Goal: Complete application form: Complete application form

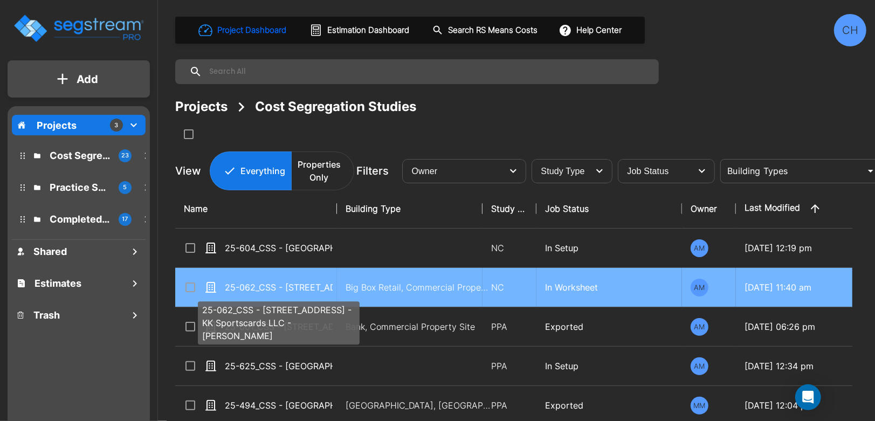
click at [302, 285] on p "25-062_CSS - [STREET_ADDRESS] - KK Sportscards LLC - [PERSON_NAME]" at bounding box center [279, 287] width 108 height 13
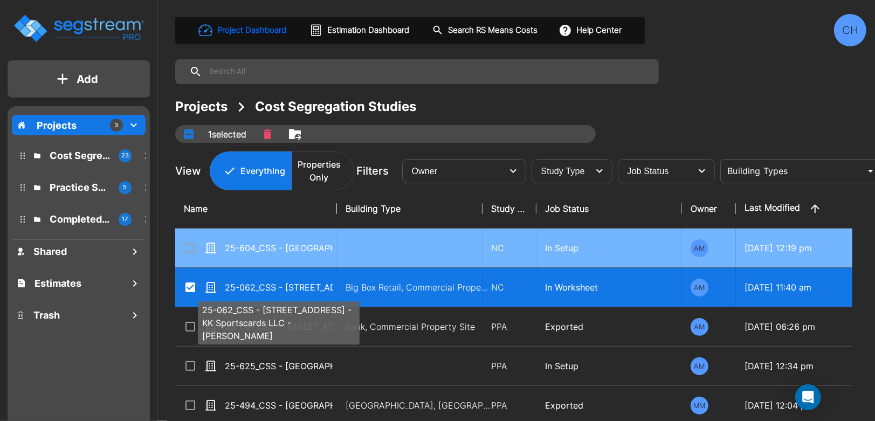
checkbox input "true"
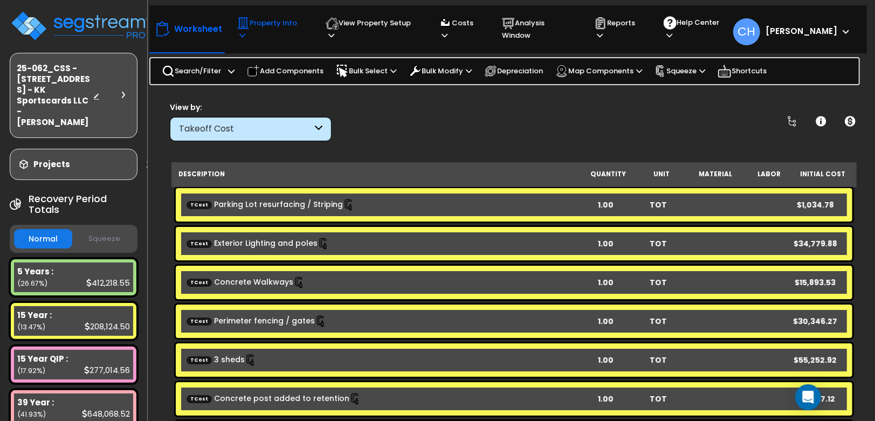
click at [245, 32] on icon at bounding box center [242, 35] width 6 height 7
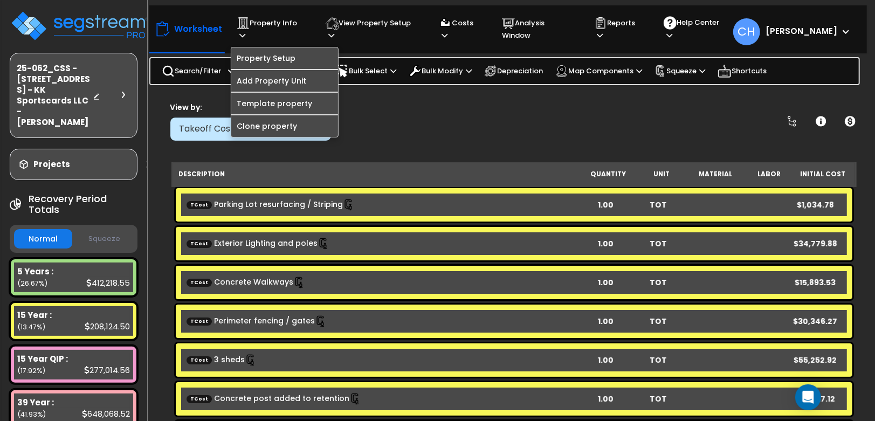
click at [112, 236] on button "Squeeze" at bounding box center [104, 239] width 58 height 19
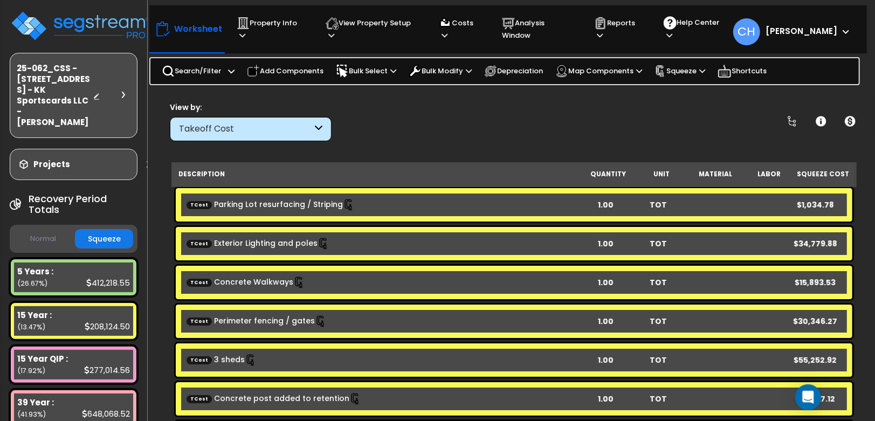
click at [106, 231] on button "Squeeze" at bounding box center [104, 238] width 58 height 19
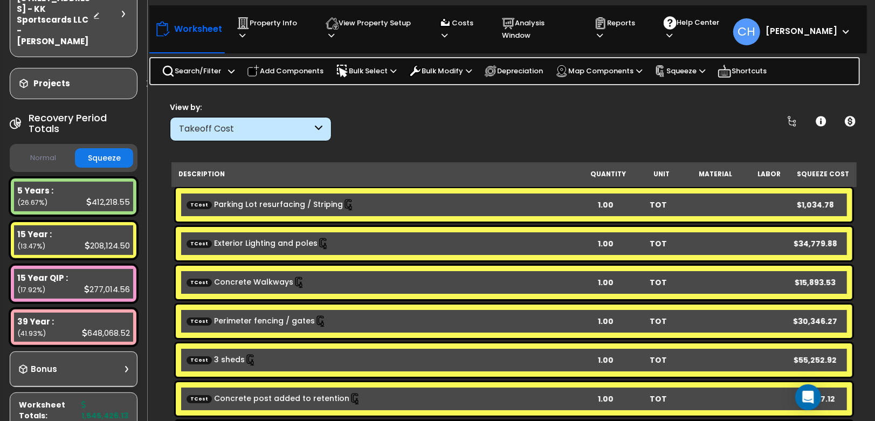
scroll to position [84, 0]
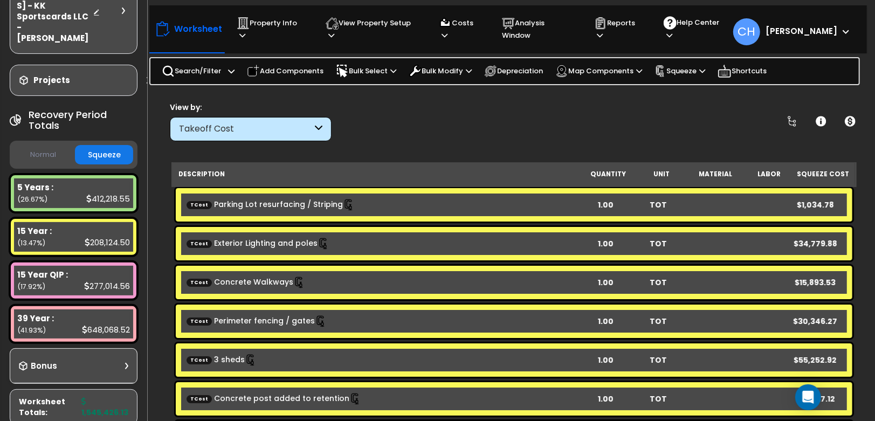
click at [53, 146] on button "Normal" at bounding box center [43, 155] width 58 height 19
click at [91, 146] on button "Squeeze" at bounding box center [104, 155] width 58 height 19
click at [271, 30] on p "Property Info" at bounding box center [271, 29] width 68 height 25
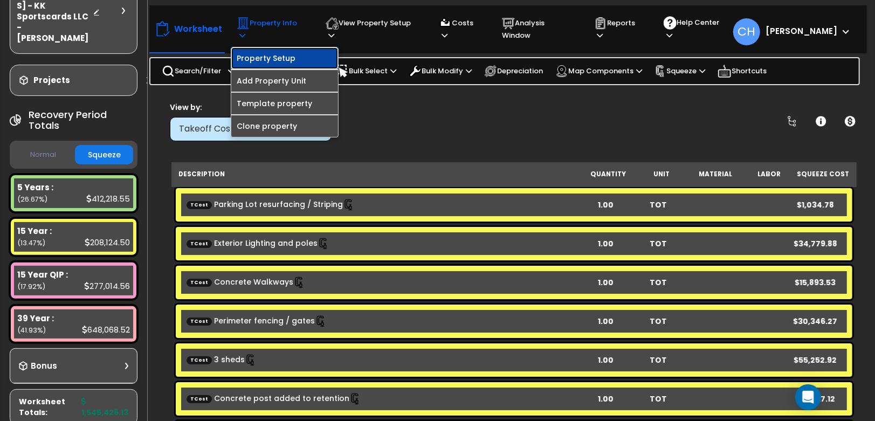
click at [294, 52] on link "Property Setup" at bounding box center [284, 58] width 107 height 22
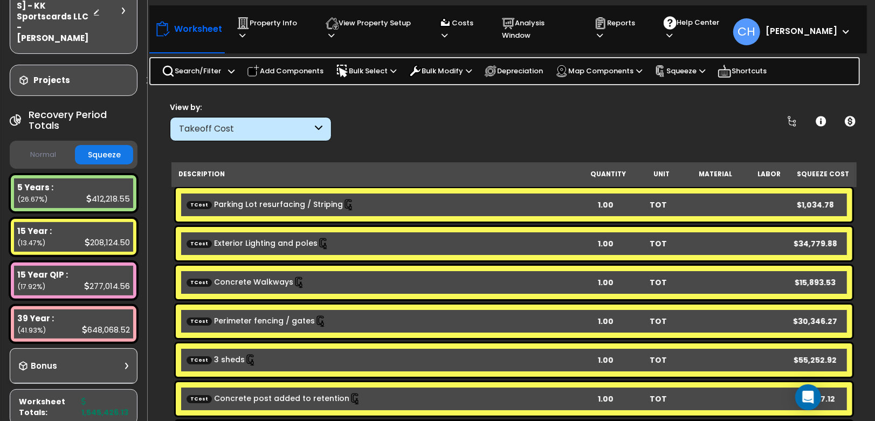
click at [430, 125] on div "View by: Takeoff Cost Takeoff Cost" at bounding box center [514, 121] width 696 height 40
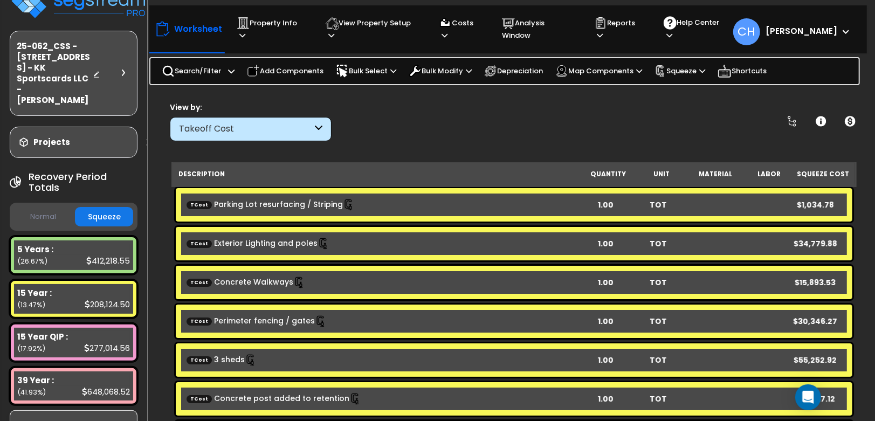
scroll to position [0, 0]
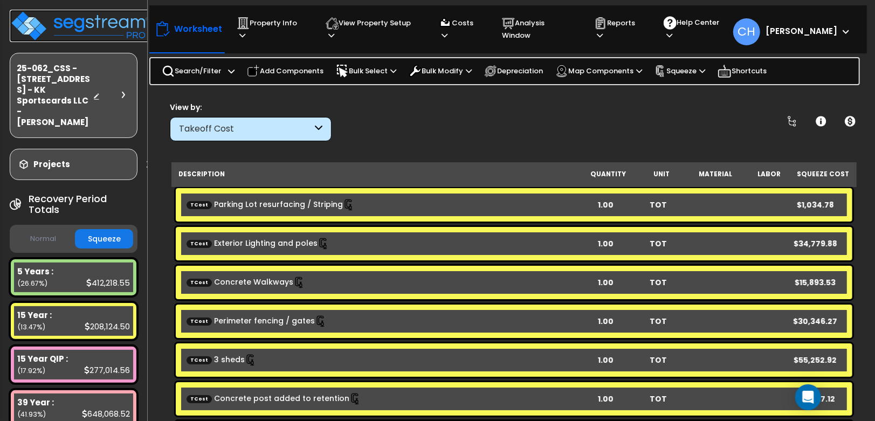
click at [66, 23] on img at bounding box center [80, 26] width 140 height 32
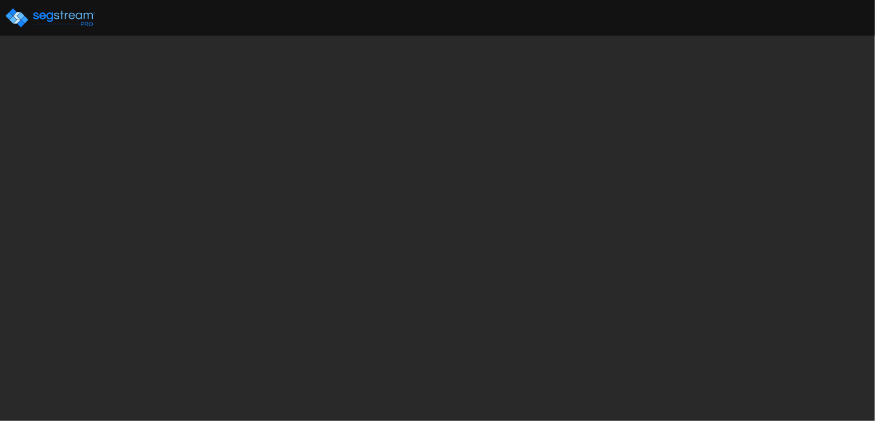
select select "2024"
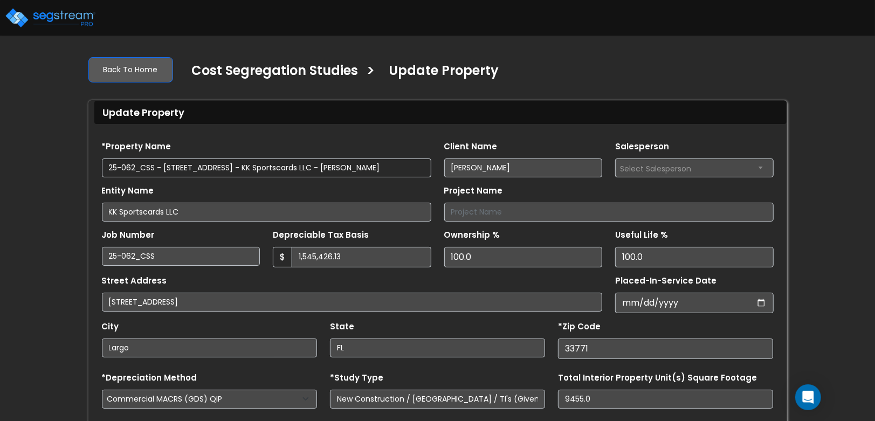
drag, startPoint x: 163, startPoint y: 169, endPoint x: 295, endPoint y: 171, distance: 131.6
click at [295, 171] on input "25-062_CSS - [STREET_ADDRESS] - KK Sportscards LLC - [PERSON_NAME]" at bounding box center [266, 168] width 329 height 19
click at [529, 207] on input "Project Name" at bounding box center [608, 212] width 329 height 19
paste input "10273 Ulmerton Rd (Reno) Largo, FL"
click at [451, 212] on input "10273 Ulmerton Rd (Reno) Largo, FL" at bounding box center [608, 212] width 329 height 19
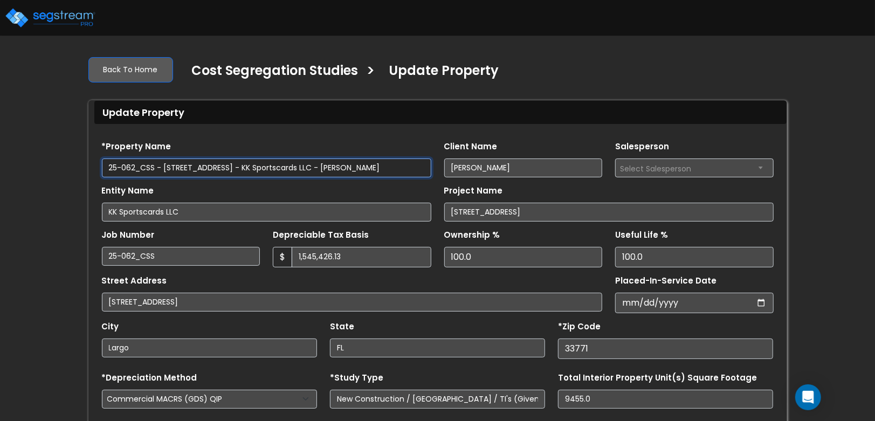
drag, startPoint x: 293, startPoint y: 168, endPoint x: 99, endPoint y: 168, distance: 194.1
click at [99, 168] on div "*Property Name 25-062_CSS - 10273 Ulmerton Rd (Reno) Largo, FL - KK Sportscards…" at bounding box center [266, 158] width 342 height 39
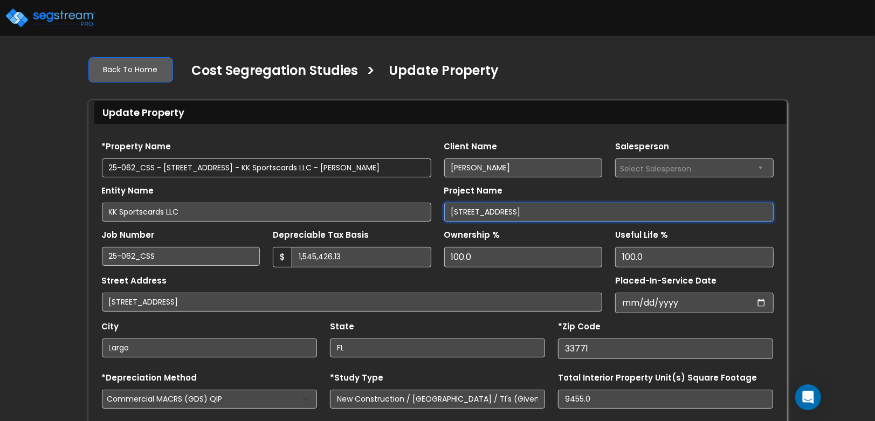
drag, startPoint x: 577, startPoint y: 215, endPoint x: 372, endPoint y: 205, distance: 206.2
click at [372, 205] on div "Entity Name KK Sportscards LLC Project Name 10273 Ulmerton Rd (Reno) Largo, FL" at bounding box center [437, 199] width 685 height 44
paste input "25-062_CSS -"
click at [443, 275] on div "Street Address 10273 Ulmerton Rd Largo, FL 33771" at bounding box center [352, 292] width 501 height 39
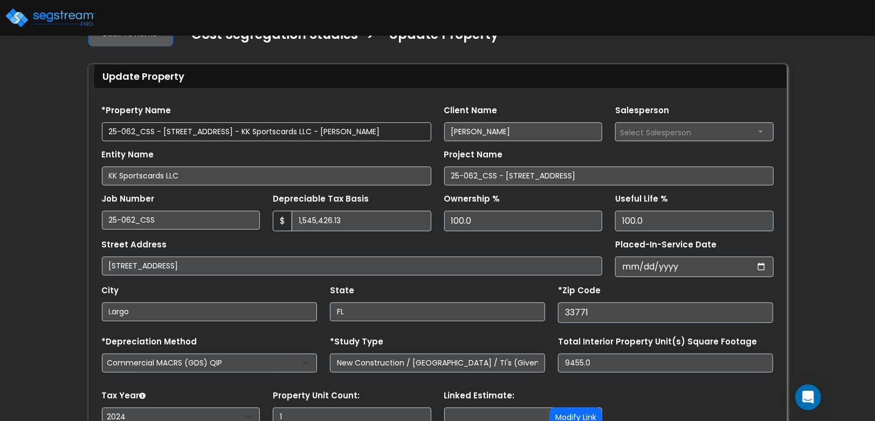
scroll to position [39, 0]
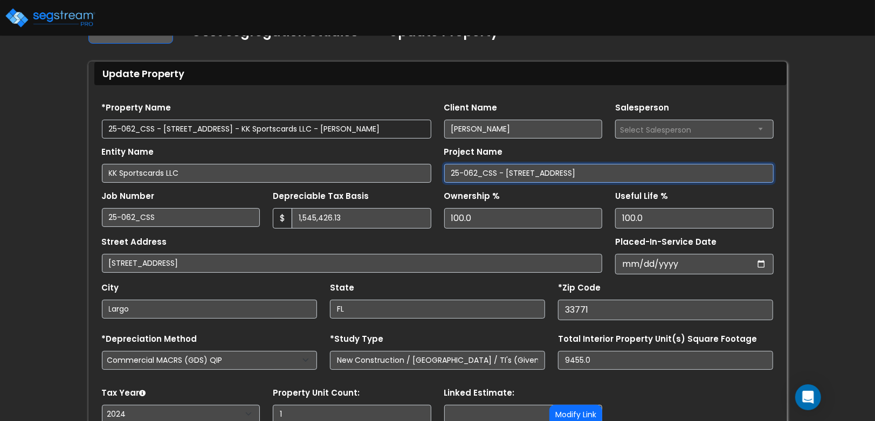
drag, startPoint x: 505, startPoint y: 170, endPoint x: 417, endPoint y: 167, distance: 87.9
click at [418, 167] on div "Entity Name KK Sportscards LLC Project Name 25-062_CSS - 10273 Ulmerton Rd (Ren…" at bounding box center [437, 161] width 685 height 44
type input "10273 Ulmerton Rd (Reno) Largo, FL"
click at [428, 243] on div "Street Address 10273 Ulmerton Rd Largo, FL 33771" at bounding box center [352, 253] width 501 height 39
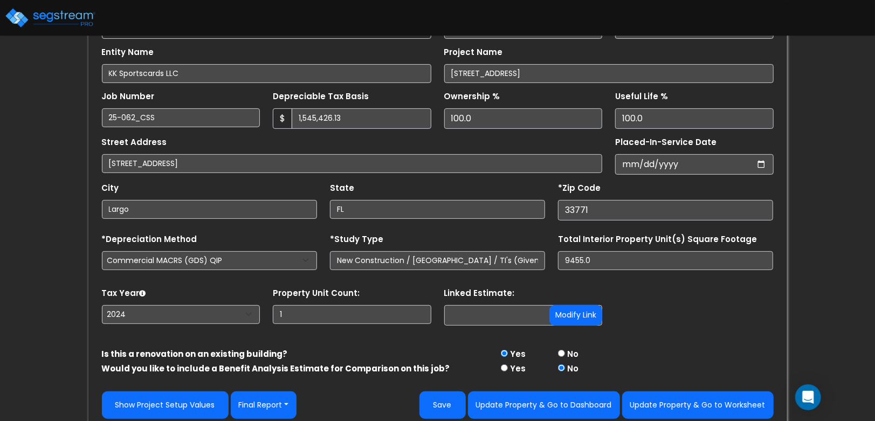
scroll to position [146, 0]
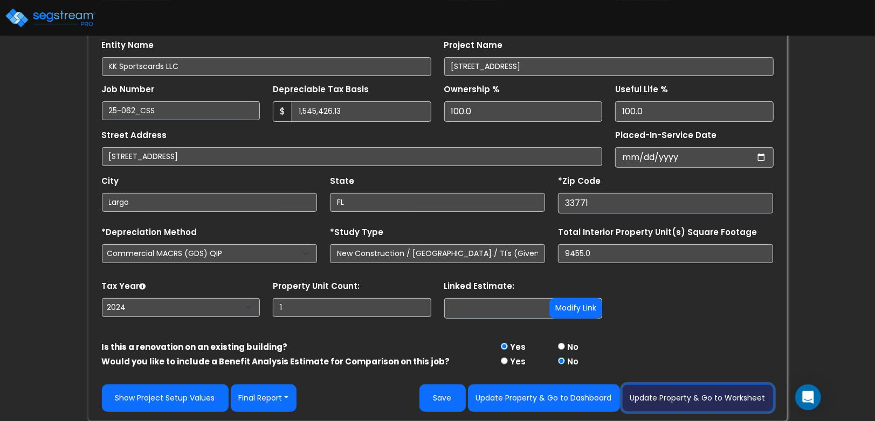
click at [665, 401] on button "Update Property & Go to Worksheet" at bounding box center [698, 397] width 152 height 27
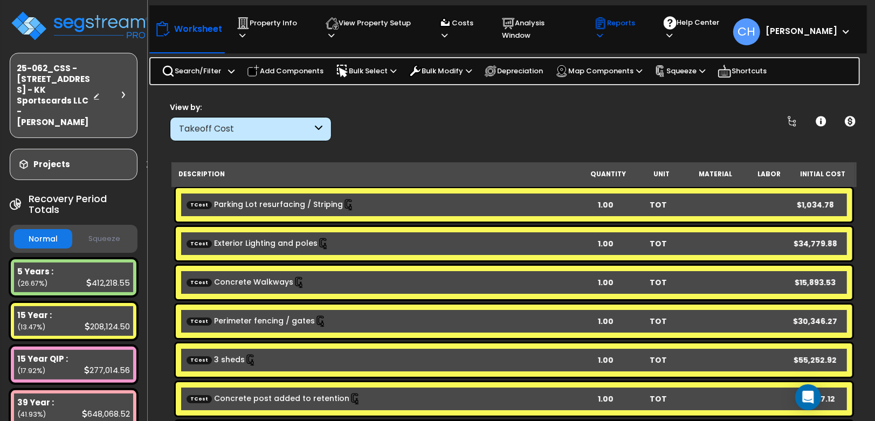
click at [630, 31] on p "Reports" at bounding box center [618, 29] width 49 height 25
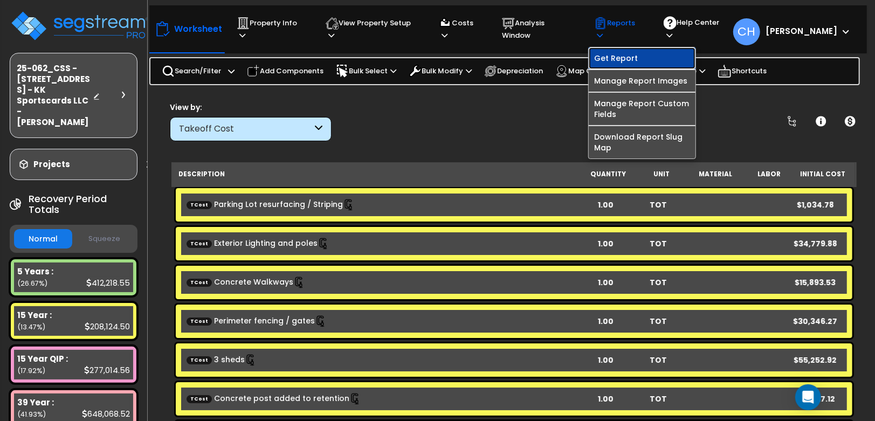
click at [621, 52] on link "Get Report" at bounding box center [642, 58] width 107 height 22
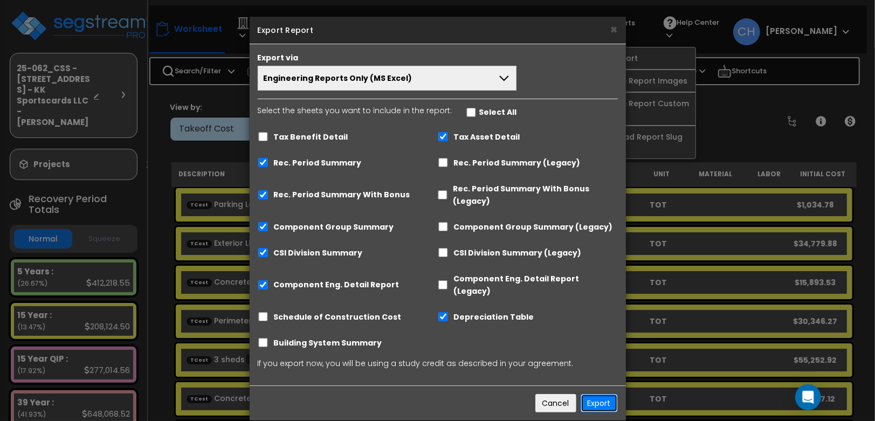
click at [597, 394] on button "Export" at bounding box center [599, 403] width 37 height 18
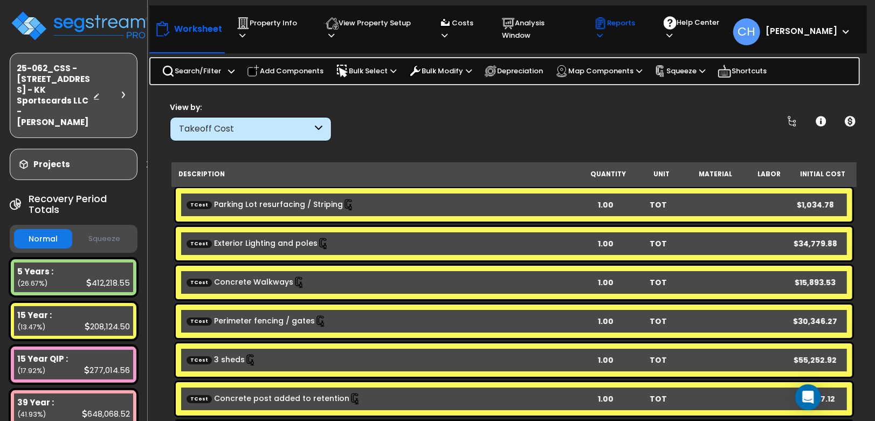
click at [638, 24] on p "Reports" at bounding box center [618, 29] width 49 height 25
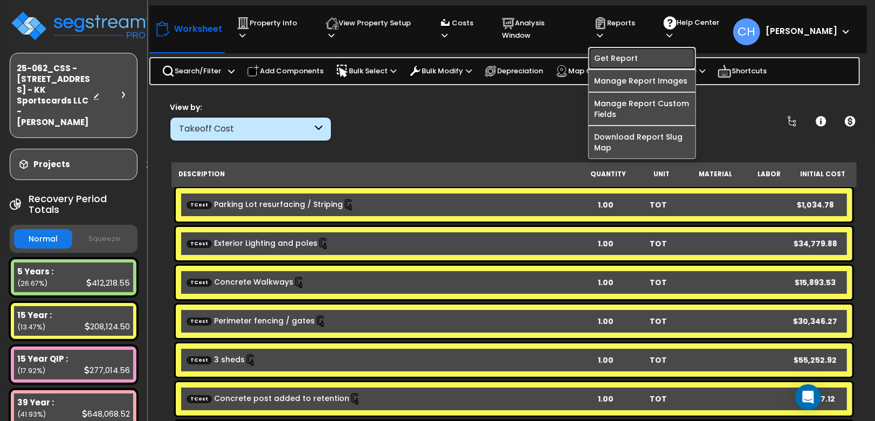
click at [623, 52] on link "Get Report" at bounding box center [642, 58] width 107 height 22
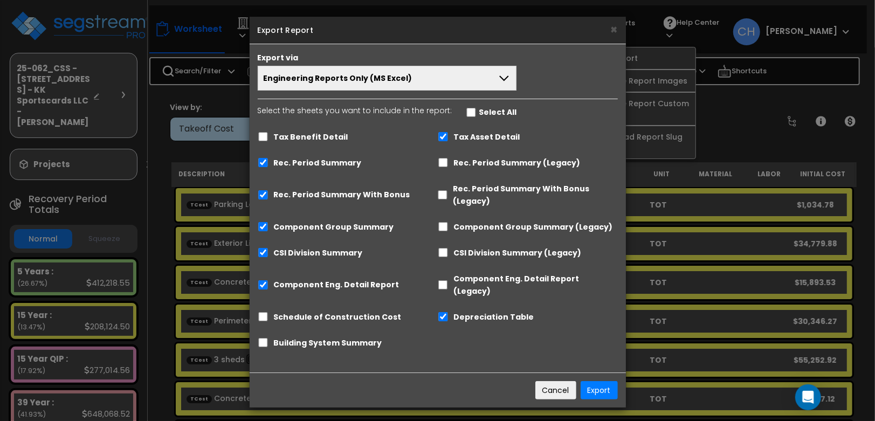
click at [473, 82] on button "Engineering Reports Only (MS Excel)" at bounding box center [387, 78] width 259 height 25
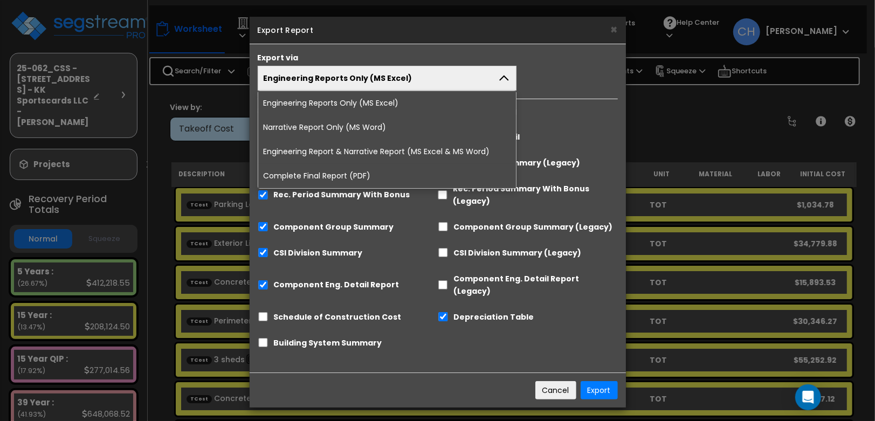
click at [328, 174] on li "Complete Final Report (PDF)" at bounding box center [387, 176] width 258 height 24
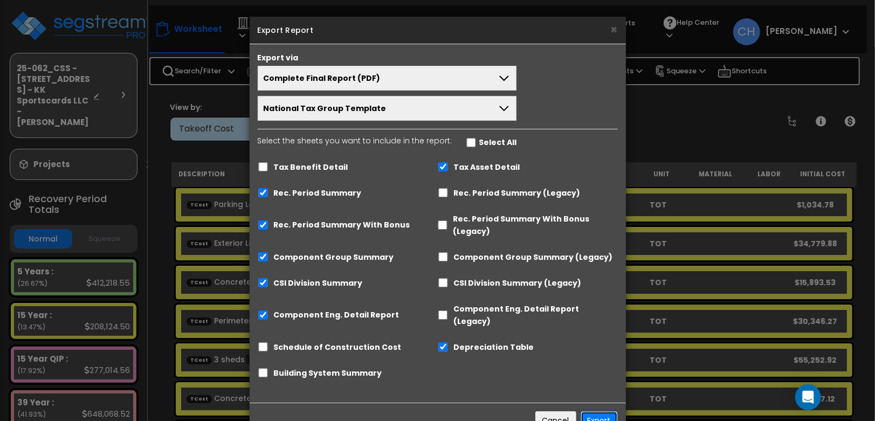
click at [600, 411] on button "Export" at bounding box center [599, 420] width 37 height 18
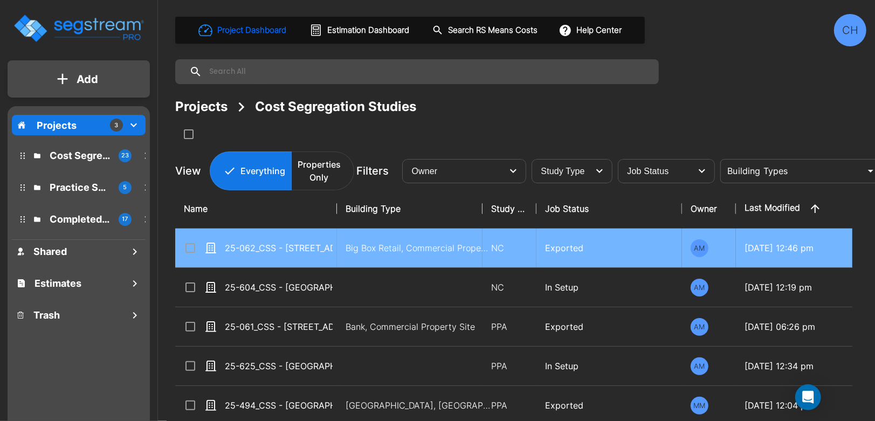
click at [187, 248] on input "select row 25-062_CSS - 10273 Ulmerton Rd (Reno) Largo, FL - KK Sportscards LLC…" at bounding box center [189, 246] width 11 height 9
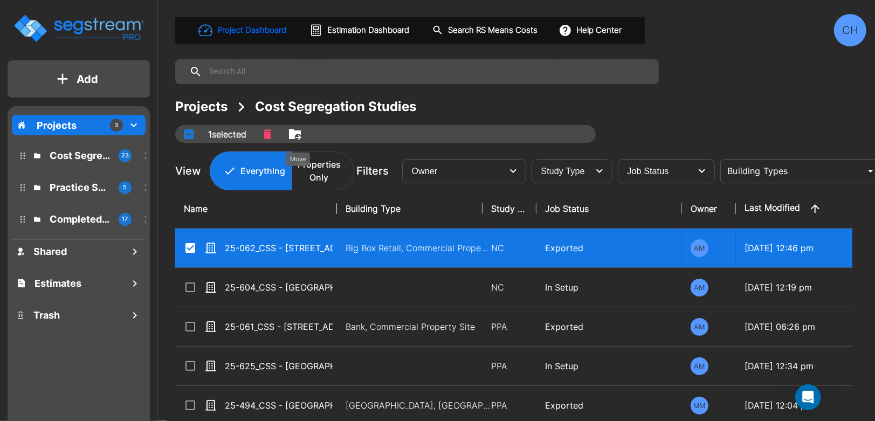
click at [300, 133] on icon "Move" at bounding box center [295, 134] width 12 height 10
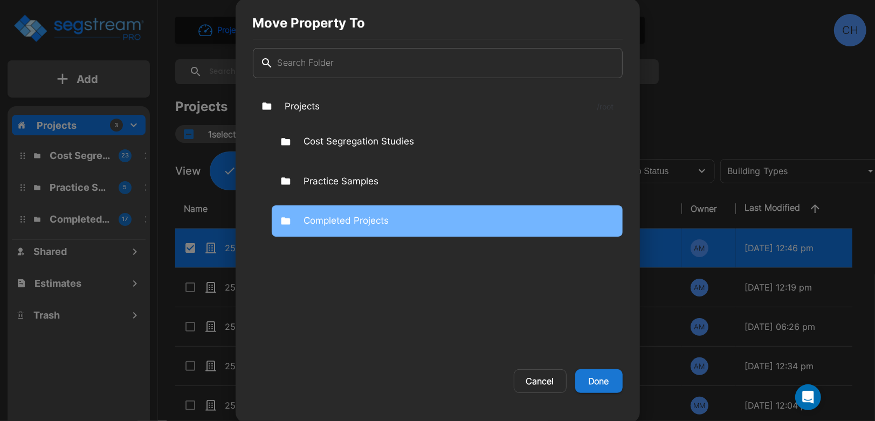
click at [353, 217] on p "Completed Projects" at bounding box center [346, 221] width 85 height 14
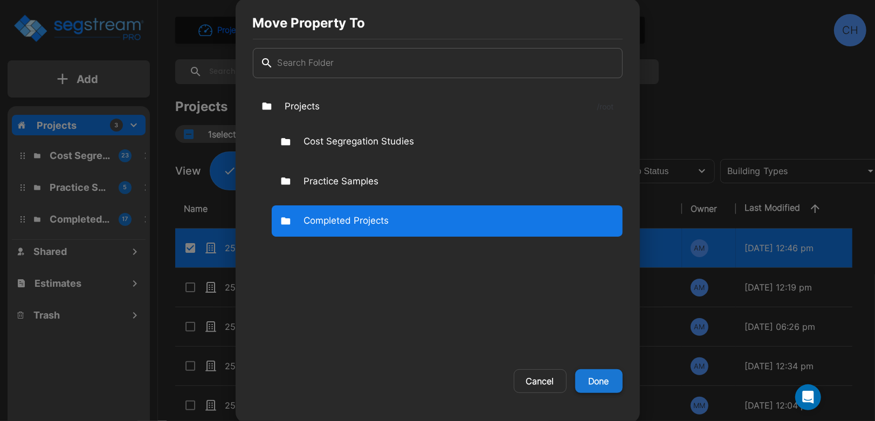
click at [602, 385] on button "Done" at bounding box center [598, 381] width 47 height 24
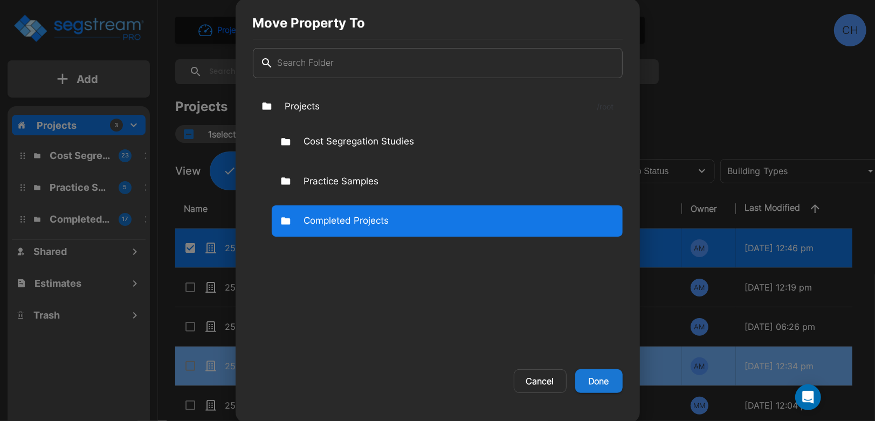
checkbox input "false"
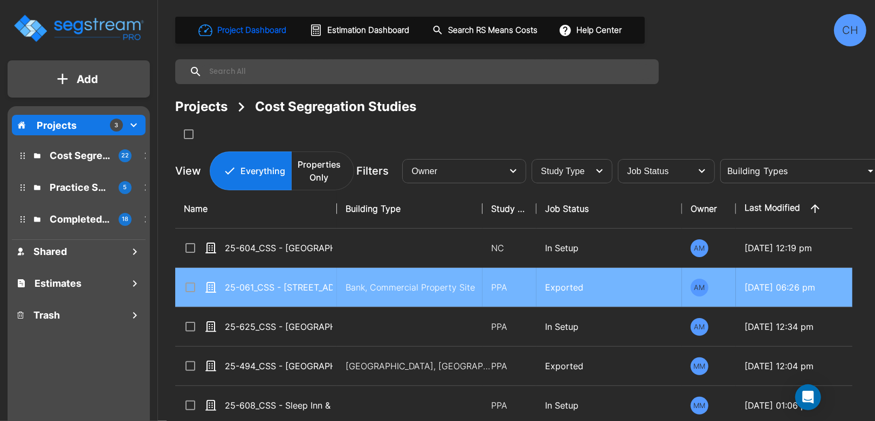
click at [186, 285] on input "select row 25-061_CSS - 10273 Ulmerton Rd (Purchase) Largo, FL - KK Sportscards…" at bounding box center [189, 285] width 11 height 9
checkbox input "true"
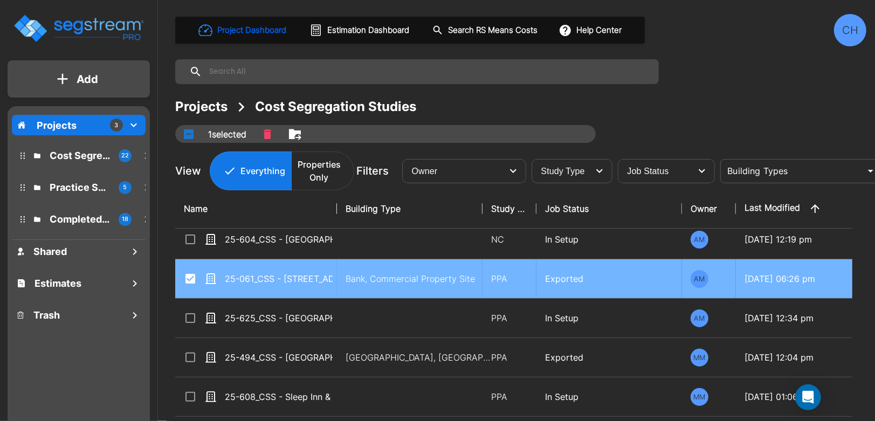
scroll to position [9, 0]
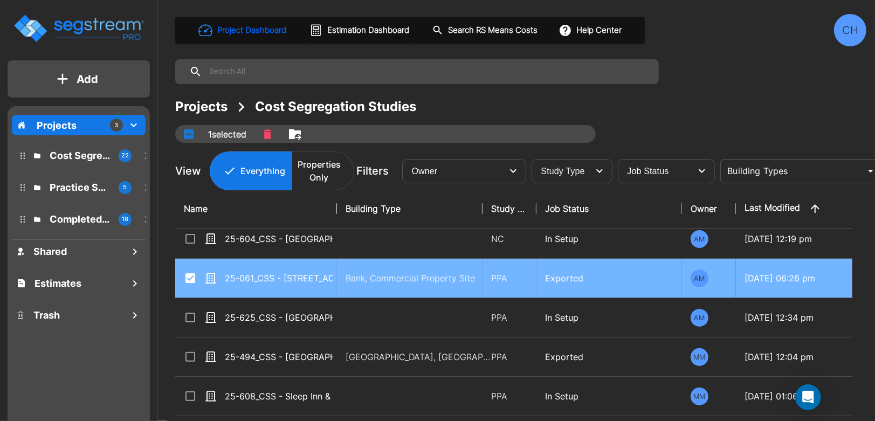
drag, startPoint x: 191, startPoint y: 315, endPoint x: 328, endPoint y: 297, distance: 138.1
click at [190, 315] on input "select row 25-625_CSS - Hampton Inn Inglewood, CA - Greens Group 11 LLC - Ashut…" at bounding box center [189, 315] width 11 height 9
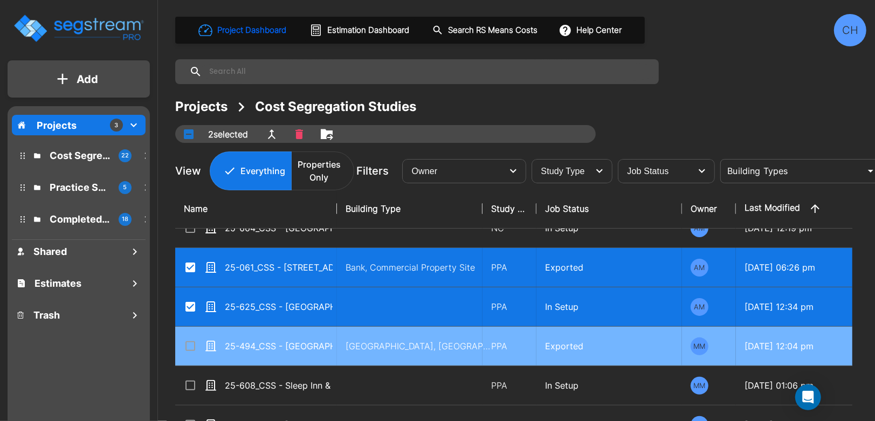
scroll to position [0, 0]
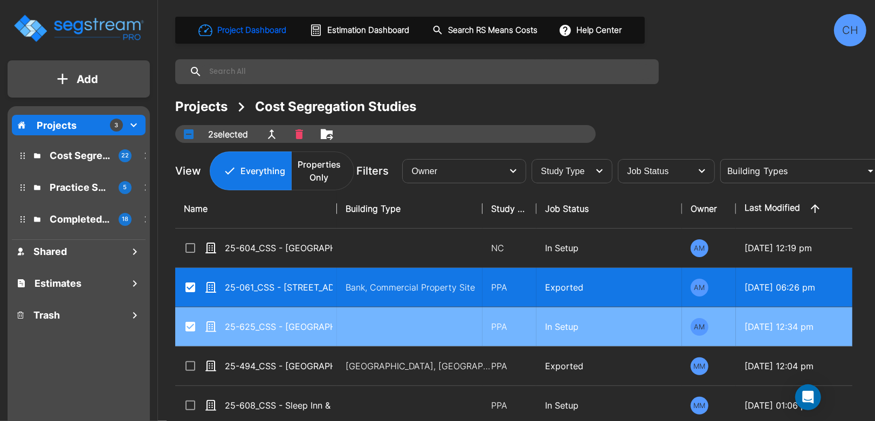
click at [190, 324] on input "select row 25-625_CSS - Hampton Inn Inglewood, CA - Greens Group 11 LLC - Ashut…" at bounding box center [189, 324] width 11 height 9
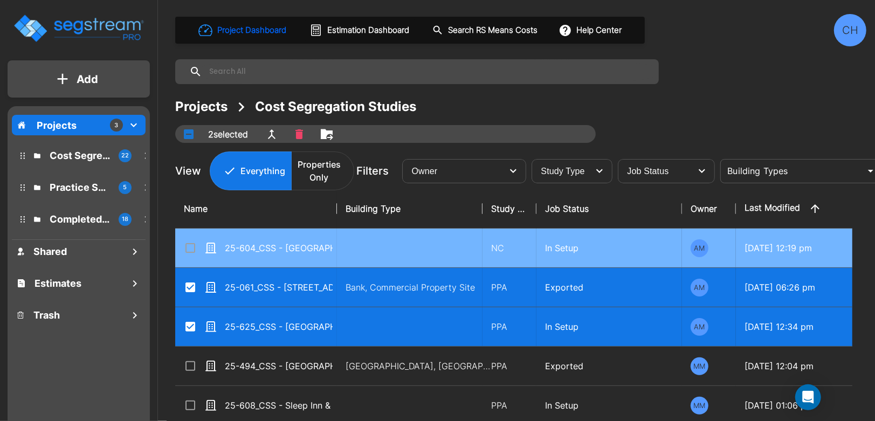
checkbox input "false"
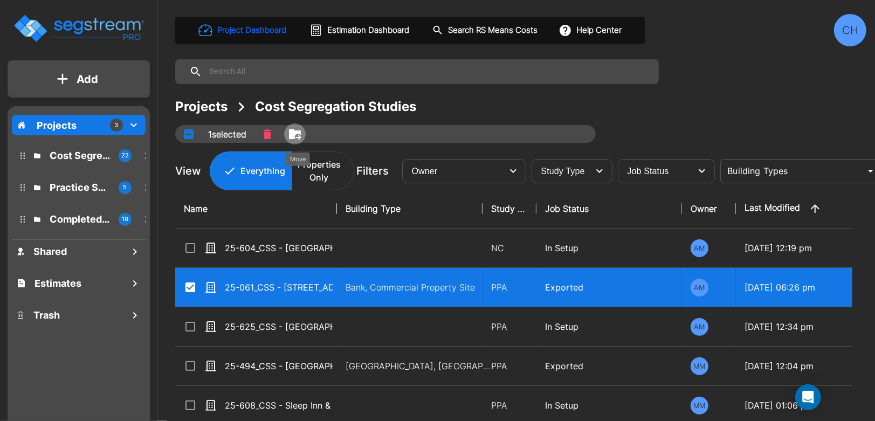
click at [297, 137] on icon "Move" at bounding box center [295, 134] width 12 height 10
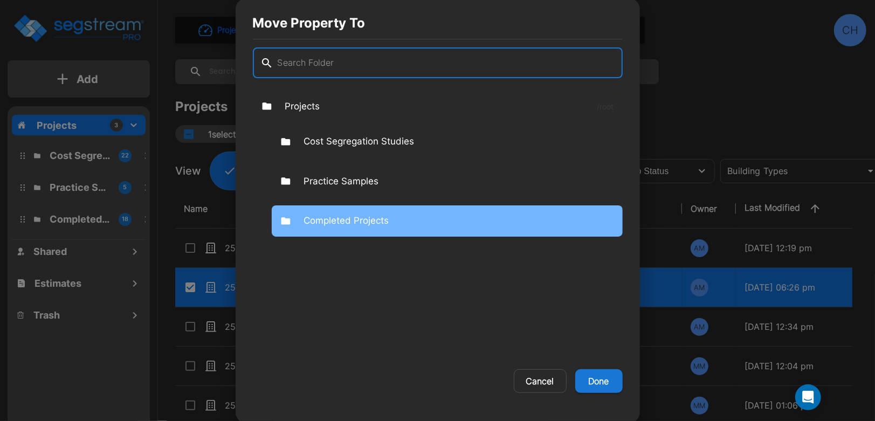
click at [356, 214] on p "Completed Projects" at bounding box center [346, 221] width 85 height 14
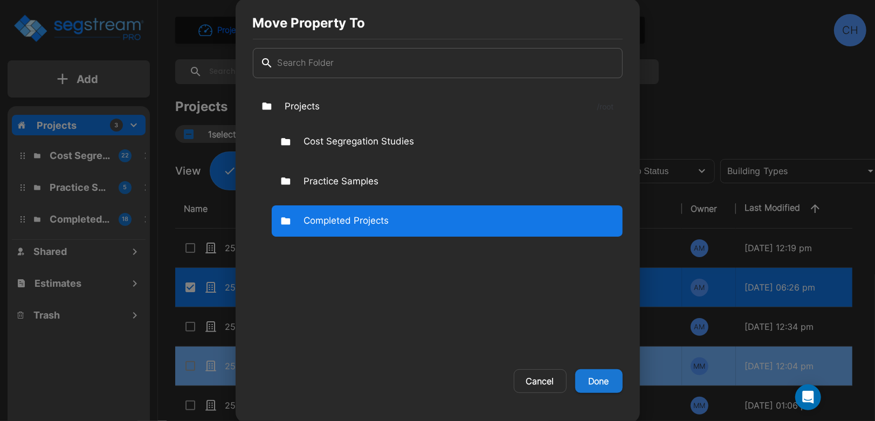
click at [593, 382] on button "Done" at bounding box center [598, 381] width 47 height 24
checkbox input "false"
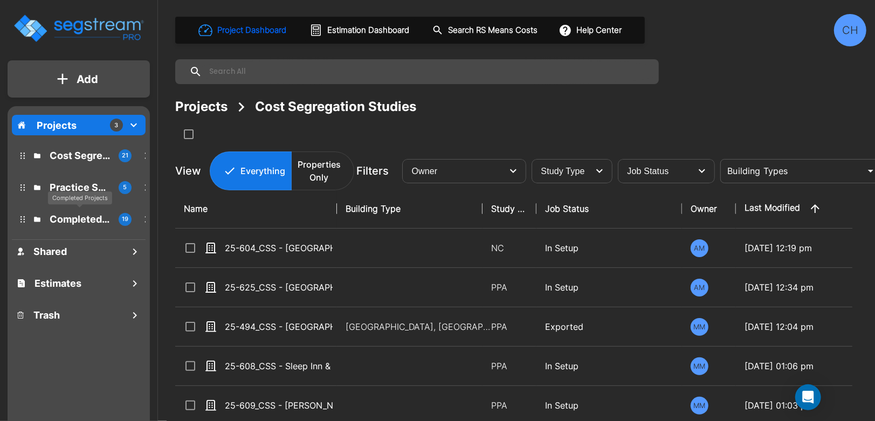
click at [65, 214] on p "Completed Projects" at bounding box center [80, 219] width 60 height 15
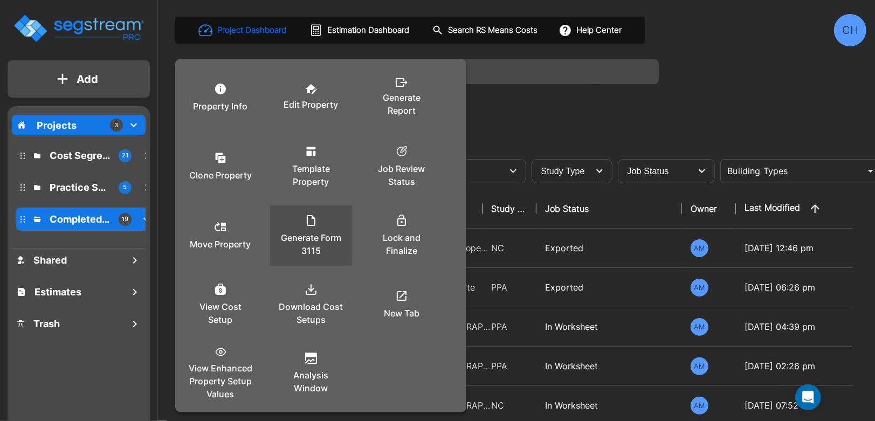
click at [317, 239] on p "Generate Form 3115" at bounding box center [311, 244] width 65 height 26
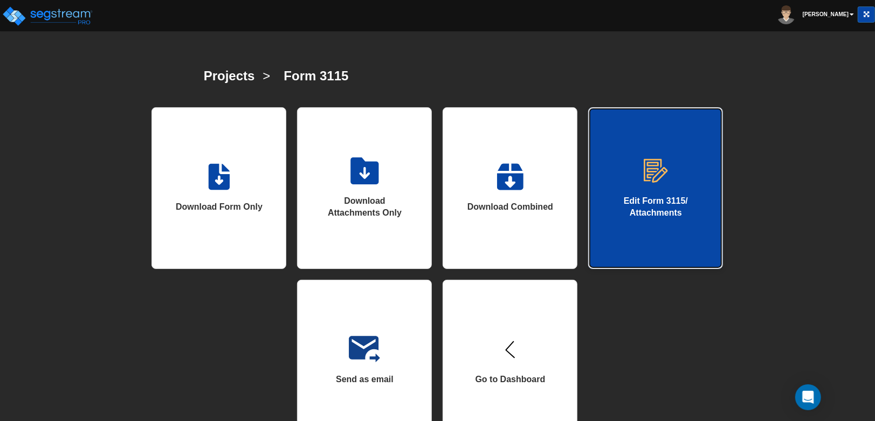
click at [625, 198] on div "Edit Form 3115/ Attachments" at bounding box center [655, 207] width 91 height 25
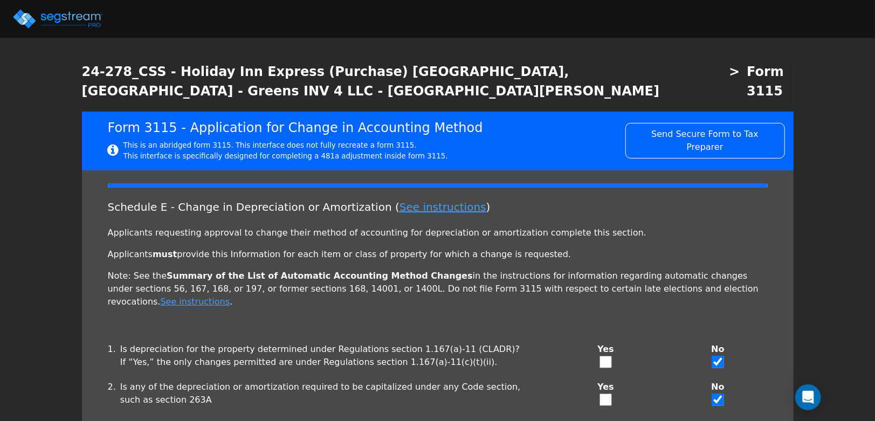
checkbox input "true"
type input "ROOM RENTAL"
type input "HOTEL"
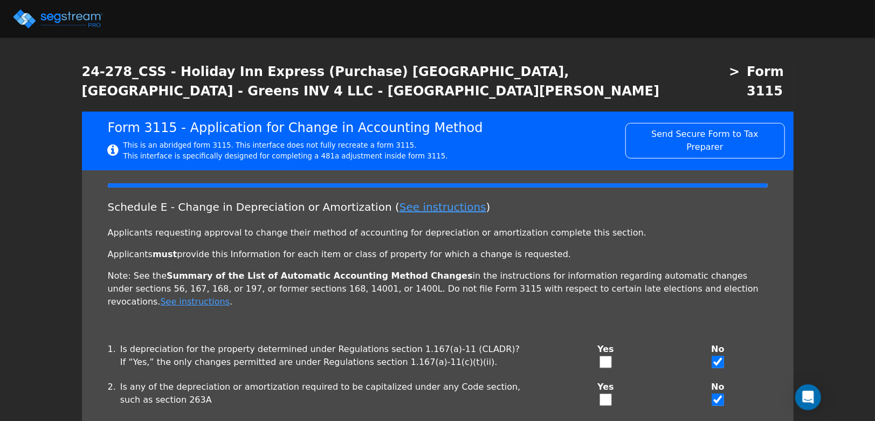
type input "2021"
type textarea "depreciable property"
checkbox input "true"
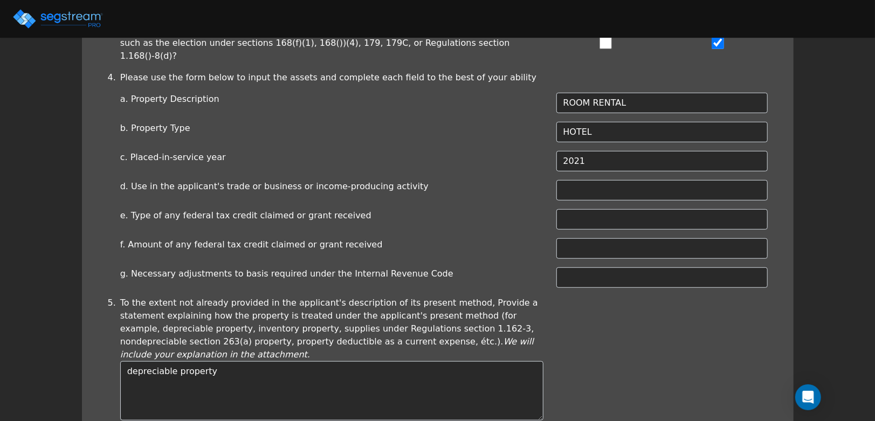
scroll to position [518, 0]
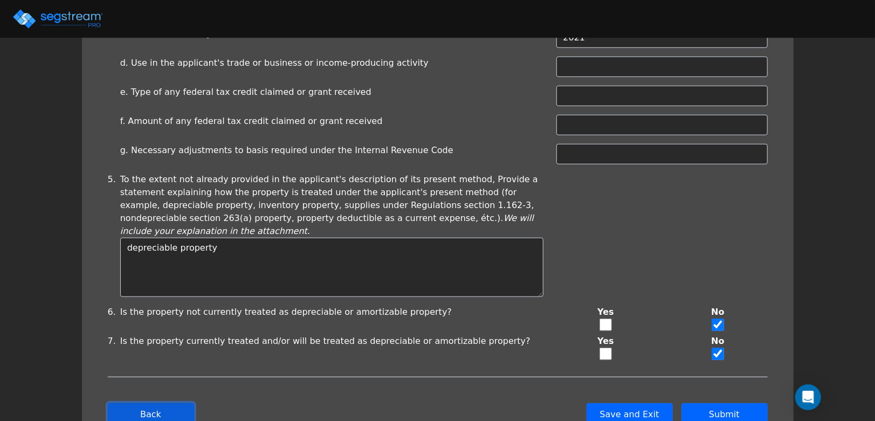
click at [142, 403] on button "Back" at bounding box center [151, 414] width 86 height 23
type input "-1,301,945.9"
checkbox input "true"
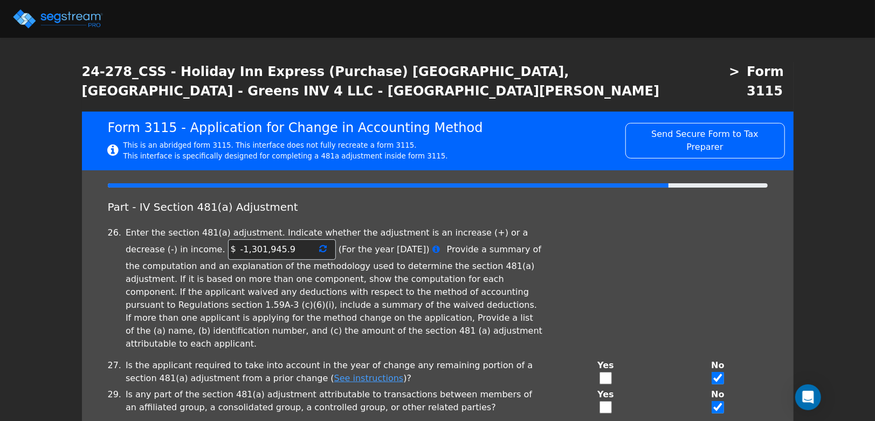
scroll to position [64, 0]
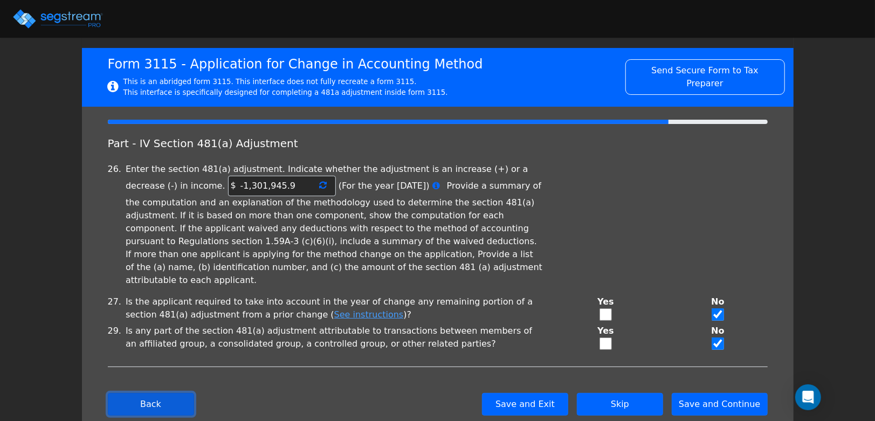
click at [146, 393] on button "Back" at bounding box center [151, 404] width 86 height 23
checkbox input "true"
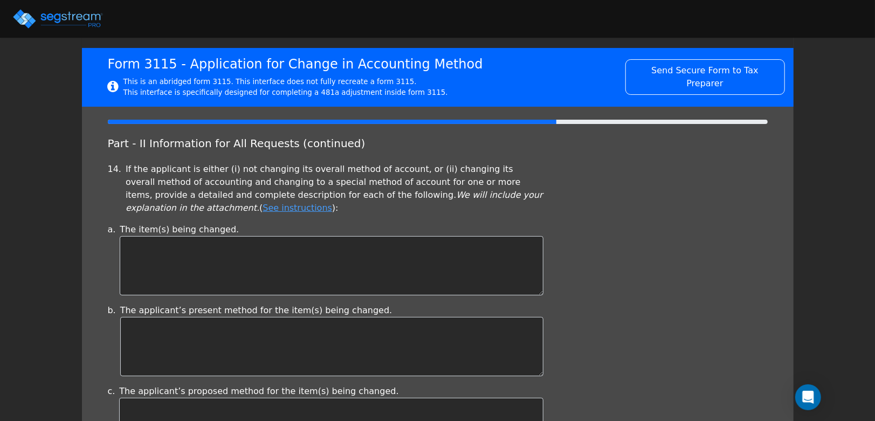
scroll to position [0, 0]
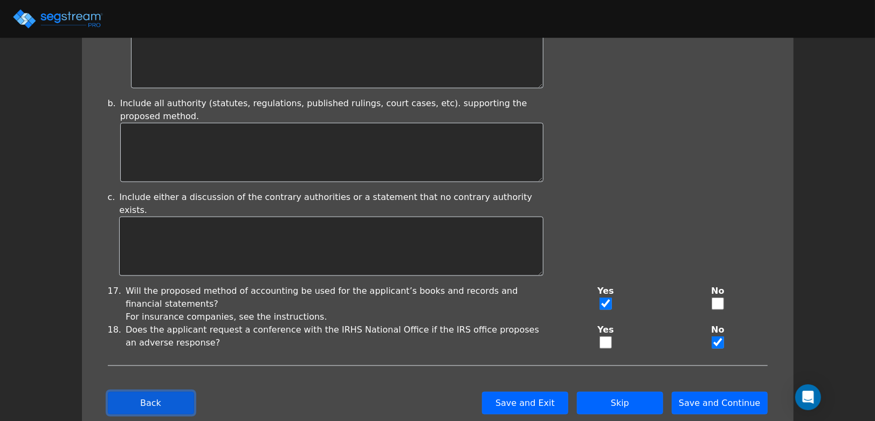
click at [153, 392] on button "Back" at bounding box center [151, 403] width 86 height 23
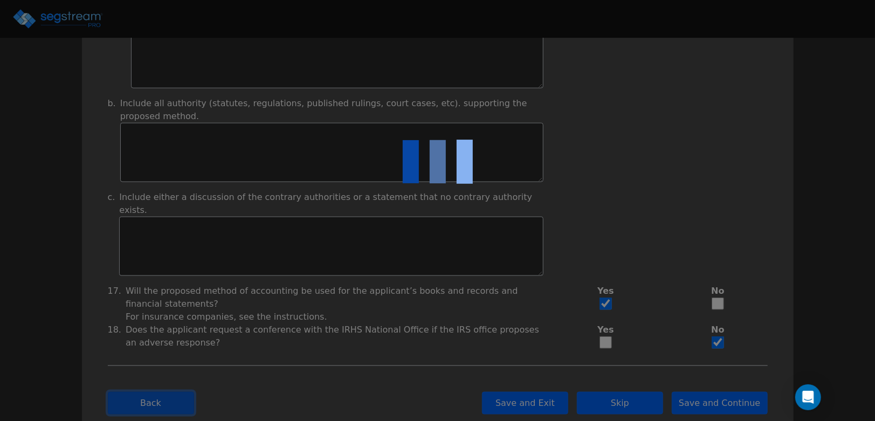
checkbox input "true"
select select "Not under exam"
checkbox input "true"
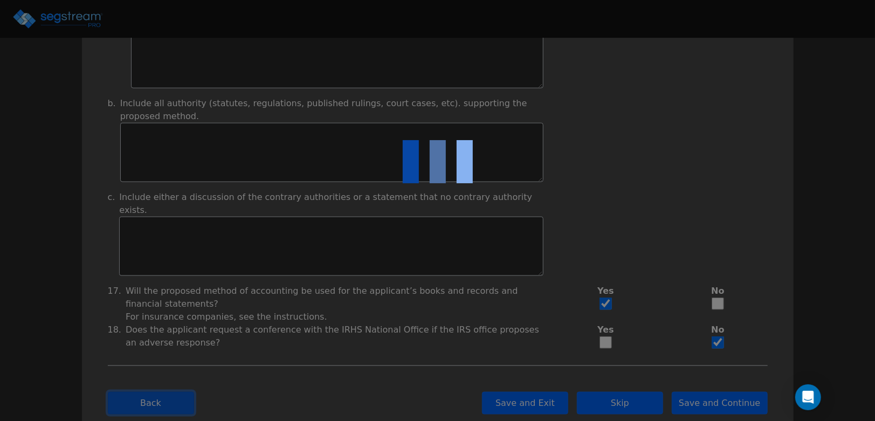
checkbox input "true"
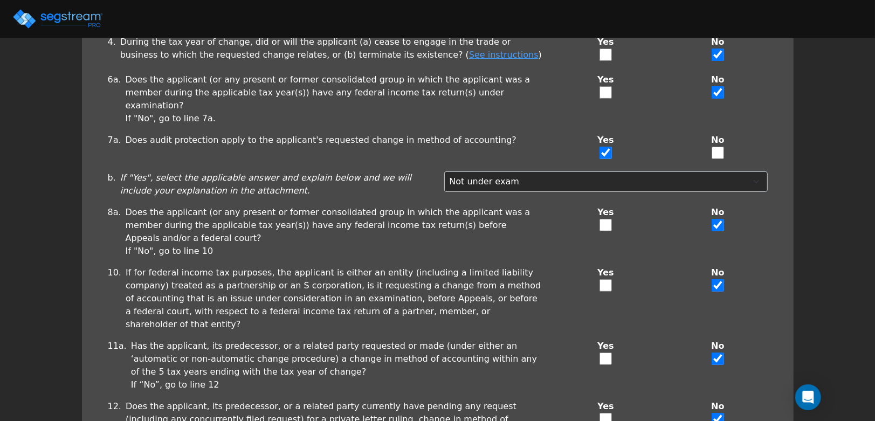
scroll to position [263, 0]
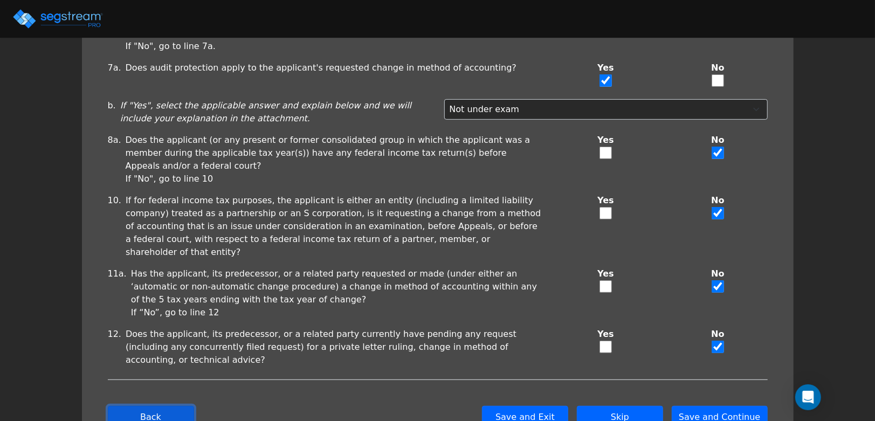
click at [157, 406] on button "Back" at bounding box center [151, 417] width 86 height 23
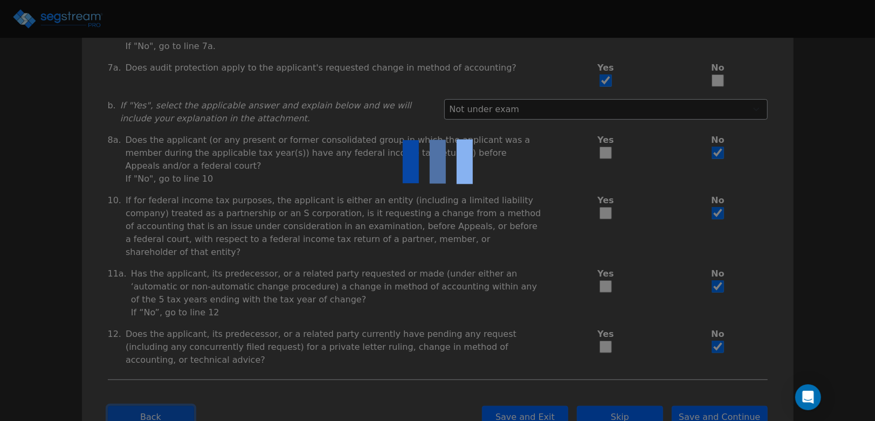
checkbox input "true"
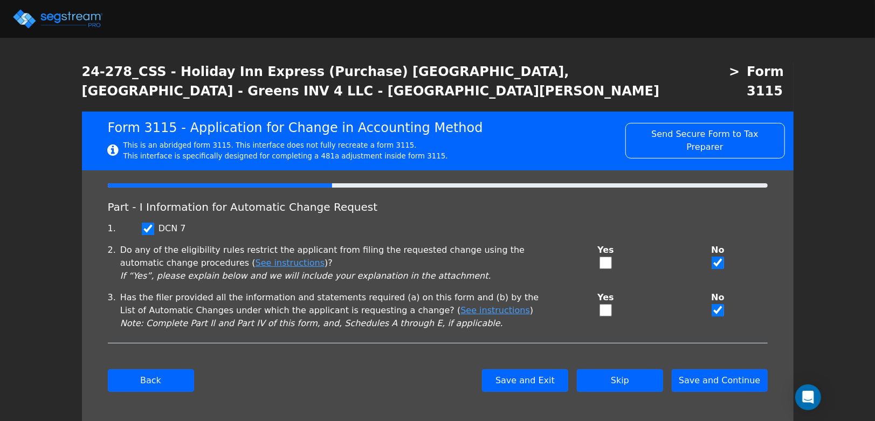
click at [158, 375] on div "Back Save and Exit Skip Save and Continue Next Submit" at bounding box center [438, 380] width 660 height 75
click at [161, 369] on button "Back" at bounding box center [151, 380] width 86 height 23
type input "GREENS INV 4 LLC"
type input "813929949"
type input "2024-01-01"
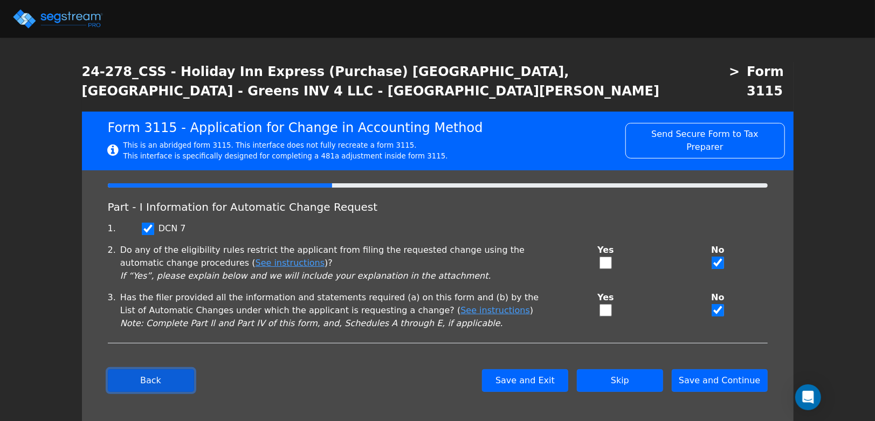
type input "2024-12-31"
select select "Commercial"
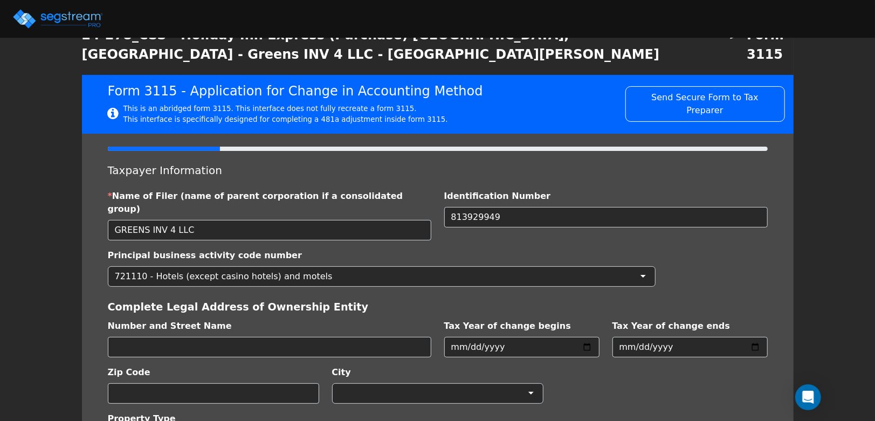
scroll to position [57, 0]
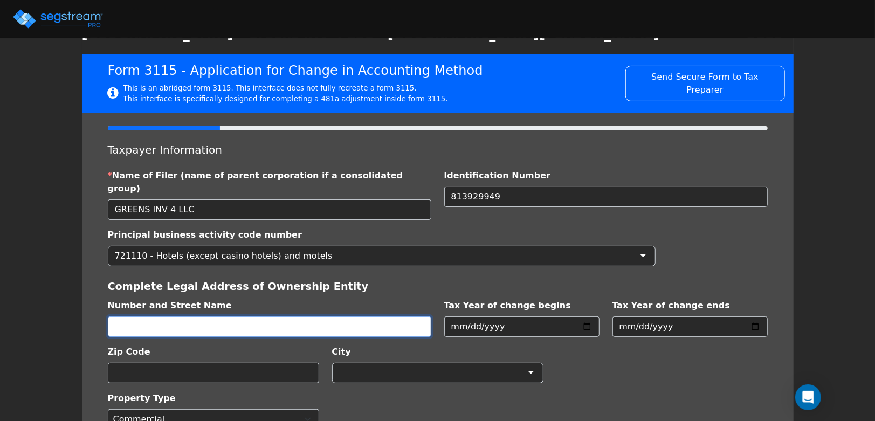
click at [196, 317] on input "text" at bounding box center [270, 327] width 324 height 20
type input "1630 BAKE PARKWAY STE 200"
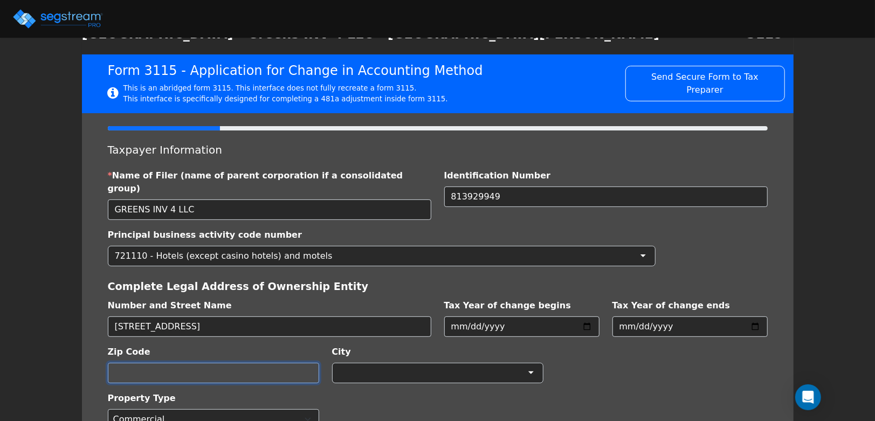
click at [141, 363] on input "text" at bounding box center [213, 373] width 211 height 20
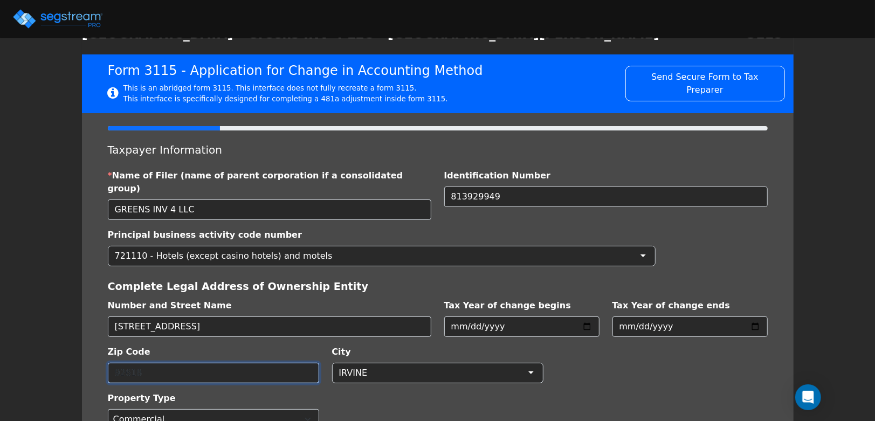
type input "92618"
drag, startPoint x: 487, startPoint y: 391, endPoint x: 441, endPoint y: 382, distance: 46.7
click at [487, 391] on div "Property Type Commercial Residential" at bounding box center [437, 406] width 673 height 46
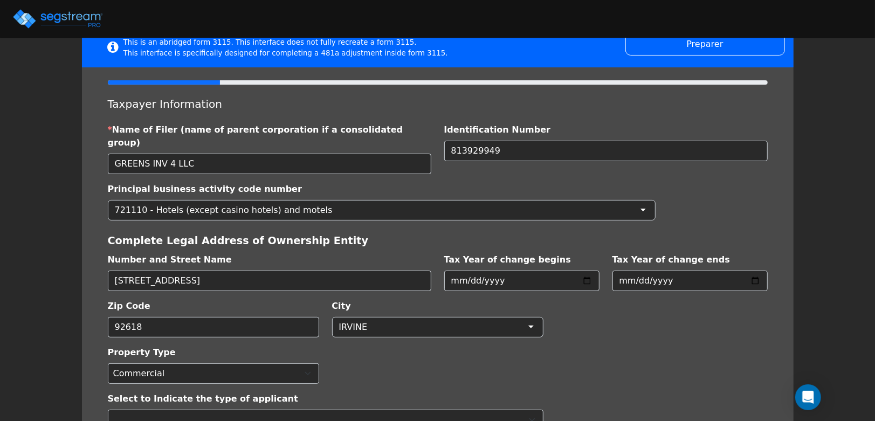
scroll to position [105, 0]
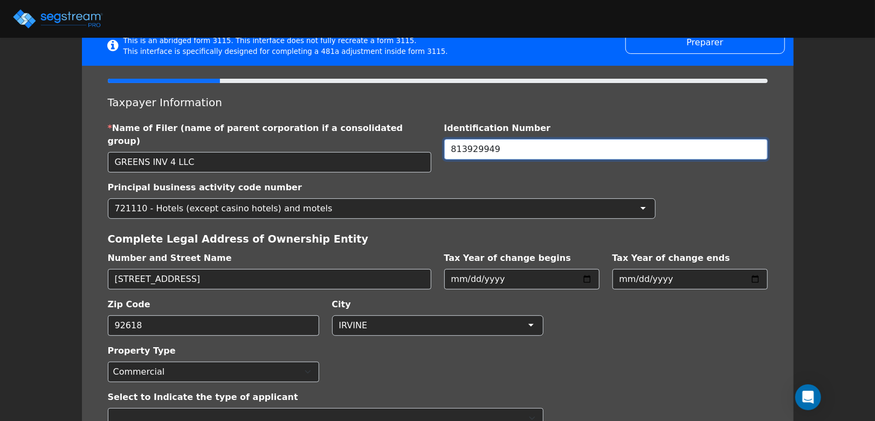
click at [462, 139] on input "813929949" at bounding box center [606, 149] width 324 height 20
type input "813929949"
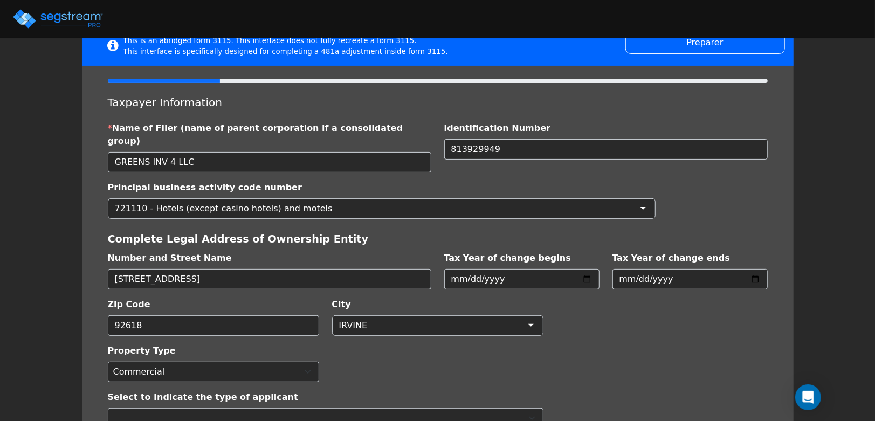
click at [388, 336] on div "Property Type Commercial Residential" at bounding box center [437, 359] width 673 height 46
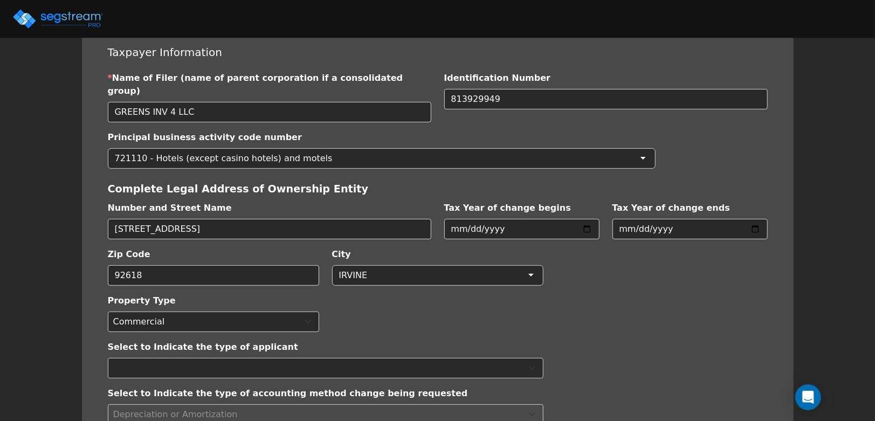
scroll to position [157, 0]
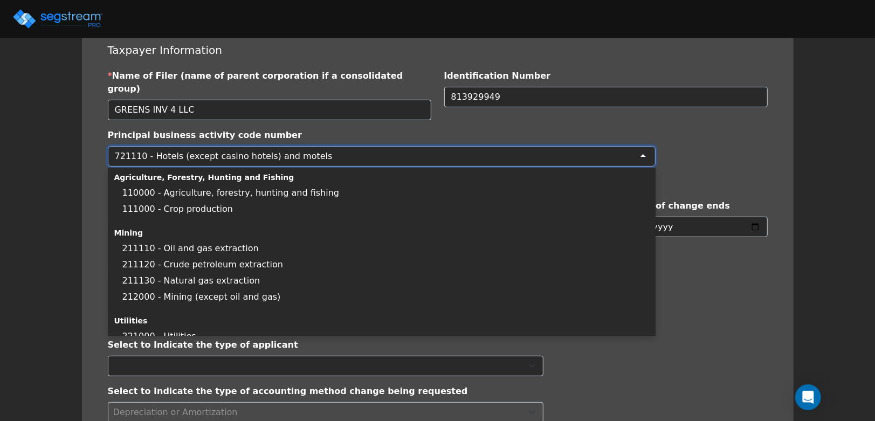
click at [253, 150] on div "721110 - Hotels (except casino hotels) and motels" at bounding box center [224, 156] width 218 height 13
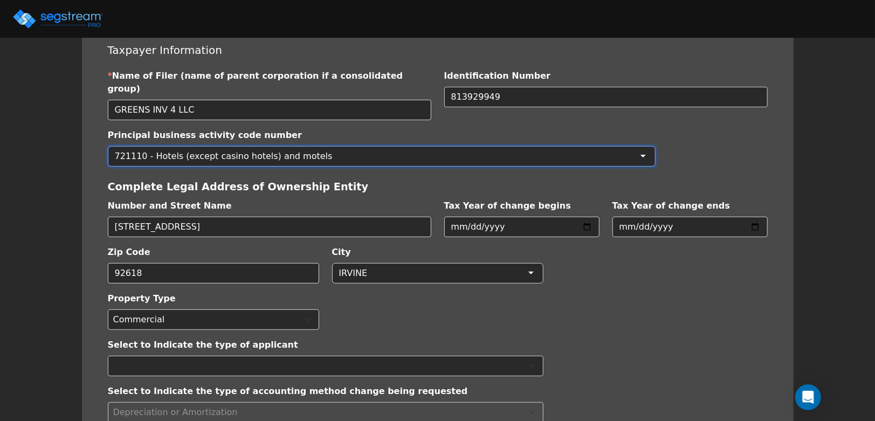
drag, startPoint x: 320, startPoint y: 125, endPoint x: 61, endPoint y: 123, distance: 258.8
click at [63, 124] on div "We are Building your Property. So please grab a coffee and let us do the heavy …" at bounding box center [437, 214] width 875 height 618
drag, startPoint x: 642, startPoint y: 121, endPoint x: 629, endPoint y: 127, distance: 13.7
click at [641, 146] on div "721110 - Hotels (except casino hotels) and motels" at bounding box center [382, 156] width 548 height 20
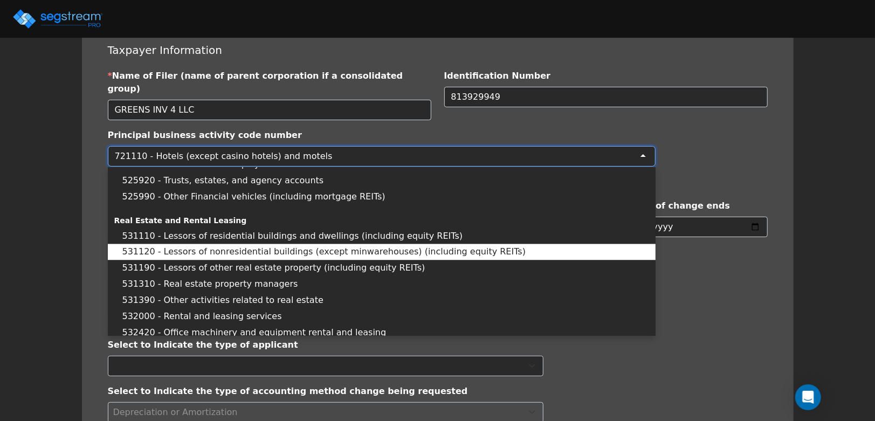
scroll to position [1236, 0]
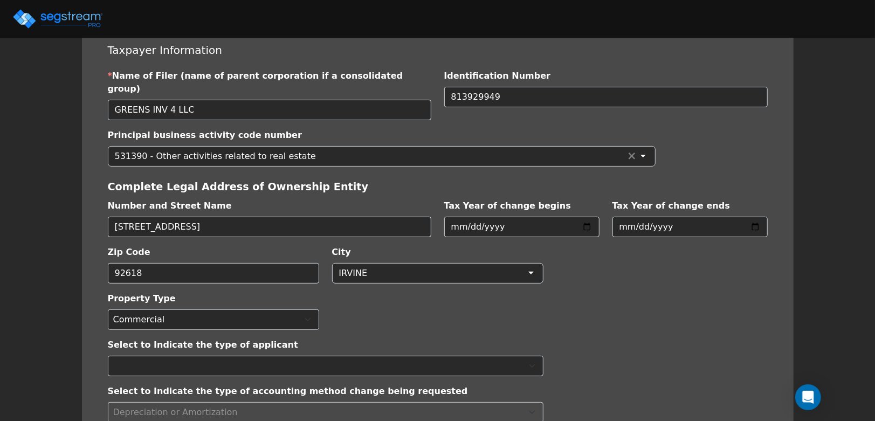
click at [467, 293] on div "Property Type Commercial Residential" at bounding box center [437, 307] width 673 height 46
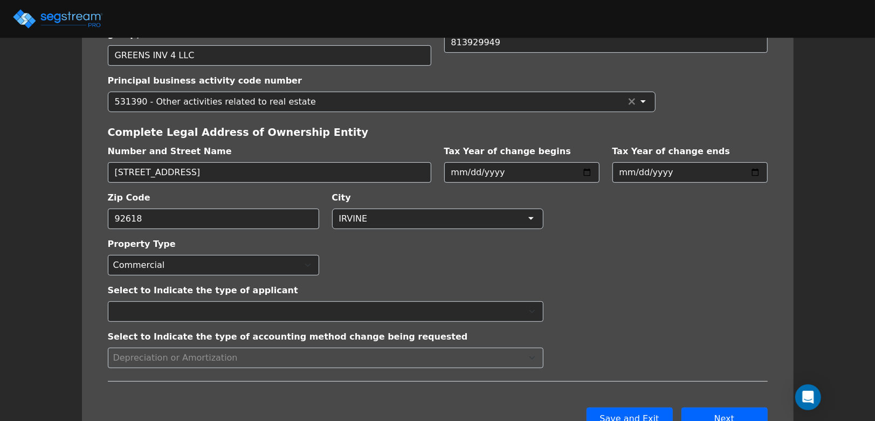
scroll to position [212, 0]
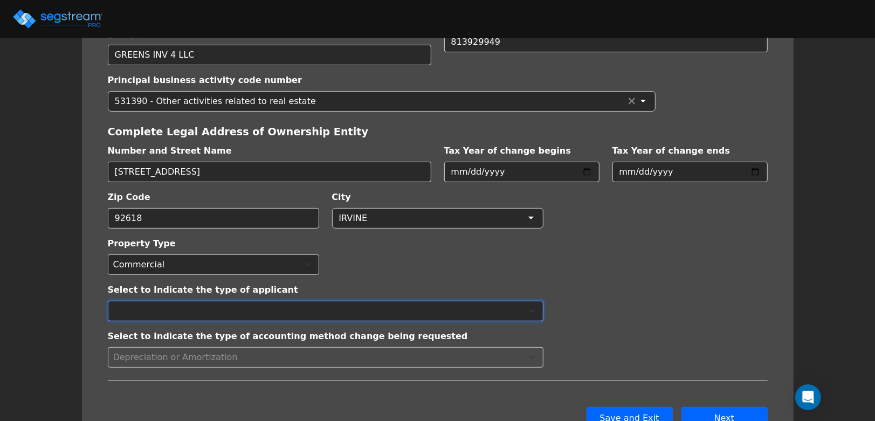
click at [197, 301] on select "Individual Corporation Controlled foreign corporation (Sec. 957) 10/50 corporat…" at bounding box center [326, 311] width 436 height 20
select select "Partnership"
click at [108, 301] on select "Individual Corporation Controlled foreign corporation (Sec. 957) 10/50 corporat…" at bounding box center [326, 311] width 436 height 20
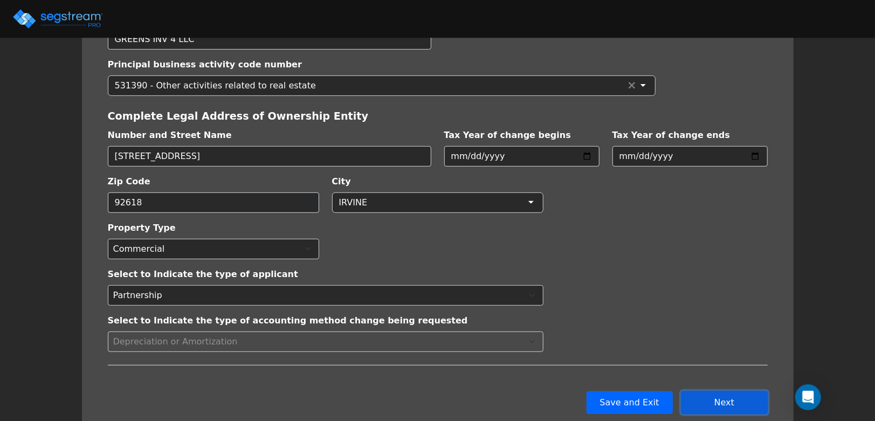
click at [727, 391] on button "Next" at bounding box center [725, 402] width 86 height 23
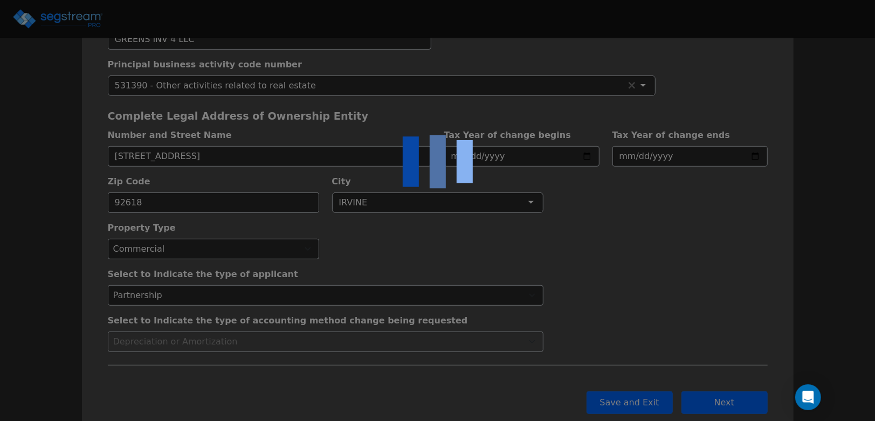
scroll to position [0, 0]
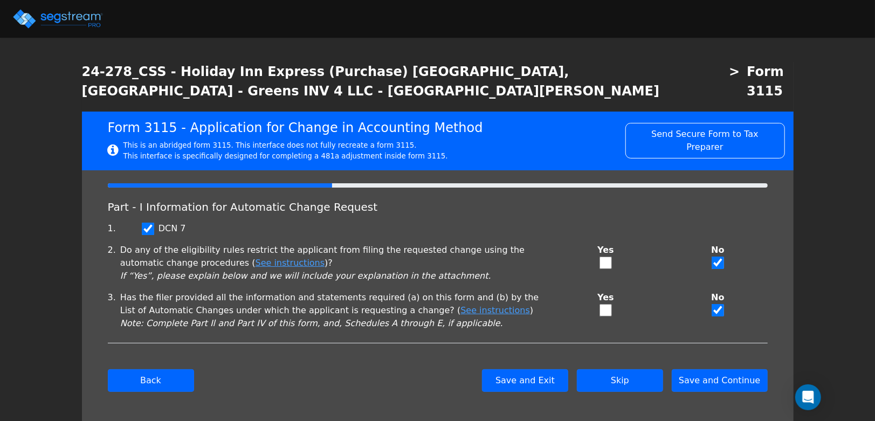
click at [606, 304] on input "checkbox" at bounding box center [606, 310] width 12 height 12
checkbox input "true"
checkbox input "false"
click at [711, 369] on button "Save and Continue" at bounding box center [720, 380] width 96 height 23
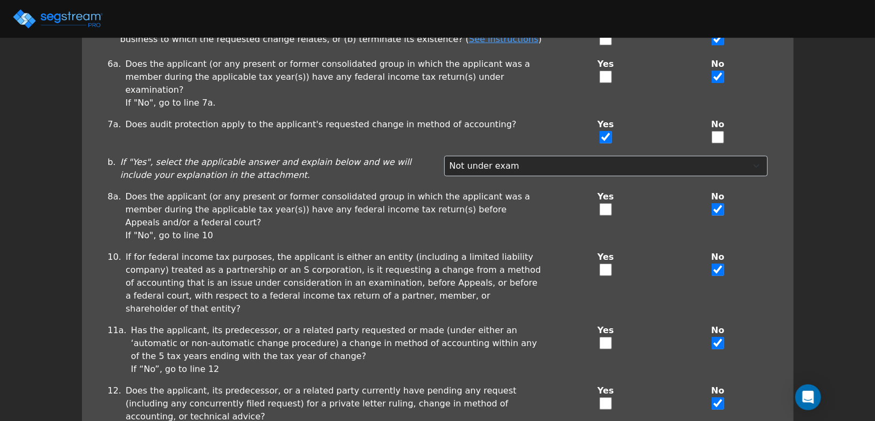
scroll to position [263, 0]
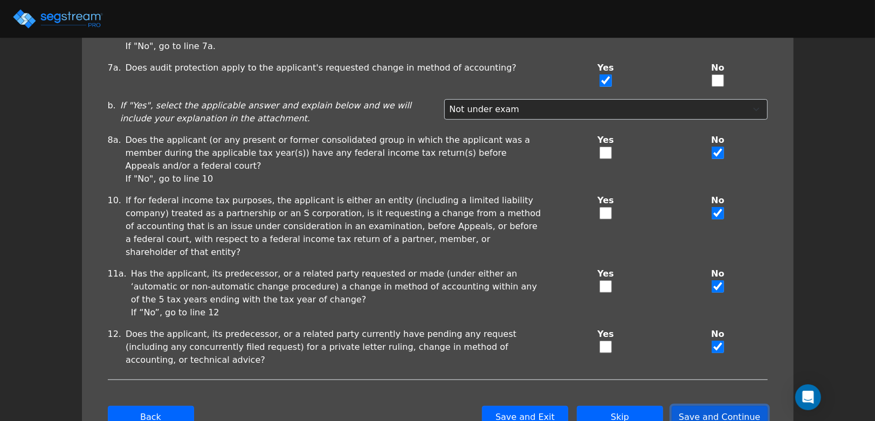
click at [697, 406] on button "Save and Continue" at bounding box center [720, 417] width 96 height 23
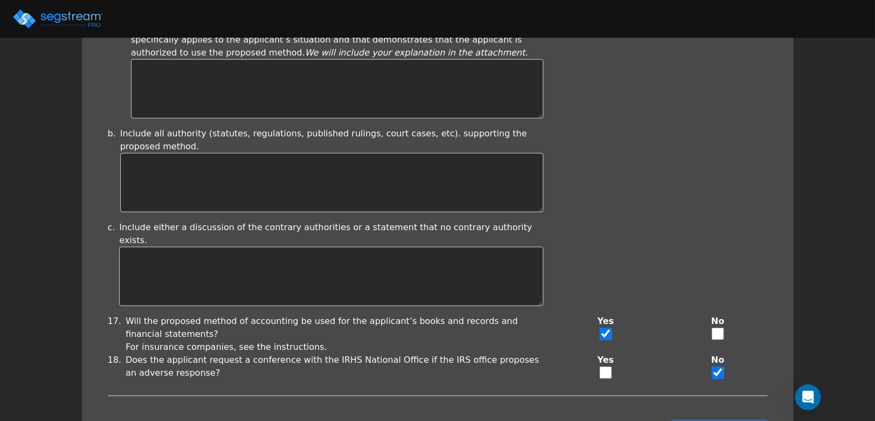
scroll to position [864, 0]
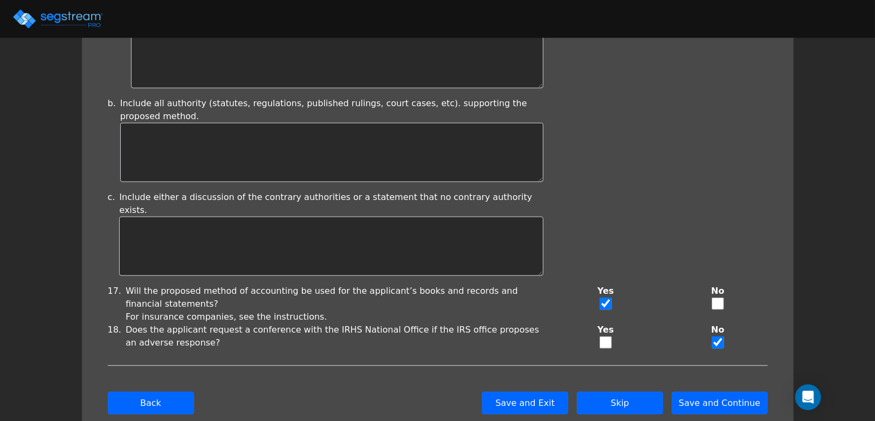
drag, startPoint x: 714, startPoint y: 313, endPoint x: 669, endPoint y: 314, distance: 45.3
click at [714, 336] on input "checkbox" at bounding box center [718, 342] width 12 height 12
checkbox input "false"
click at [605, 336] on input "checkbox" at bounding box center [606, 342] width 12 height 12
checkbox input "true"
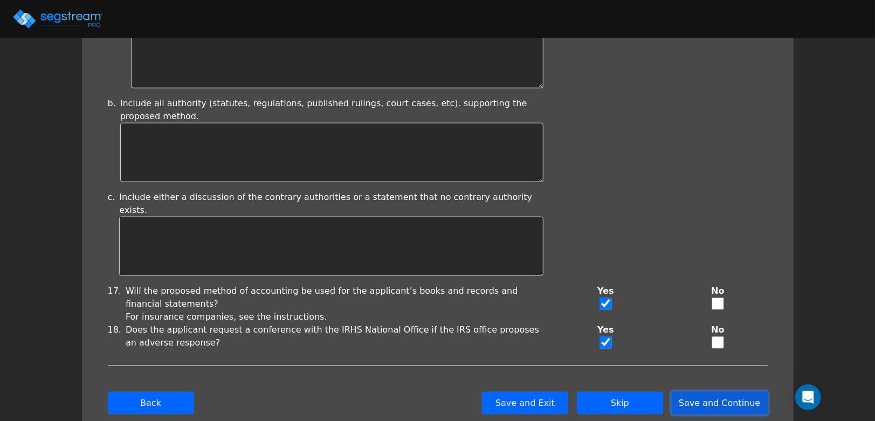
click at [730, 392] on button "Save and Continue" at bounding box center [720, 403] width 96 height 23
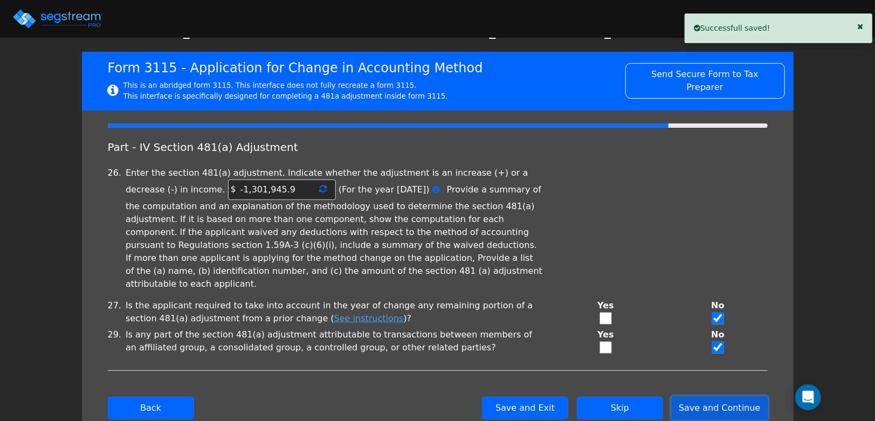
scroll to position [64, 0]
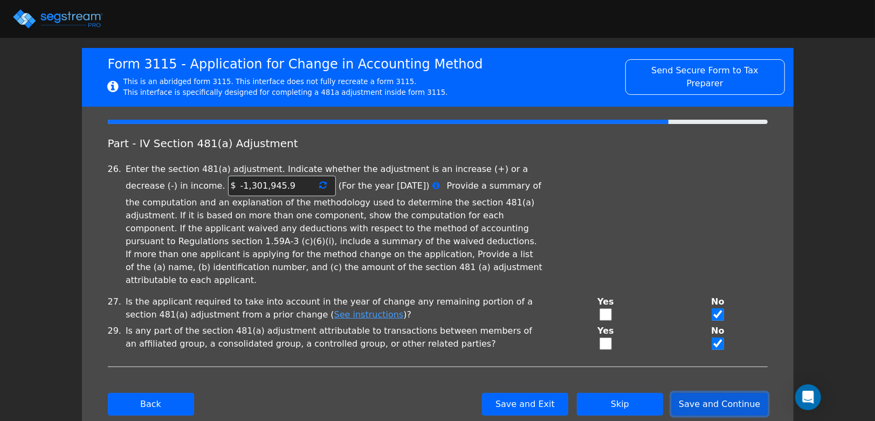
click at [728, 393] on button "Save and Continue" at bounding box center [720, 404] width 96 height 23
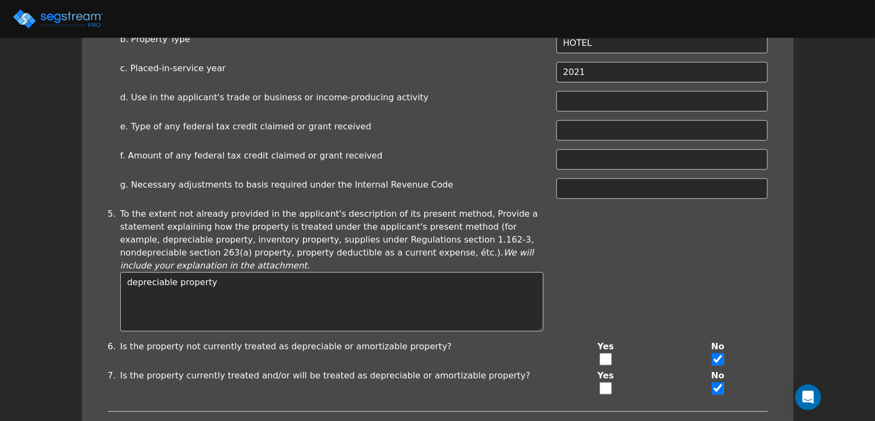
scroll to position [518, 0]
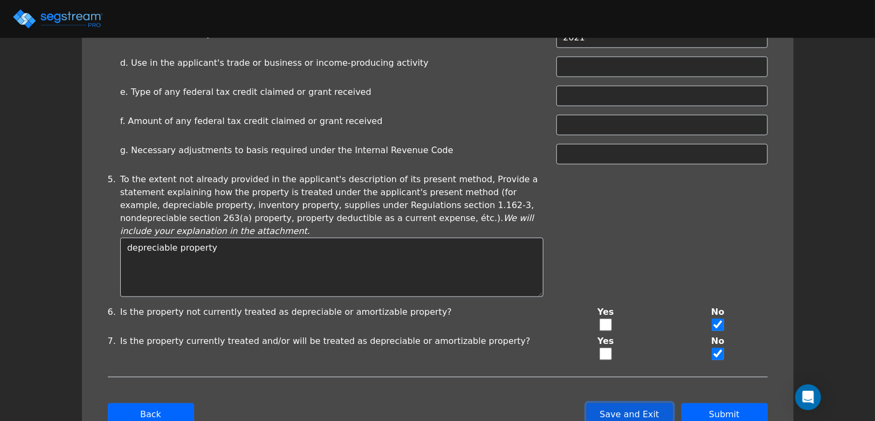
click at [627, 403] on button "Save and Exit" at bounding box center [630, 414] width 86 height 23
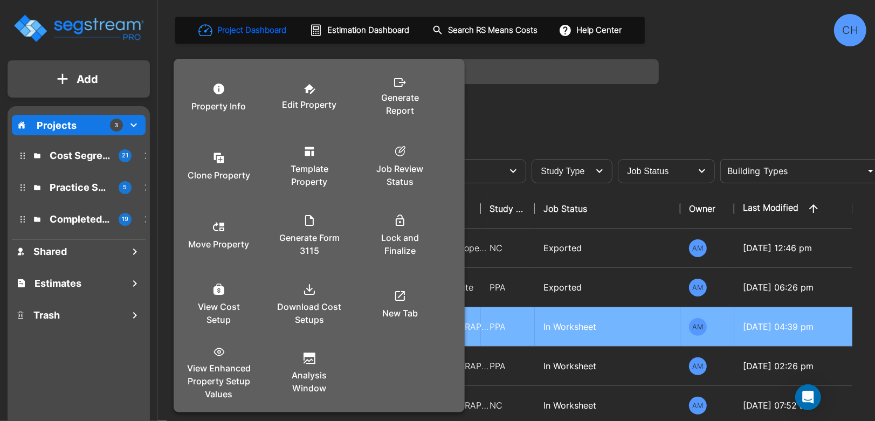
scroll to position [0, 3]
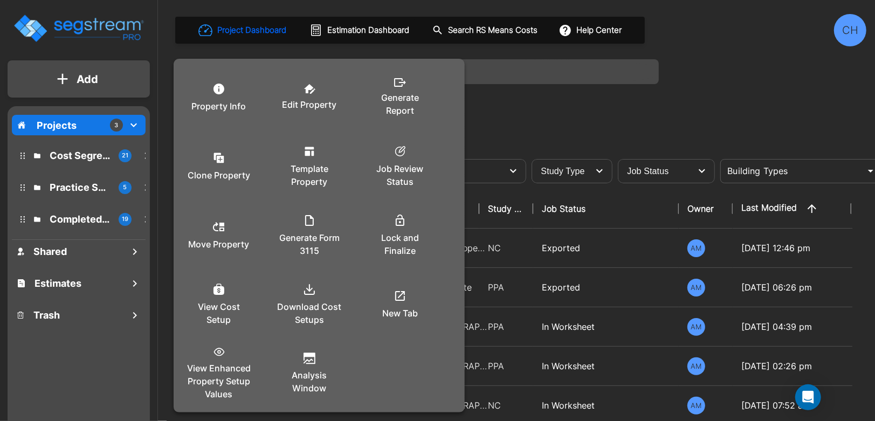
click at [491, 325] on div at bounding box center [437, 210] width 875 height 421
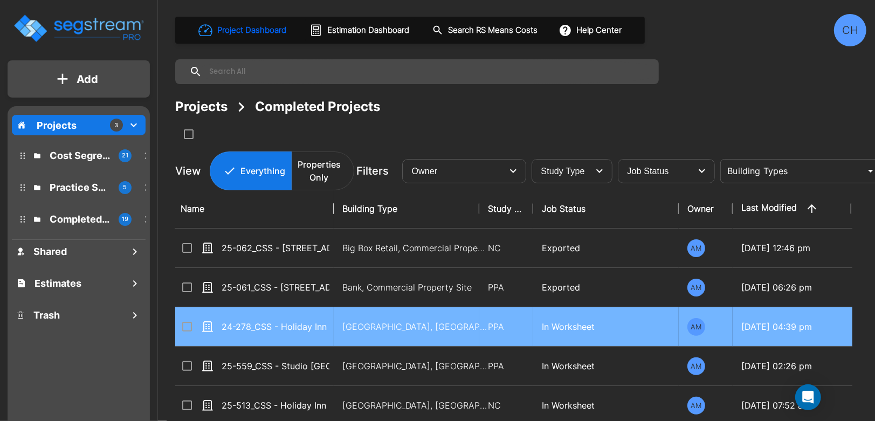
click at [341, 327] on td "Motel-Hotel, Motel-Hotel Site" at bounding box center [407, 326] width 146 height 39
checkbox input "true"
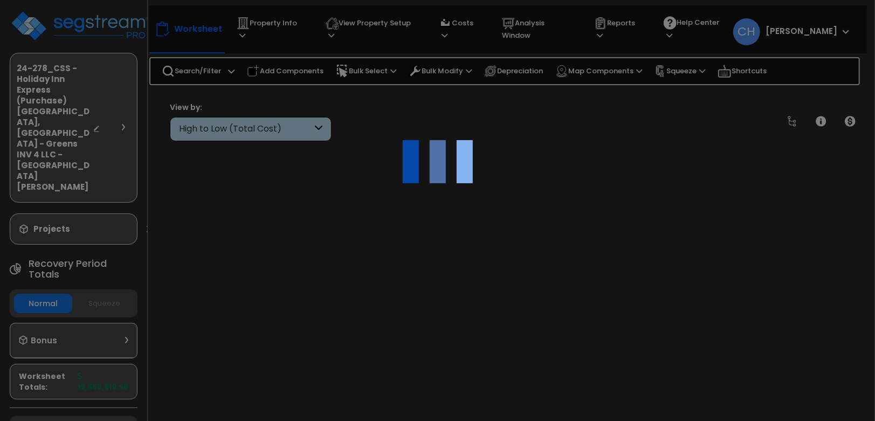
click at [278, 329] on div at bounding box center [437, 210] width 875 height 421
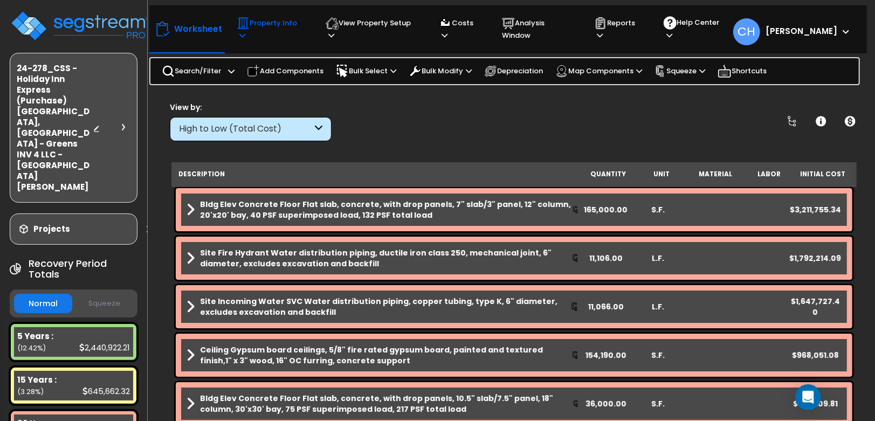
click at [287, 27] on p "Property Info" at bounding box center [271, 29] width 68 height 25
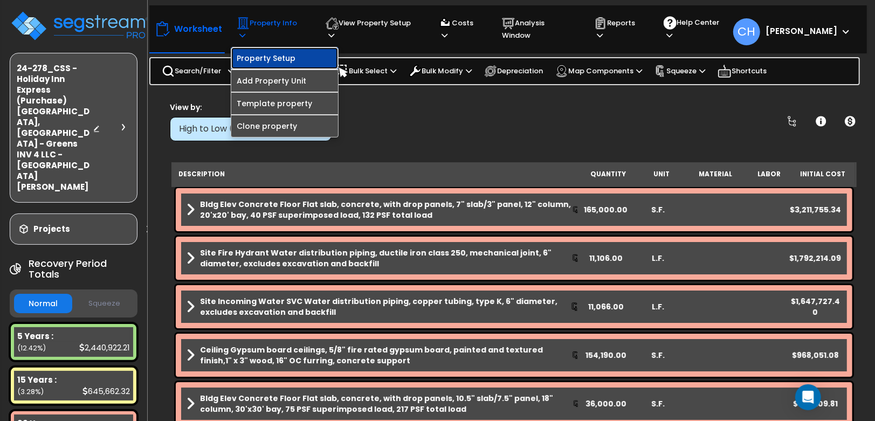
click at [286, 50] on link "Property Setup" at bounding box center [284, 58] width 107 height 22
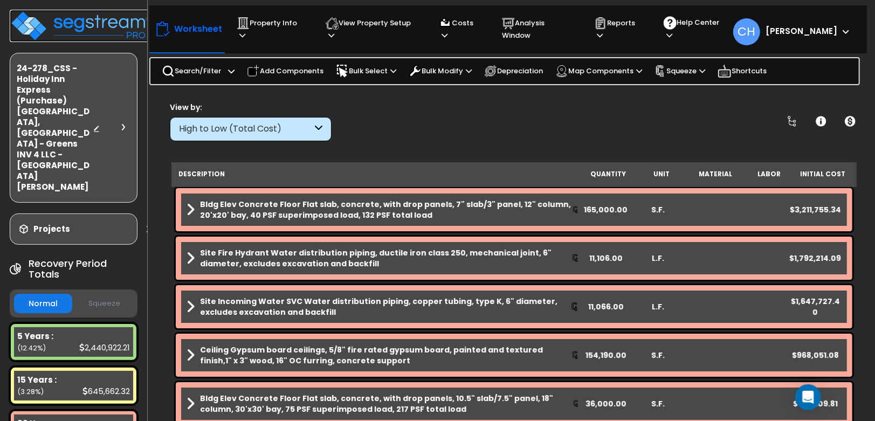
click at [63, 29] on img at bounding box center [80, 26] width 140 height 32
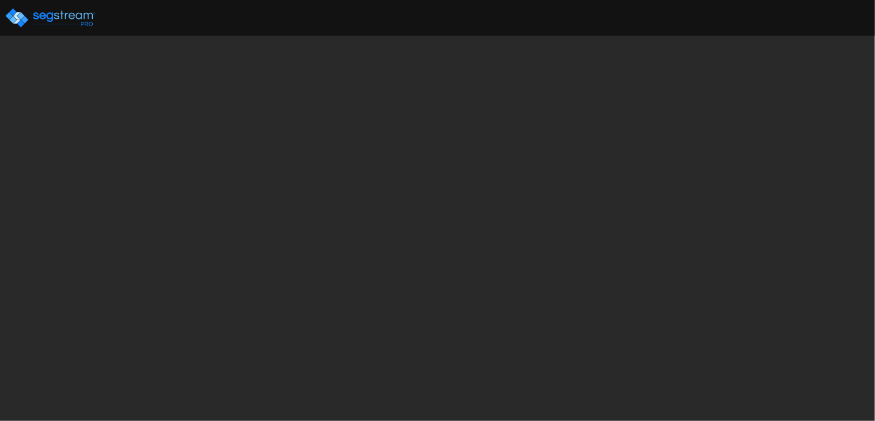
select select "2024"
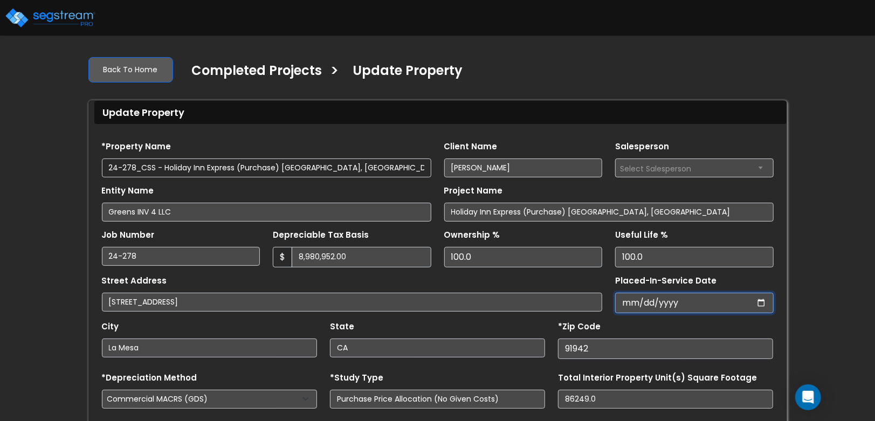
click at [664, 303] on input "[DATE]" at bounding box center [694, 303] width 159 height 20
click at [629, 306] on input "[DATE]" at bounding box center [694, 303] width 159 height 20
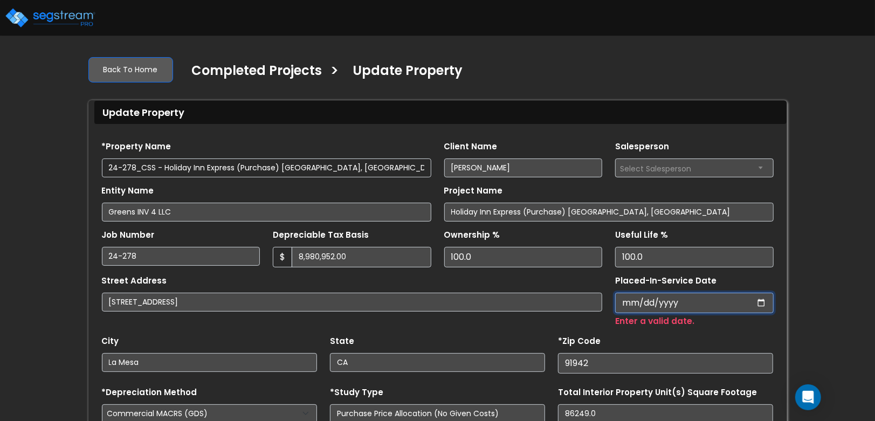
type input "0002-06-30"
select select "2"
type input "0020-06-30"
select select "20"
type input "0202-06-30"
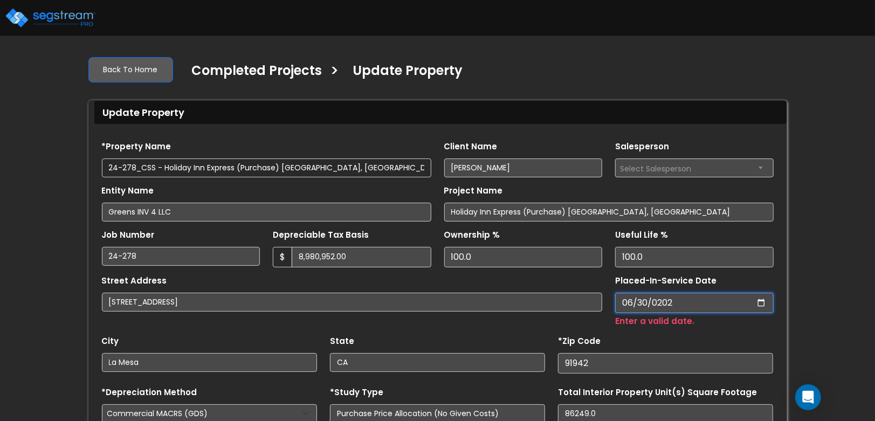
select select "202"
type input "[DATE]"
select select "2021"
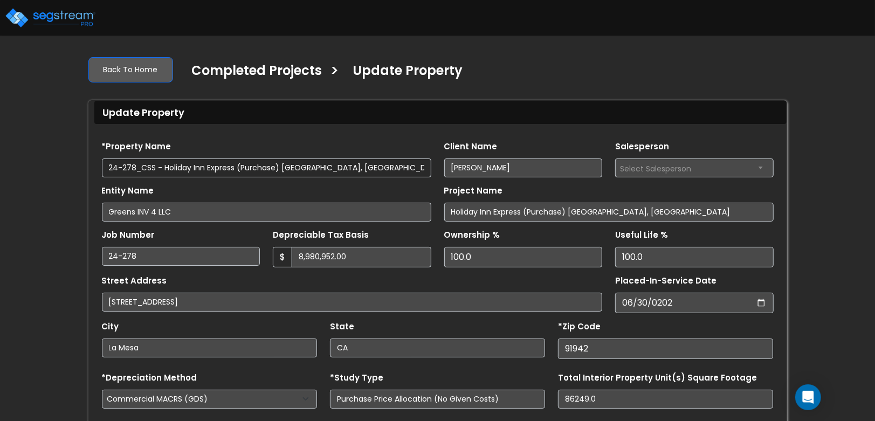
click at [814, 269] on div "We are Building your Property. So please grab a coffee and let us do the heavy …" at bounding box center [437, 299] width 875 height 505
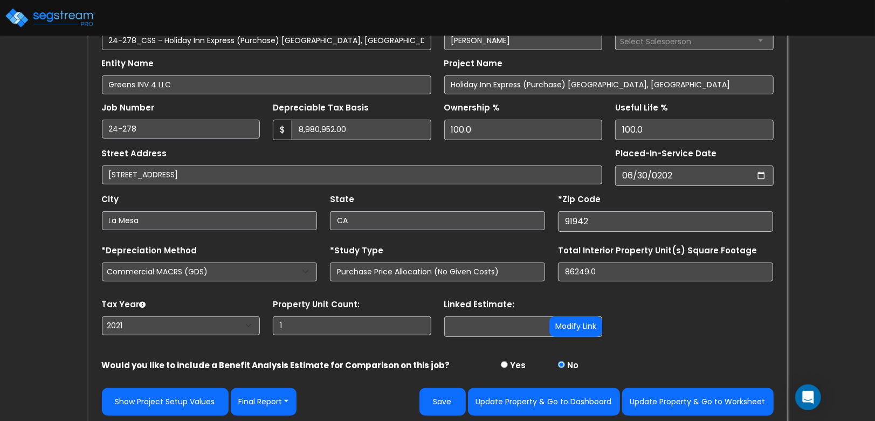
scroll to position [132, 0]
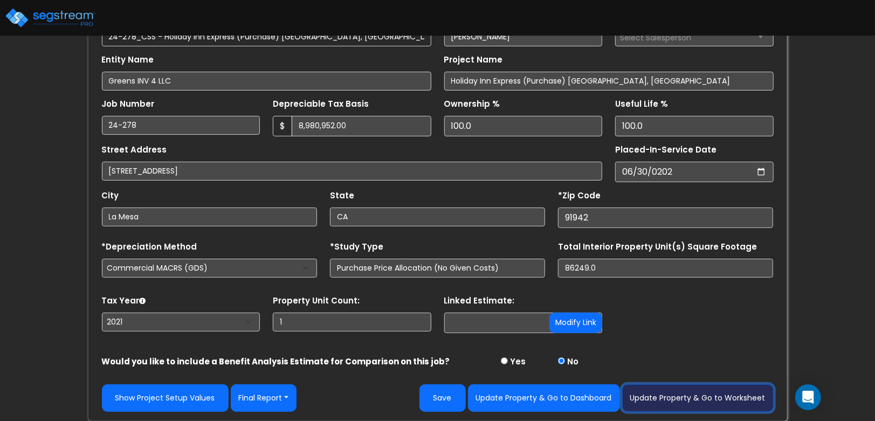
click at [683, 398] on button "Update Property & Go to Worksheet" at bounding box center [698, 397] width 152 height 27
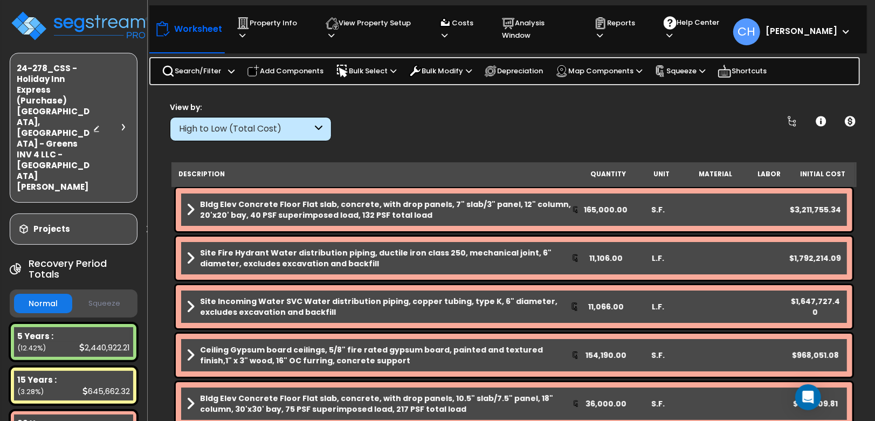
click at [537, 121] on div "View by: High to Low (Total Cost) High to Low (Total Cost)" at bounding box center [514, 121] width 696 height 40
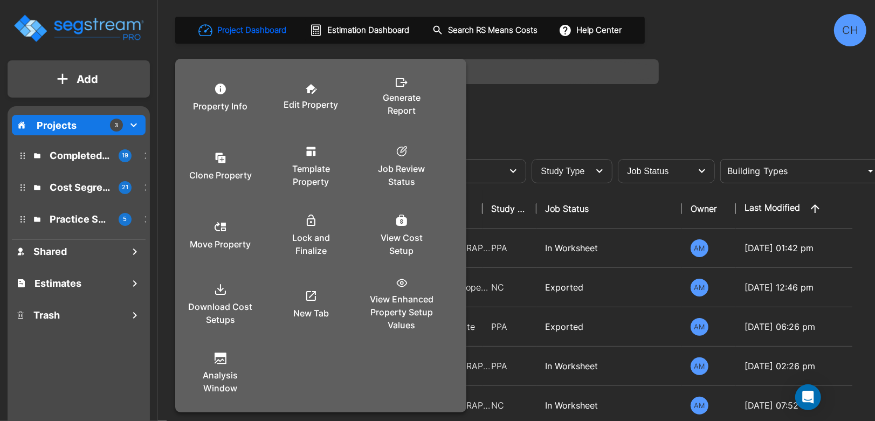
click at [658, 117] on div at bounding box center [437, 210] width 875 height 421
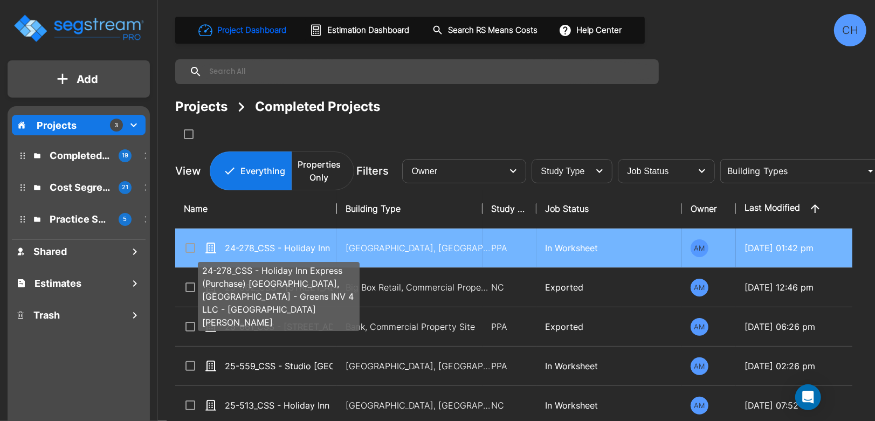
click at [280, 250] on p "24-278_CSS - Holiday Inn Express (Purchase) [GEOGRAPHIC_DATA], [GEOGRAPHIC_DATA…" at bounding box center [279, 248] width 108 height 13
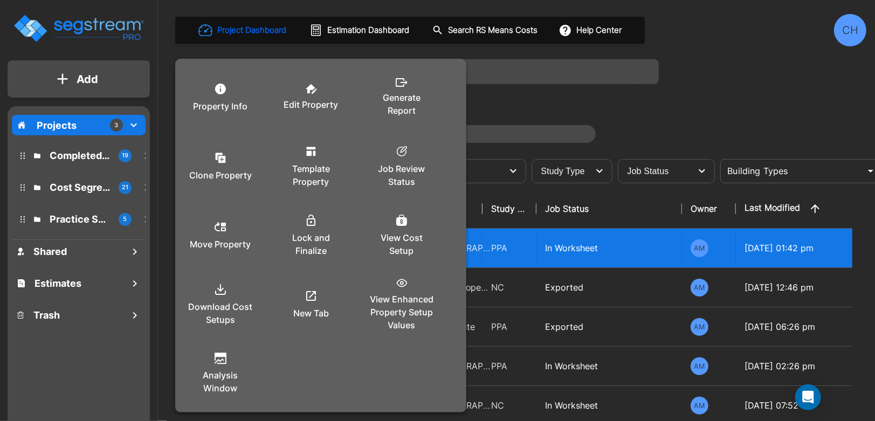
click at [711, 109] on div at bounding box center [437, 210] width 875 height 421
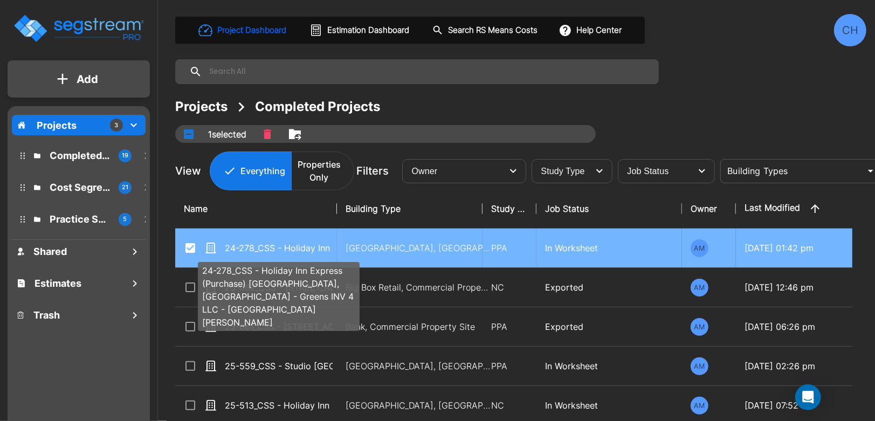
click at [299, 246] on p "24-278_CSS - Holiday Inn Express (Purchase) [GEOGRAPHIC_DATA], [GEOGRAPHIC_DATA…" at bounding box center [279, 248] width 108 height 13
checkbox input "false"
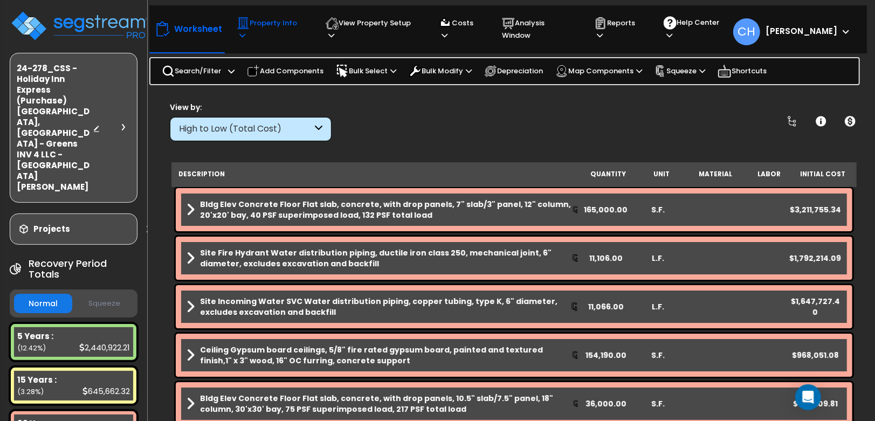
click at [297, 29] on p "Property Info" at bounding box center [271, 29] width 68 height 25
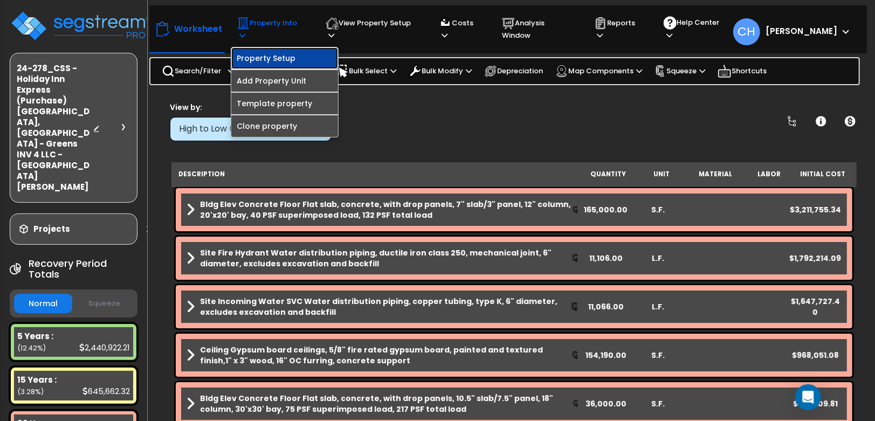
click at [294, 47] on link "Property Setup" at bounding box center [284, 58] width 107 height 22
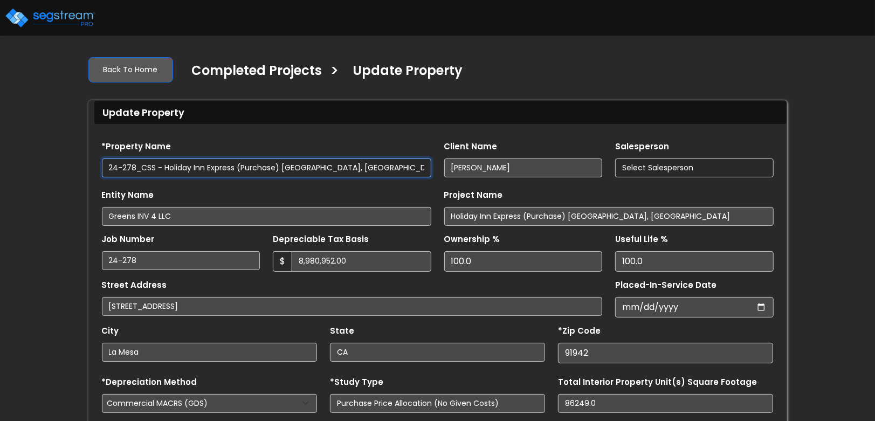
select select "2021"
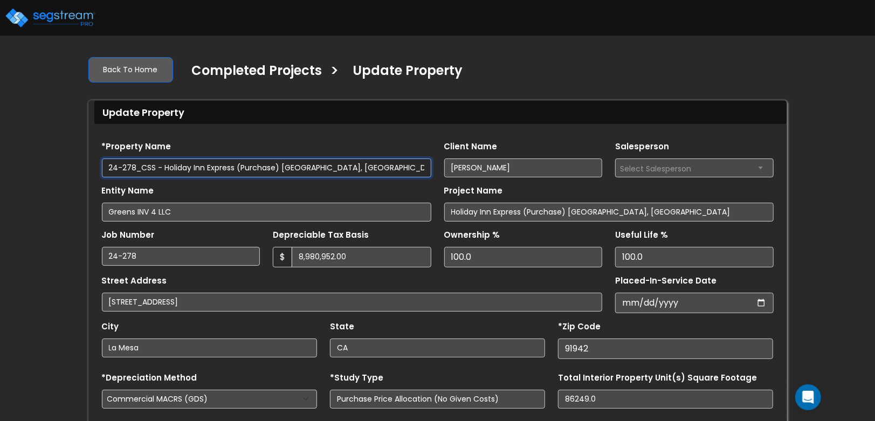
scroll to position [132, 0]
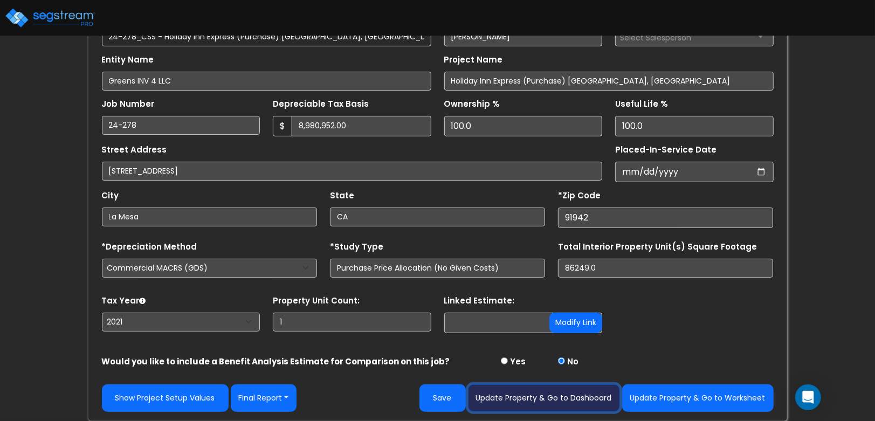
click at [570, 401] on button "Update Property & Go to Dashboard" at bounding box center [544, 397] width 152 height 27
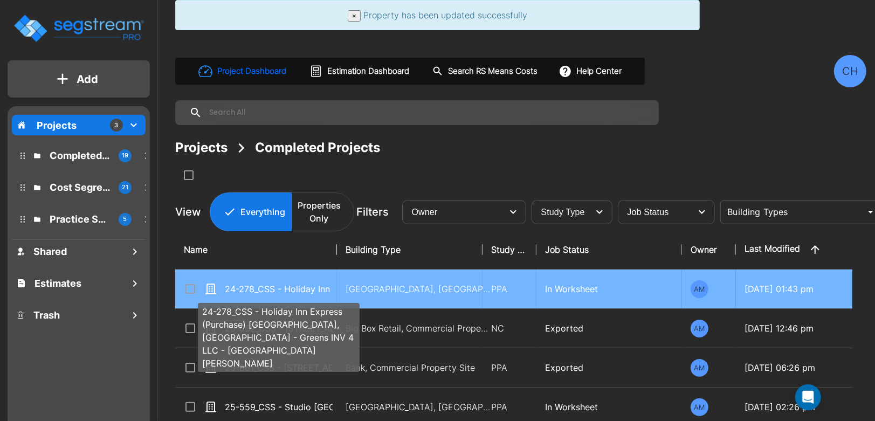
click at [312, 283] on p "24-278_CSS - Holiday Inn Express (Purchase) [GEOGRAPHIC_DATA], [GEOGRAPHIC_DATA…" at bounding box center [279, 289] width 108 height 13
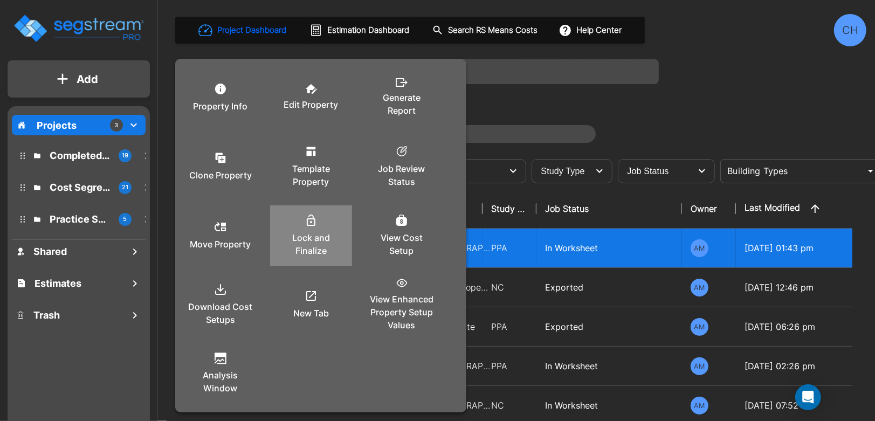
click at [311, 240] on p "Lock and Finalize" at bounding box center [311, 244] width 65 height 26
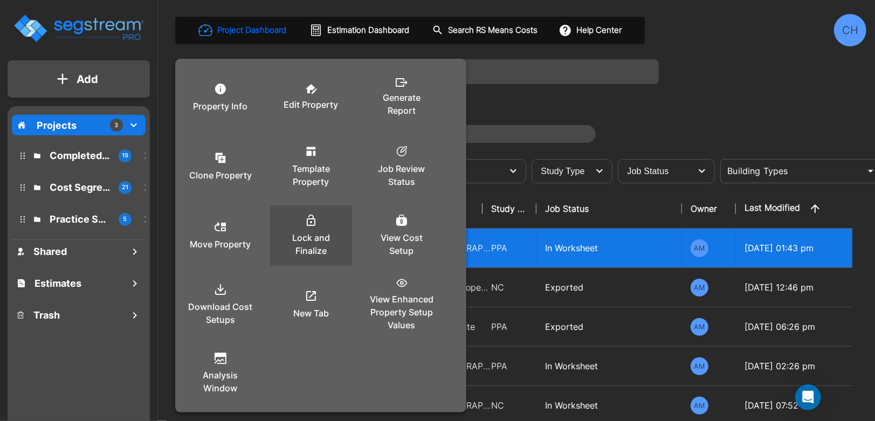
click at [311, 222] on icon at bounding box center [311, 220] width 9 height 11
click at [312, 221] on icon at bounding box center [311, 220] width 13 height 13
click at [597, 240] on div at bounding box center [437, 210] width 875 height 421
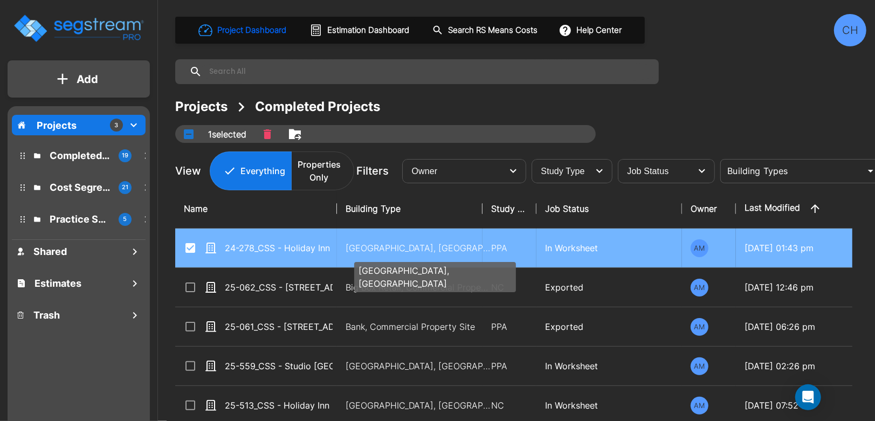
click at [404, 249] on p "[GEOGRAPHIC_DATA], [GEOGRAPHIC_DATA]" at bounding box center [419, 248] width 146 height 13
click at [404, 249] on p "Motel-Hotel, Motel-Hotel Site" at bounding box center [419, 248] width 146 height 13
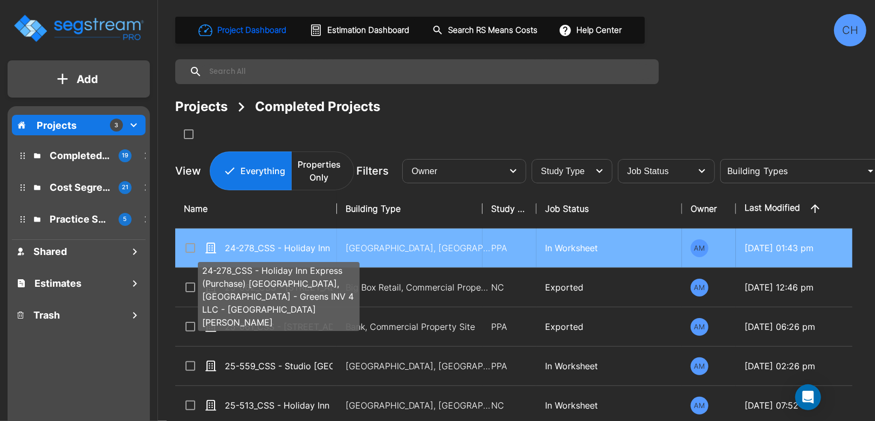
click at [300, 242] on p "24-278_CSS - Holiday Inn Express (Purchase) [GEOGRAPHIC_DATA], [GEOGRAPHIC_DATA…" at bounding box center [279, 248] width 108 height 13
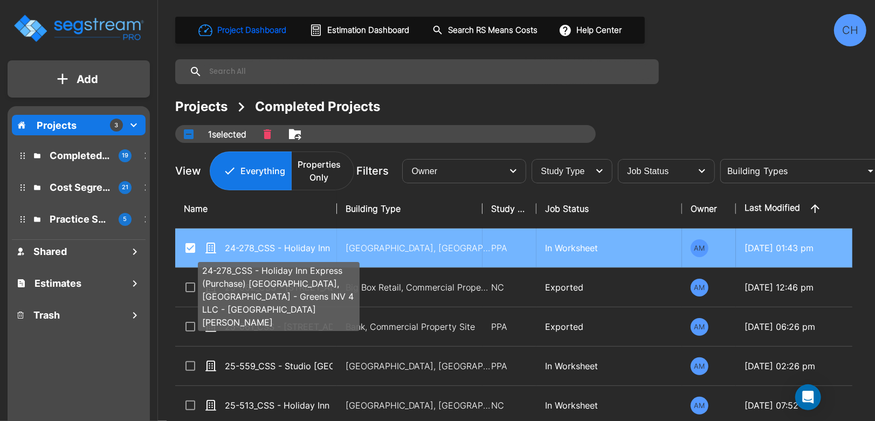
checkbox input "true"
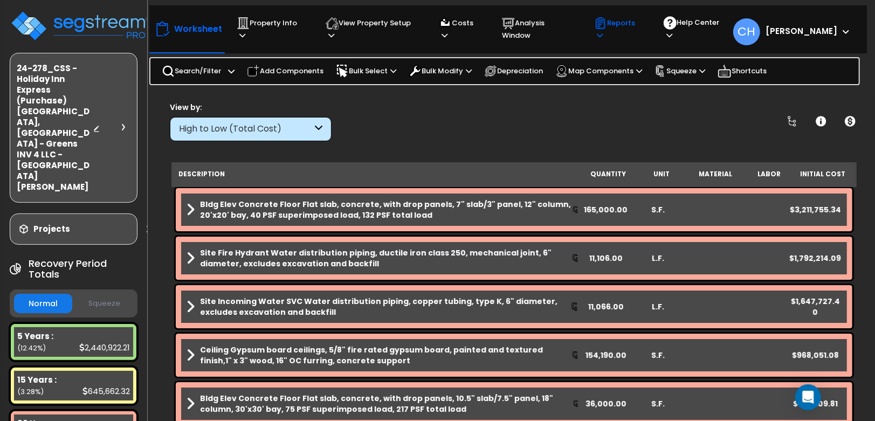
click at [630, 30] on p "Reports" at bounding box center [618, 29] width 49 height 25
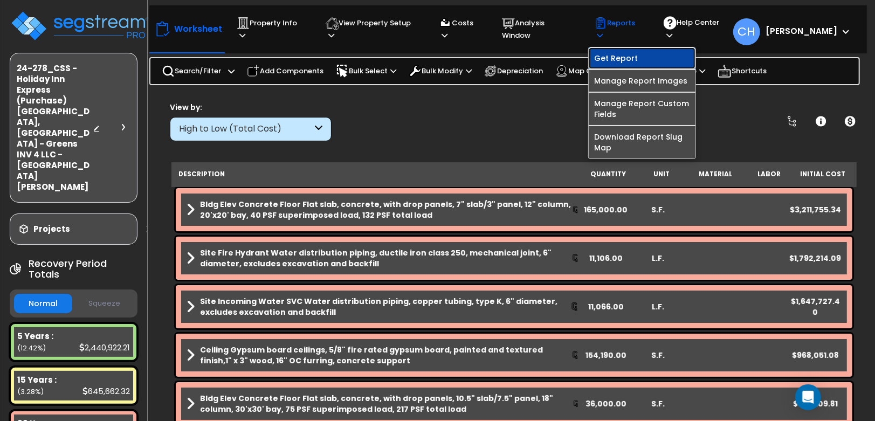
click at [623, 47] on link "Get Report" at bounding box center [642, 58] width 107 height 22
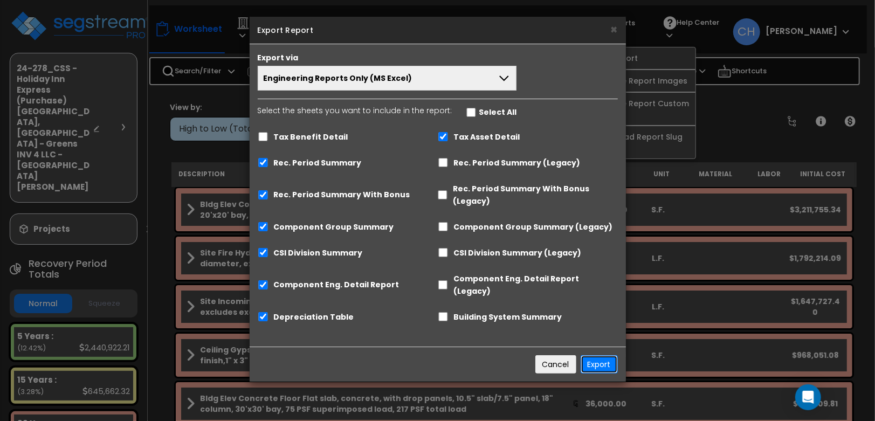
click at [597, 355] on button "Export" at bounding box center [599, 364] width 37 height 18
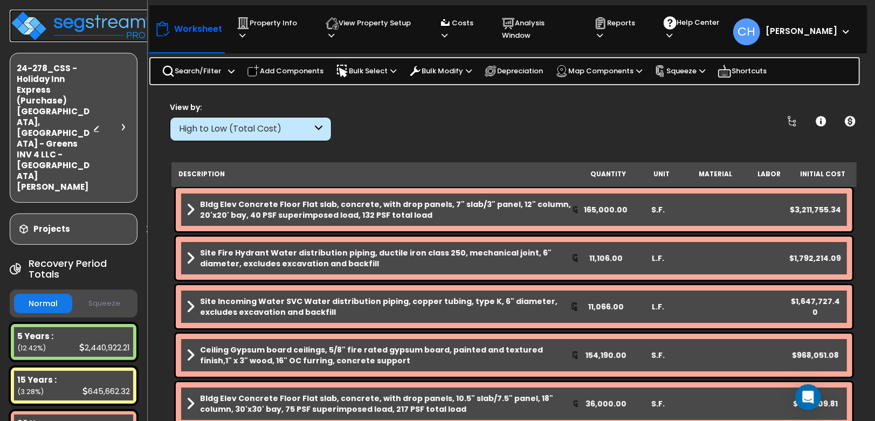
click at [74, 20] on img at bounding box center [80, 26] width 140 height 32
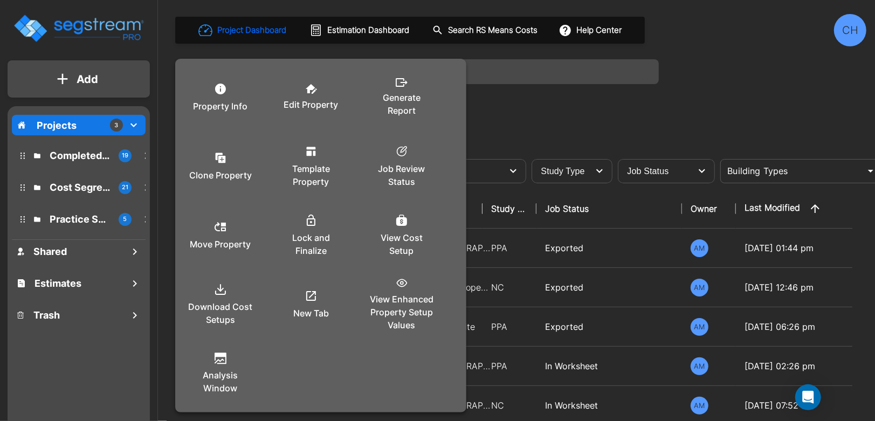
click at [517, 115] on div at bounding box center [437, 210] width 875 height 421
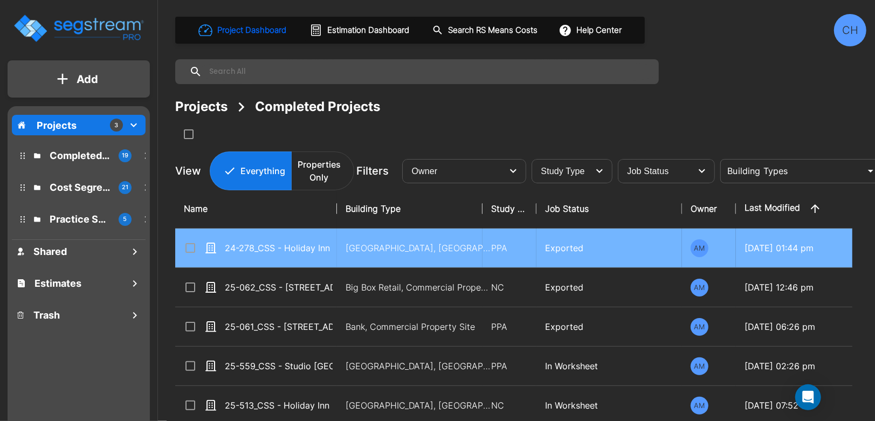
click at [273, 252] on p "24-278_CSS - Holiday Inn Express (Purchase) [GEOGRAPHIC_DATA], [GEOGRAPHIC_DATA…" at bounding box center [279, 248] width 108 height 13
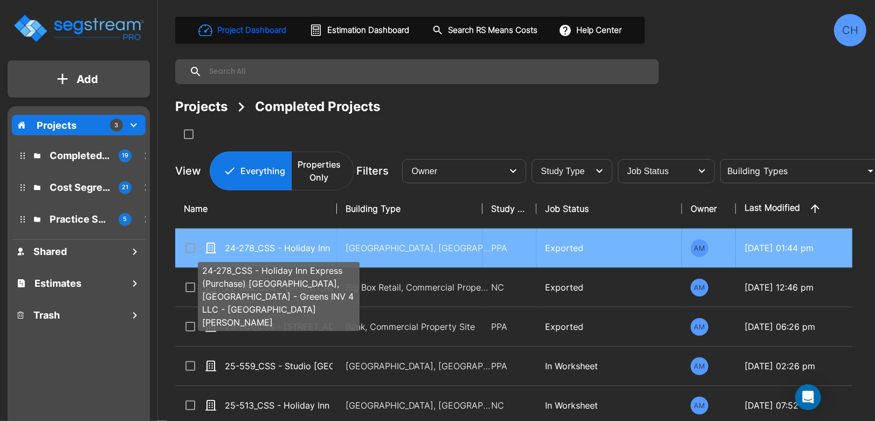
checkbox input "true"
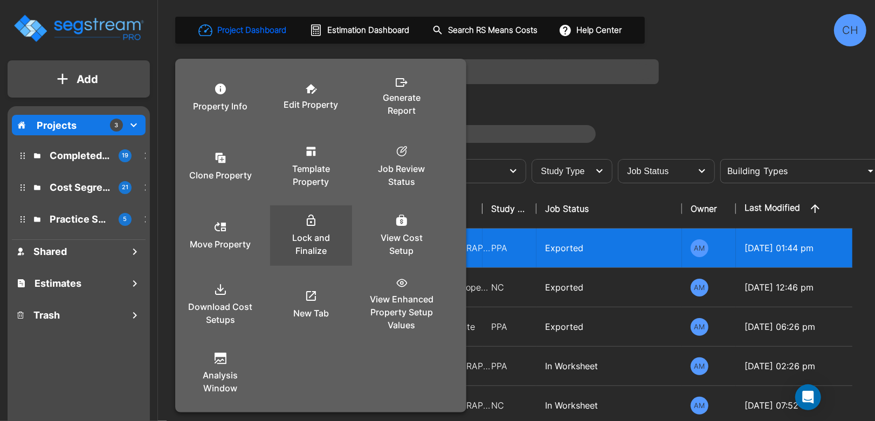
click at [311, 224] on icon at bounding box center [311, 220] width 13 height 13
click at [668, 109] on div at bounding box center [437, 210] width 875 height 421
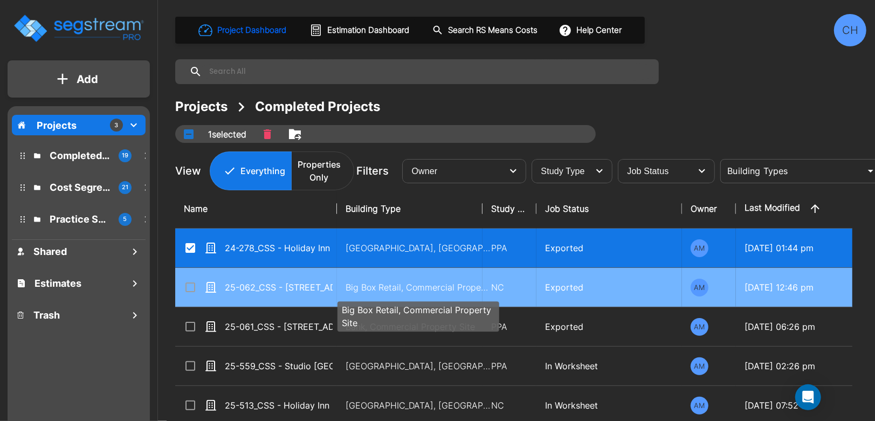
click at [428, 287] on p "Big Box Retail, Commercial Property Site" at bounding box center [419, 287] width 146 height 13
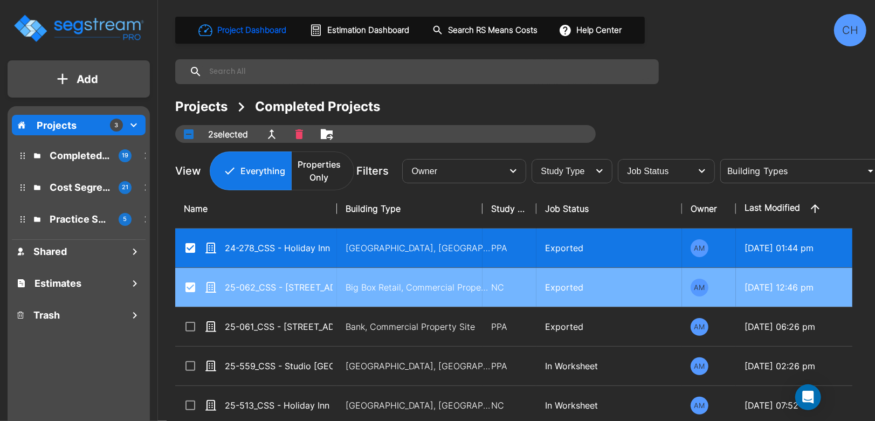
click at [188, 288] on input "select row 25-062_CSS - 10273 Ulmerton Rd (Reno) Largo, FL - KK Sportscards LLC…" at bounding box center [189, 285] width 11 height 9
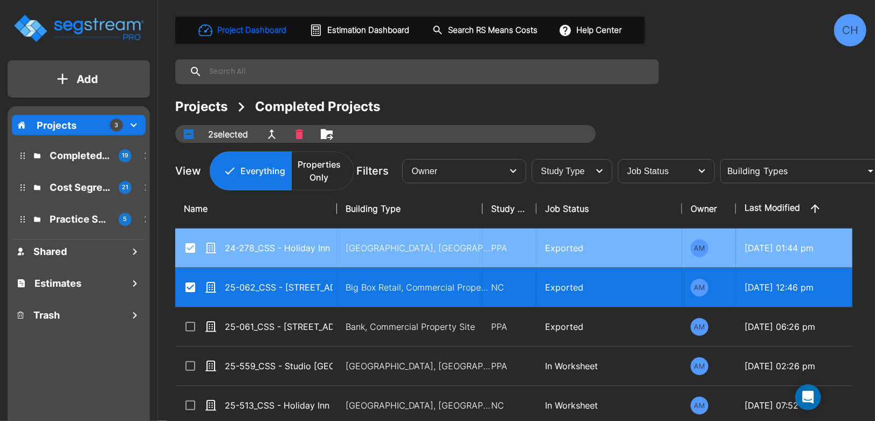
checkbox input "false"
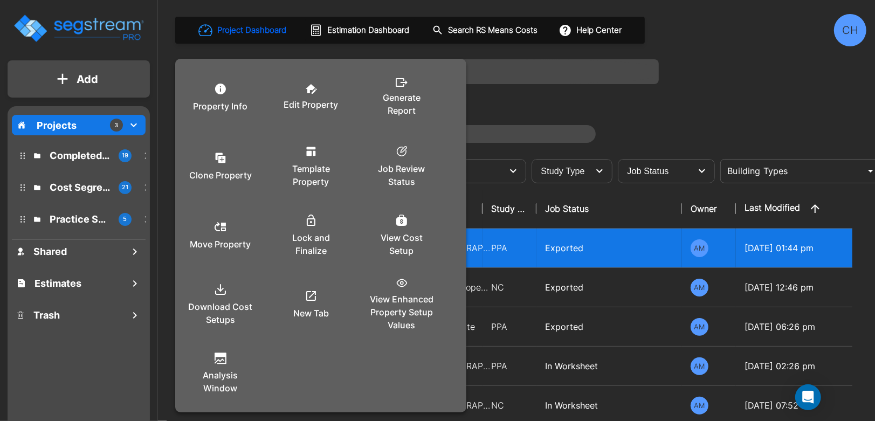
click at [530, 246] on div at bounding box center [437, 210] width 875 height 421
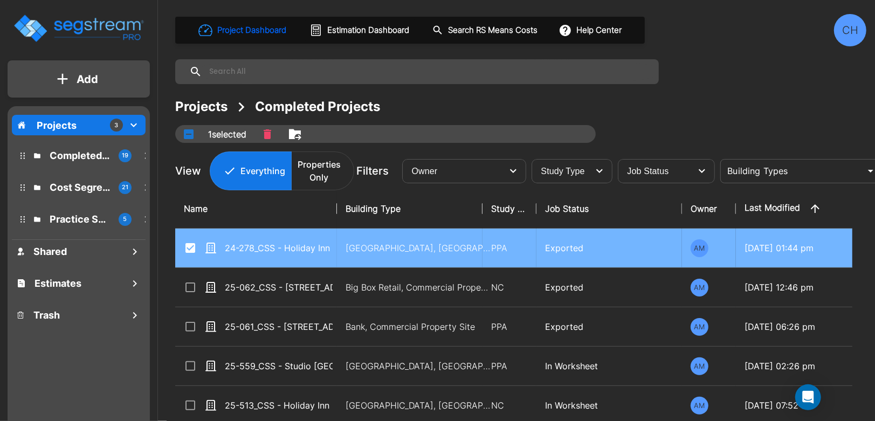
click at [192, 245] on input "select row 24-278_CSS - Holiday Inn Express (Purchase) La Mesa, CA - Greens INV…" at bounding box center [189, 246] width 11 height 9
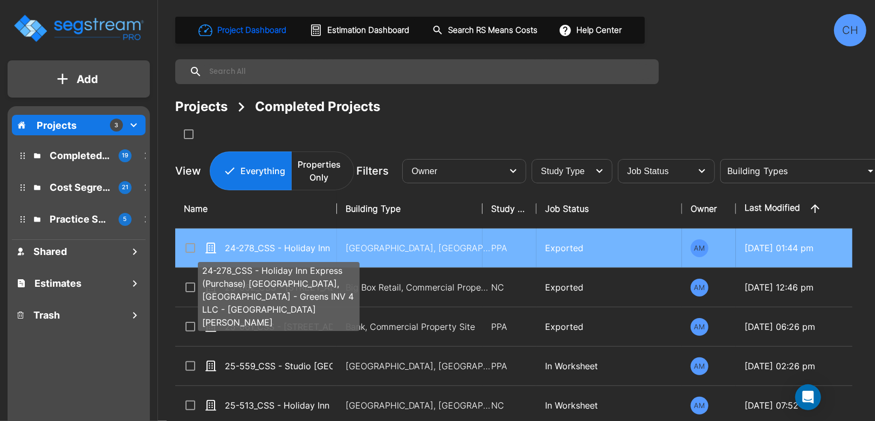
click at [280, 249] on p "24-278_CSS - Holiday Inn Express (Purchase) [GEOGRAPHIC_DATA], [GEOGRAPHIC_DATA…" at bounding box center [279, 248] width 108 height 13
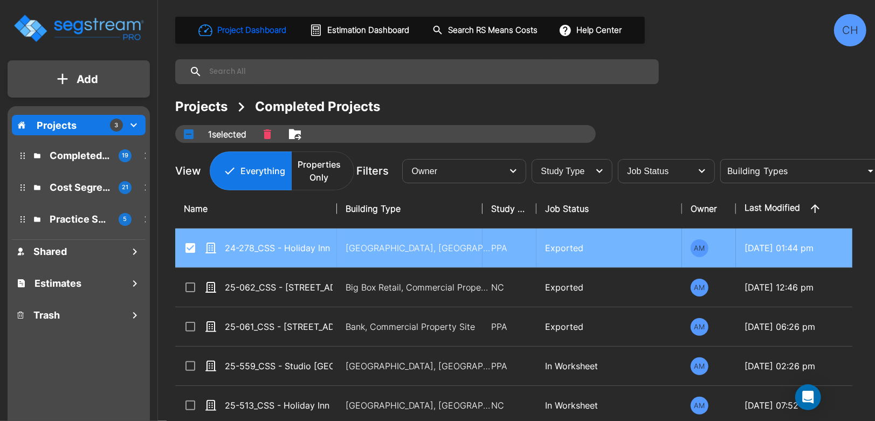
drag, startPoint x: 188, startPoint y: 248, endPoint x: 305, endPoint y: 249, distance: 116.5
click at [188, 248] on input "select row 24-278_CSS - Holiday Inn Express (Purchase) La Mesa, CA - Greens INV…" at bounding box center [189, 246] width 11 height 9
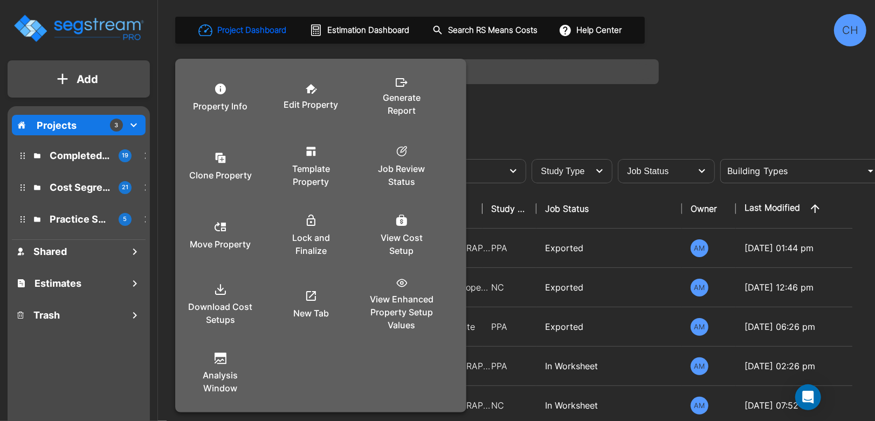
click at [567, 243] on div at bounding box center [437, 210] width 875 height 421
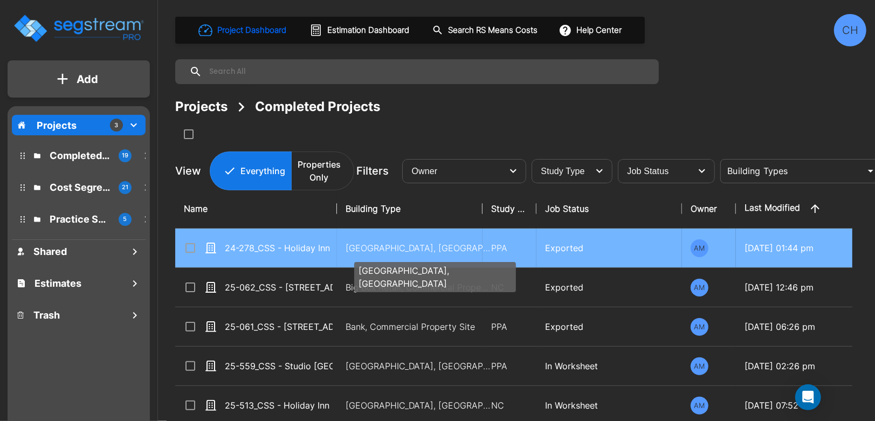
click at [369, 245] on p "Motel-Hotel, Motel-Hotel Site" at bounding box center [419, 248] width 146 height 13
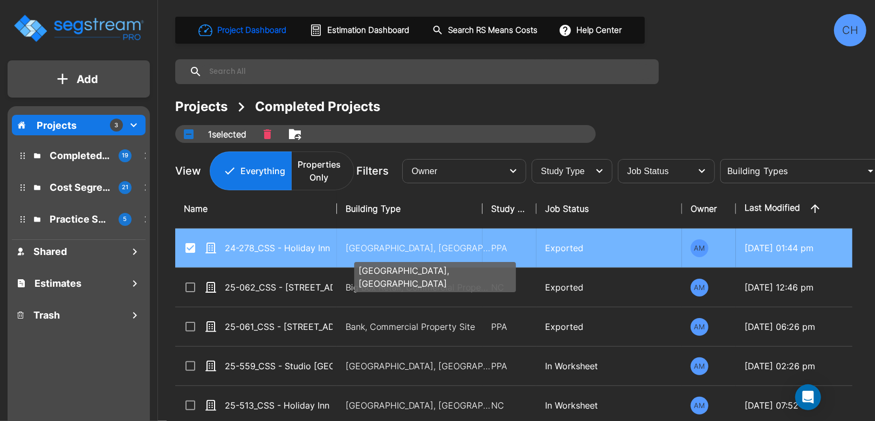
click at [411, 248] on p "Motel-Hotel, Motel-Hotel Site" at bounding box center [419, 248] width 146 height 13
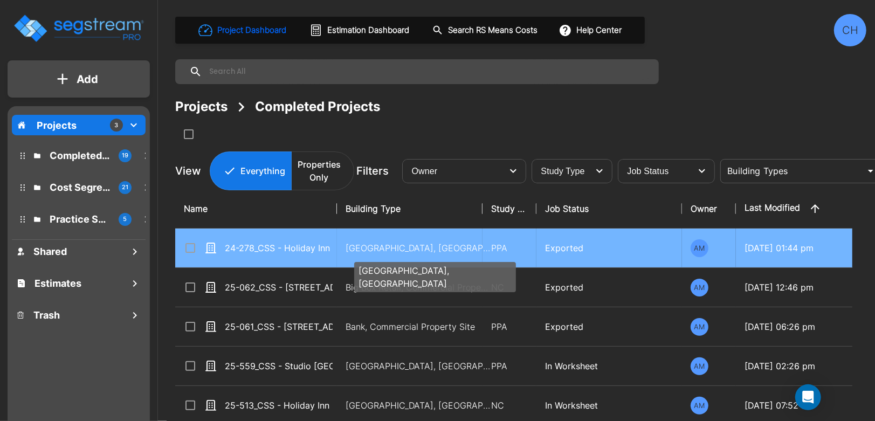
click at [411, 248] on p "Motel-Hotel, Motel-Hotel Site" at bounding box center [419, 248] width 146 height 13
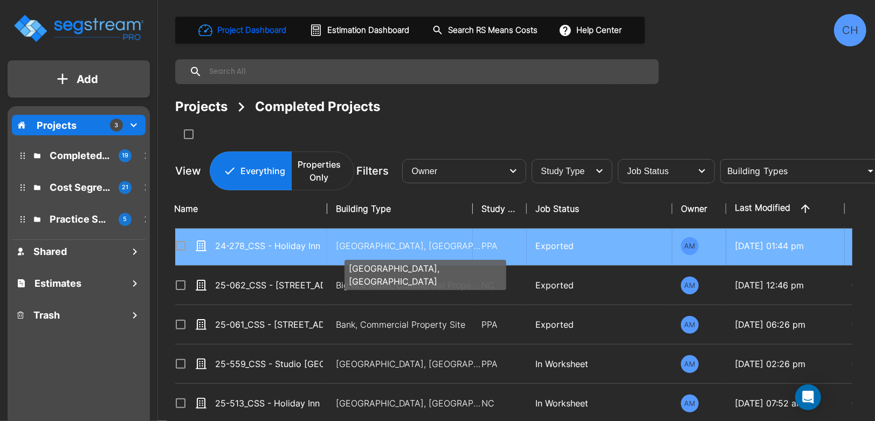
click at [366, 246] on p "Motel-Hotel, Motel-Hotel Site" at bounding box center [409, 245] width 146 height 13
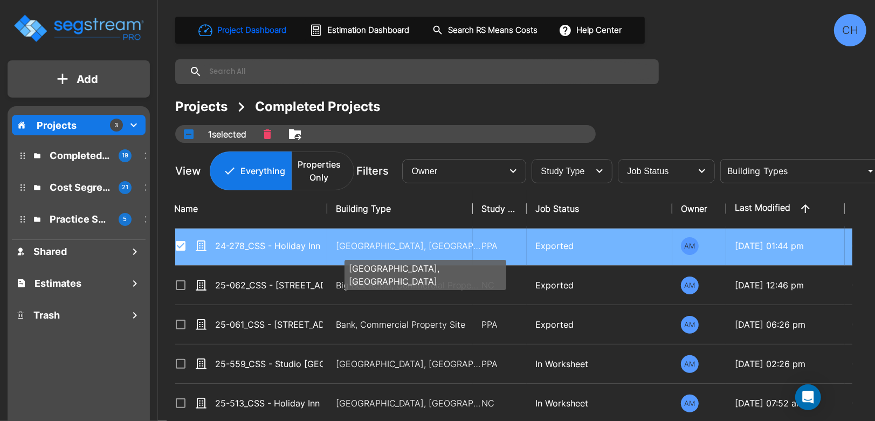
scroll to position [3, 10]
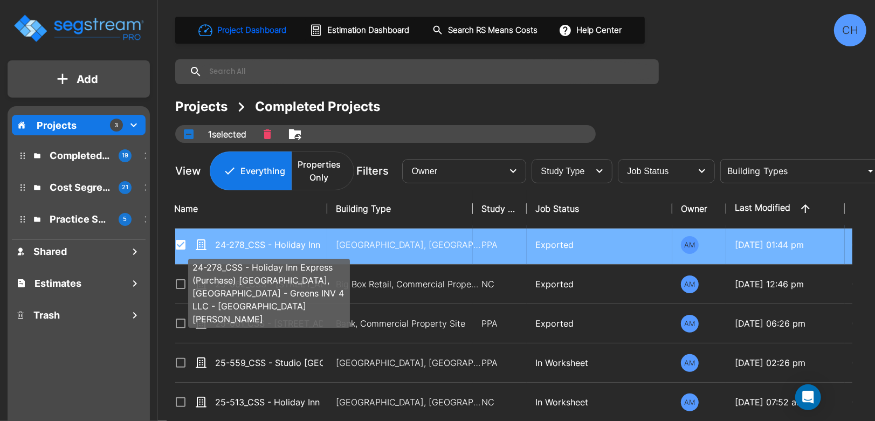
click at [307, 245] on p "24-278_CSS - Holiday Inn Express (Purchase) [GEOGRAPHIC_DATA], [GEOGRAPHIC_DATA…" at bounding box center [269, 244] width 108 height 13
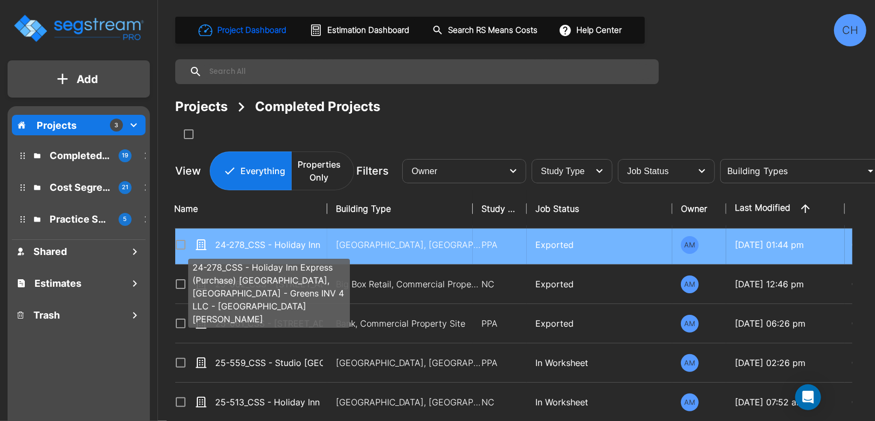
checkbox input "false"
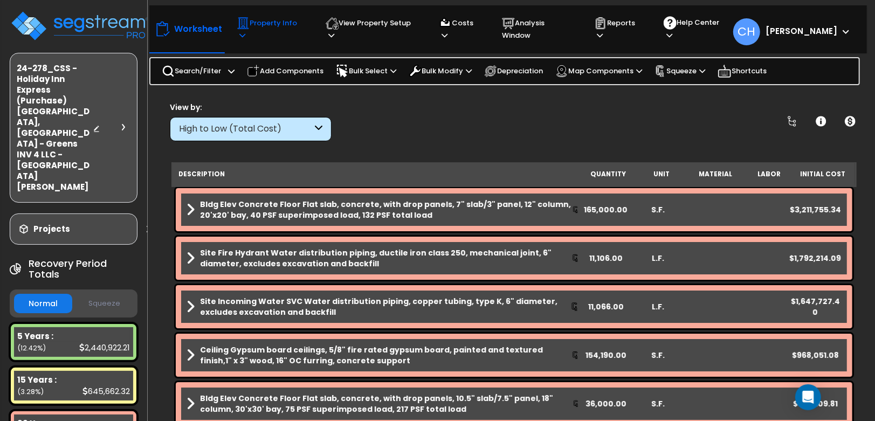
click at [289, 23] on p "Property Info" at bounding box center [271, 29] width 68 height 25
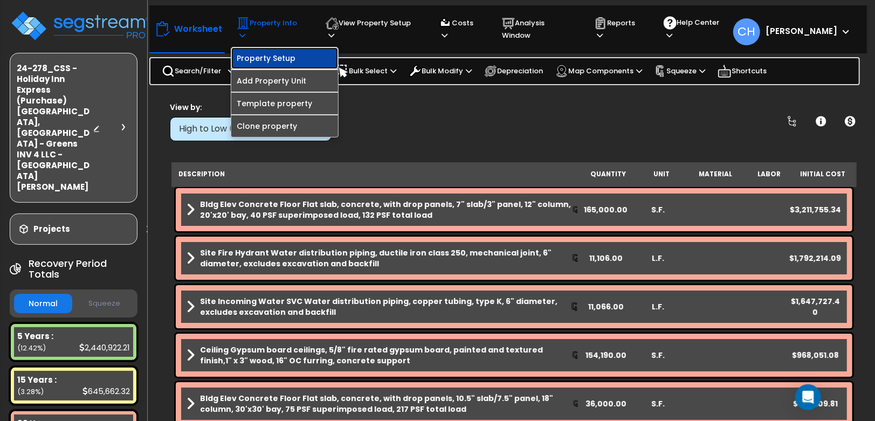
click at [291, 51] on link "Property Setup" at bounding box center [284, 58] width 107 height 22
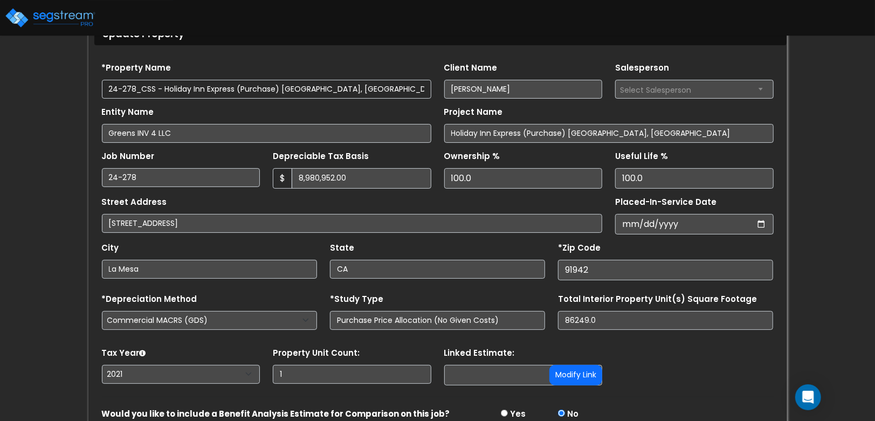
scroll to position [85, 0]
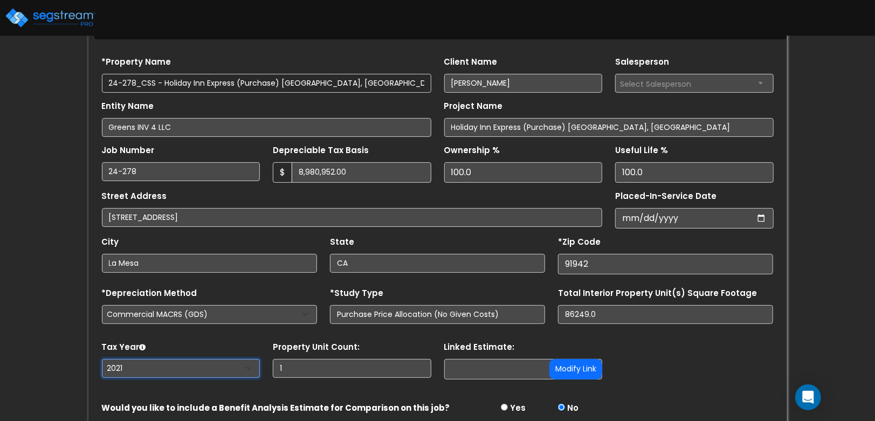
click at [143, 367] on select "2026 2025 2024 2023 2022 2021" at bounding box center [181, 368] width 159 height 19
select select "2024"
click at [102, 359] on select "2026 2025 2024 2023 2022 2021" at bounding box center [181, 368] width 159 height 19
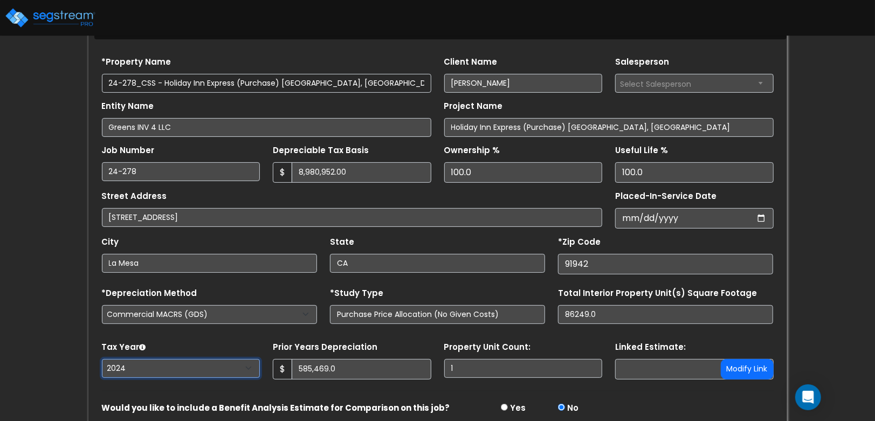
scroll to position [132, 0]
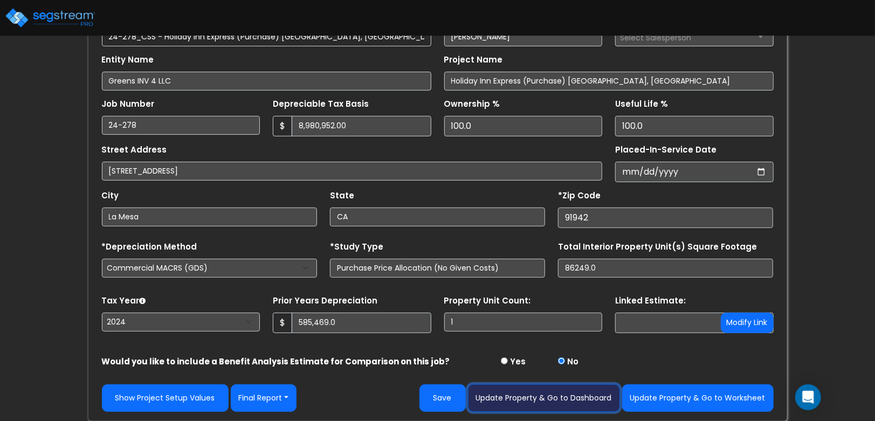
click at [551, 397] on button "Update Property & Go to Dashboard" at bounding box center [544, 397] width 152 height 27
type input "585469"
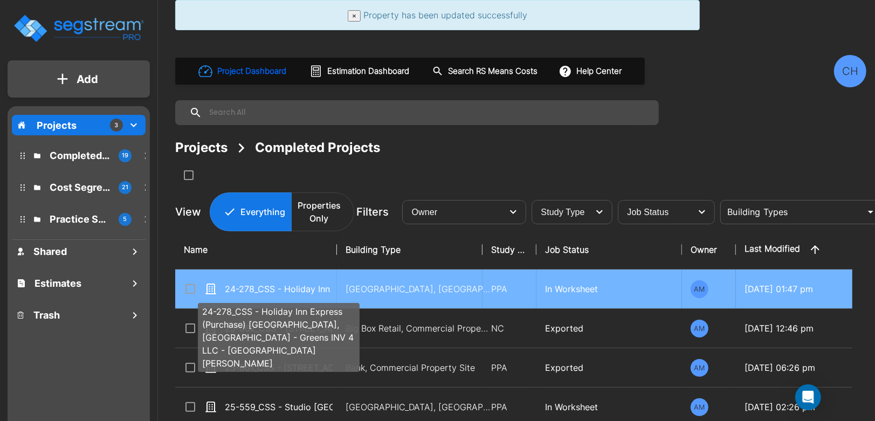
click at [292, 287] on p "24-278_CSS - Holiday Inn Express (Purchase) [GEOGRAPHIC_DATA], [GEOGRAPHIC_DATA…" at bounding box center [279, 289] width 108 height 13
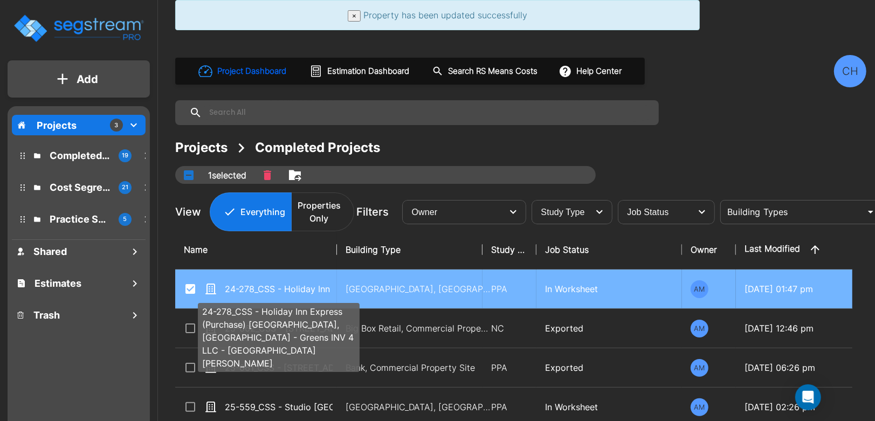
checkbox input "true"
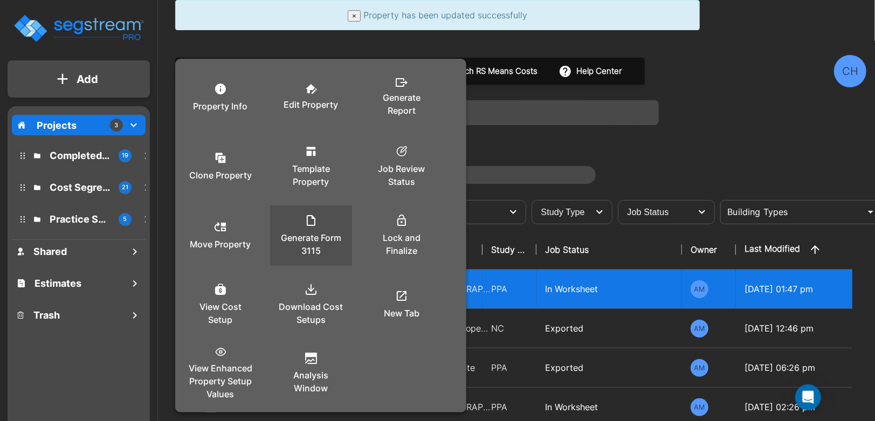
click at [315, 227] on div "Generate Form 3115" at bounding box center [311, 236] width 65 height 54
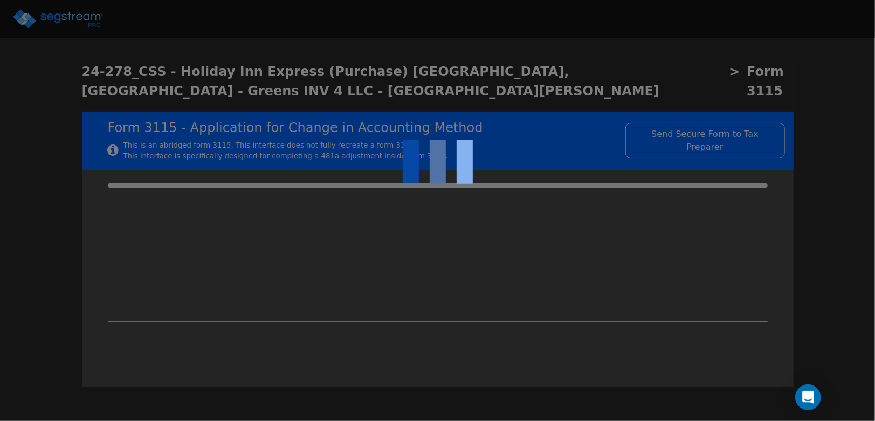
checkbox input "true"
type input "ROOM RENTAL"
type input "HOTEL"
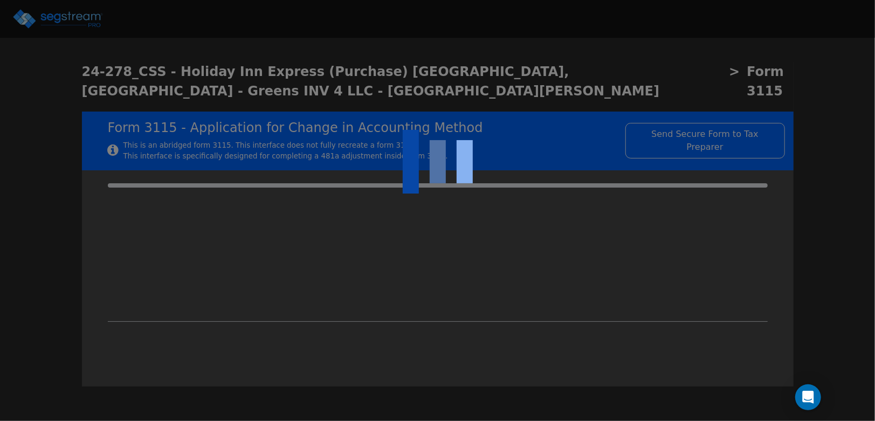
type input "2021"
type textarea "depreciable property"
checkbox input "true"
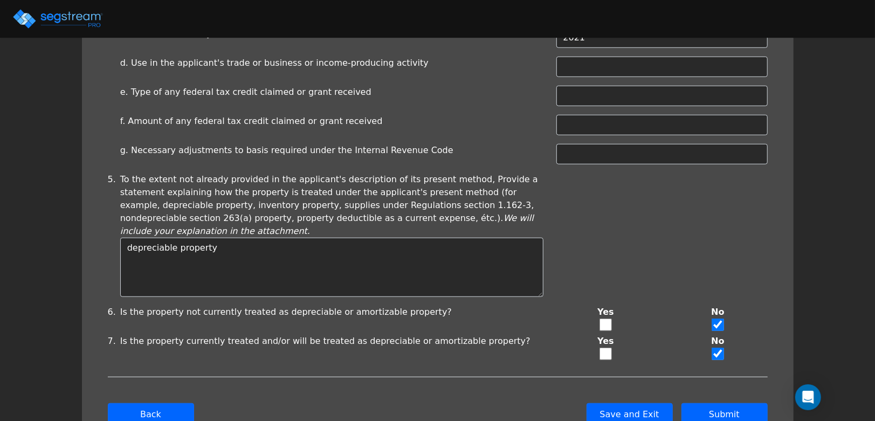
scroll to position [514, 0]
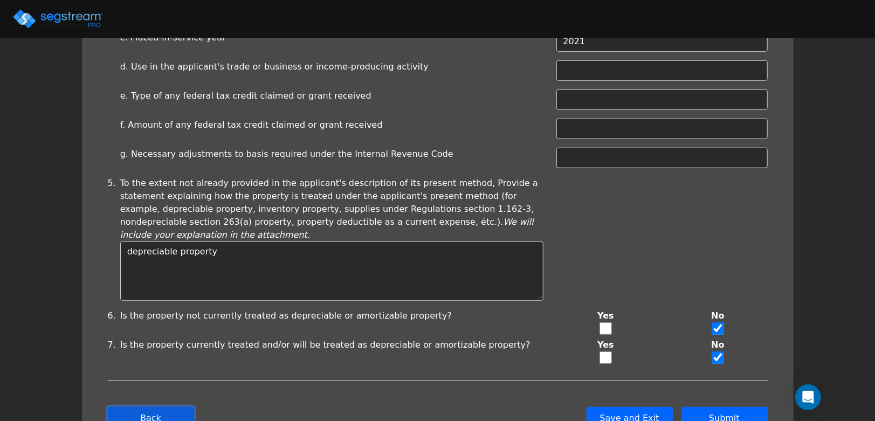
click at [151, 407] on button "Back" at bounding box center [151, 418] width 86 height 23
type input "-1,301,945.9"
checkbox input "true"
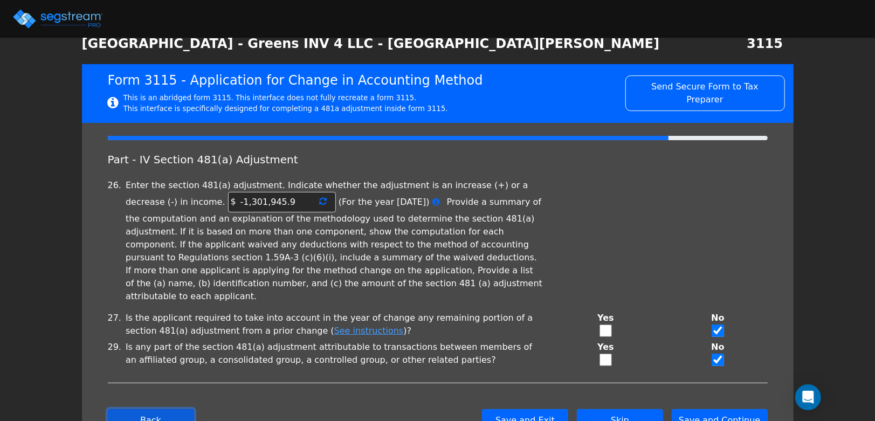
scroll to position [64, 0]
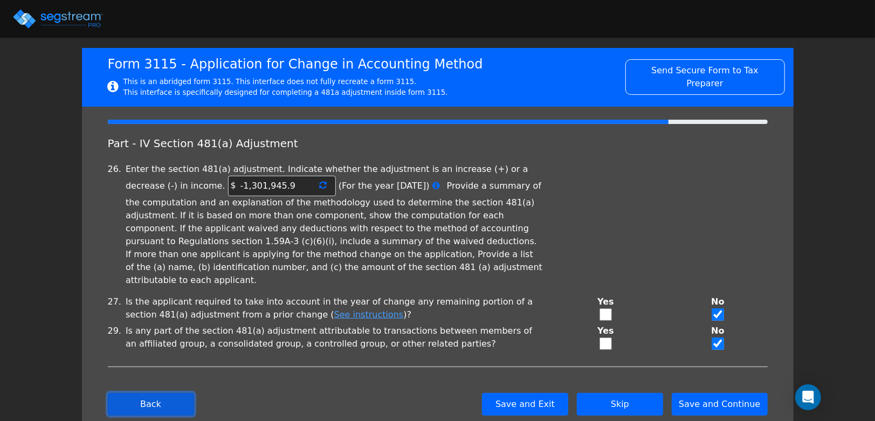
click at [162, 393] on button "Back" at bounding box center [151, 404] width 86 height 23
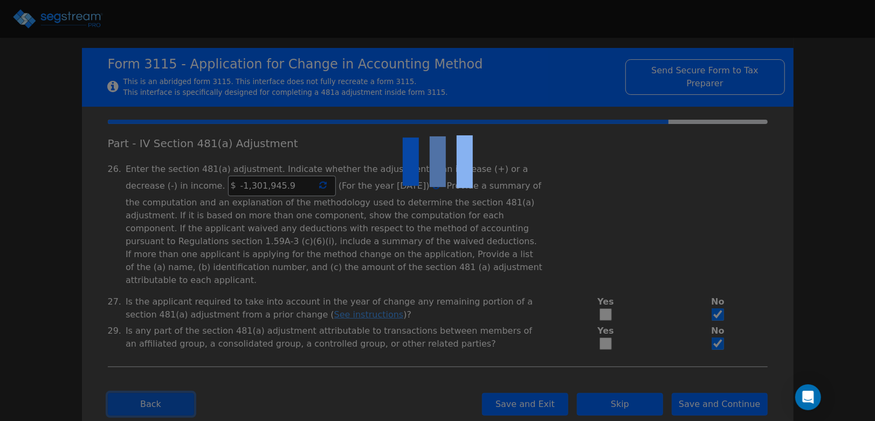
checkbox input "true"
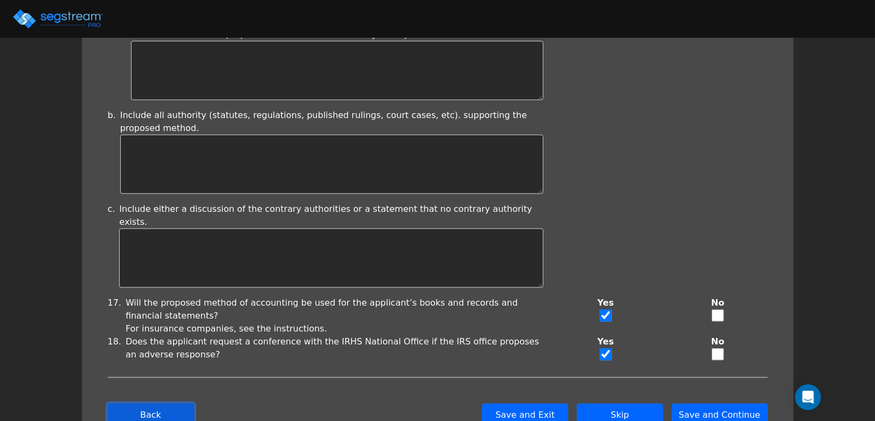
scroll to position [864, 0]
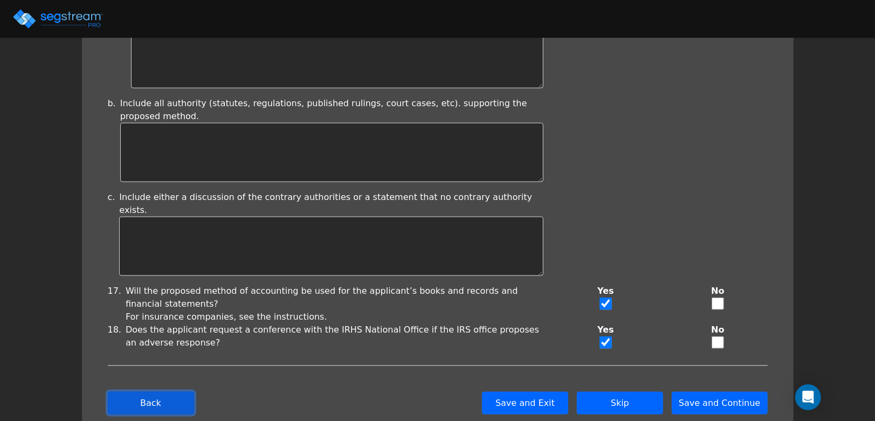
click at [159, 392] on button "Back" at bounding box center [151, 403] width 86 height 23
checkbox input "true"
select select "Not under exam"
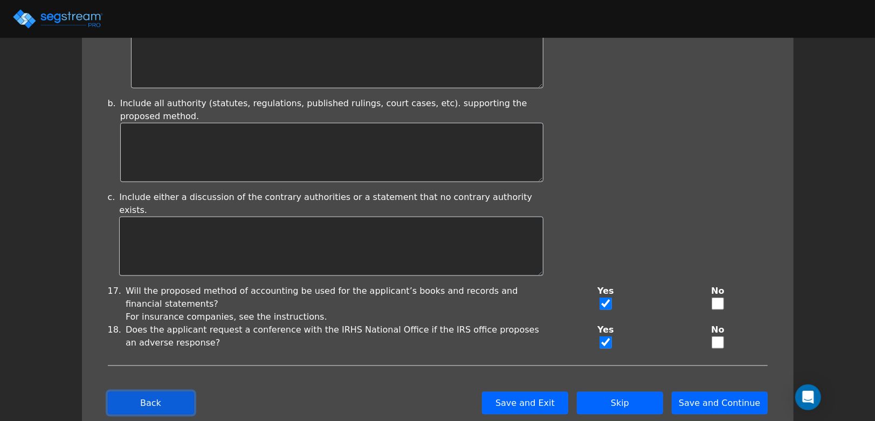
checkbox input "true"
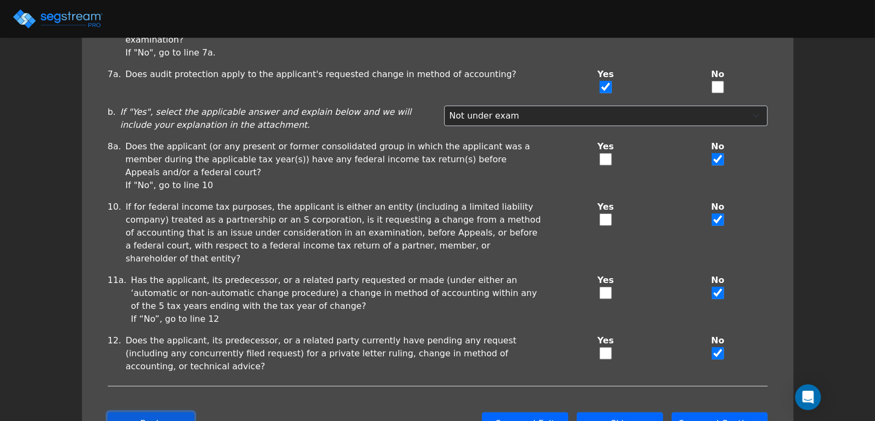
scroll to position [263, 0]
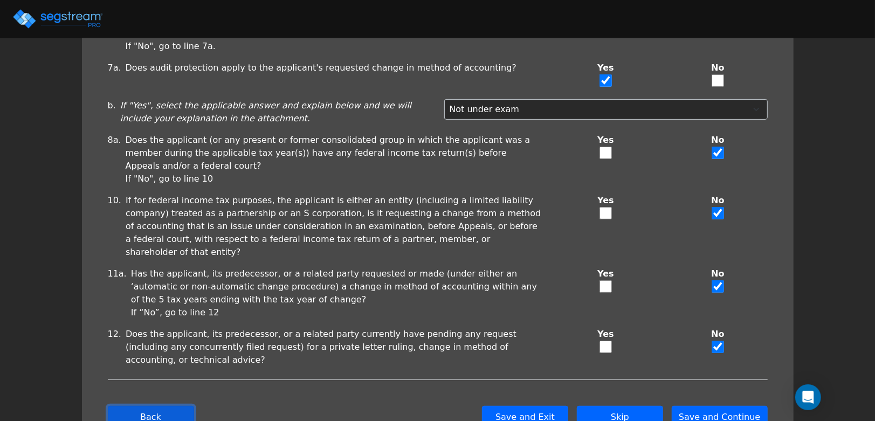
drag, startPoint x: 159, startPoint y: 370, endPoint x: 164, endPoint y: 361, distance: 10.5
click at [159, 406] on button "Back" at bounding box center [151, 417] width 86 height 23
checkbox input "true"
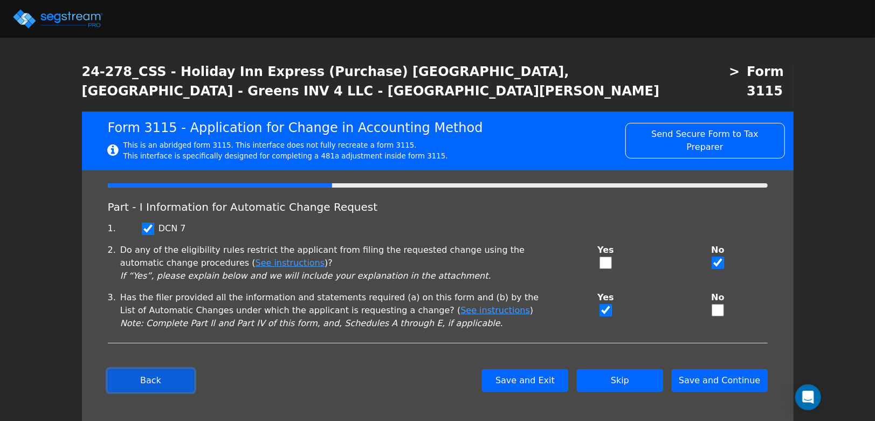
click at [154, 369] on button "Back" at bounding box center [151, 380] width 86 height 23
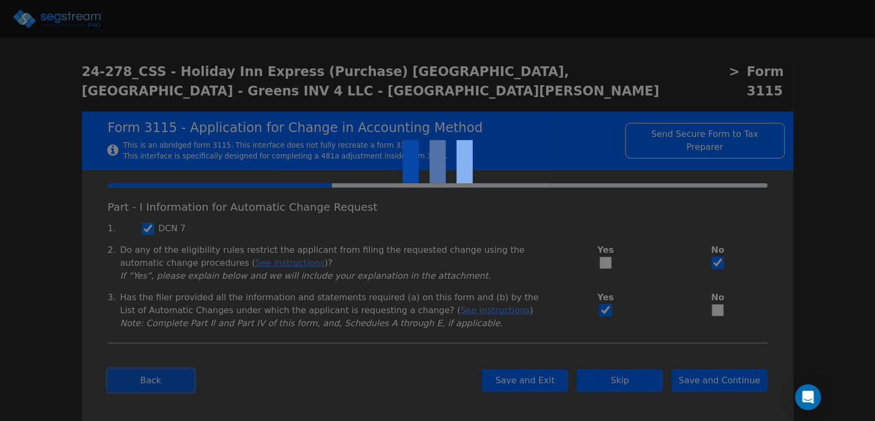
type input "GREENS INV 4 LLC"
type input "813929949"
type input "1630 BAKE PARKWAY STE 200"
type input "2024-01-01"
type input "[DATE]"
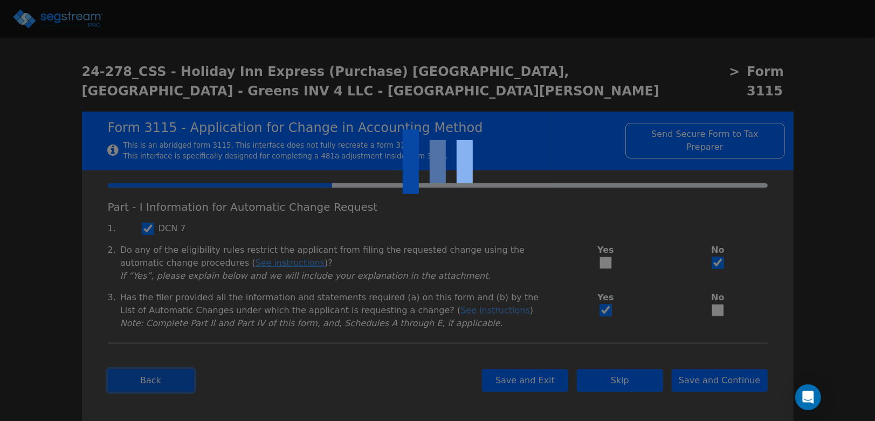
type input "92618"
select select "Commercial"
select select "Partnership"
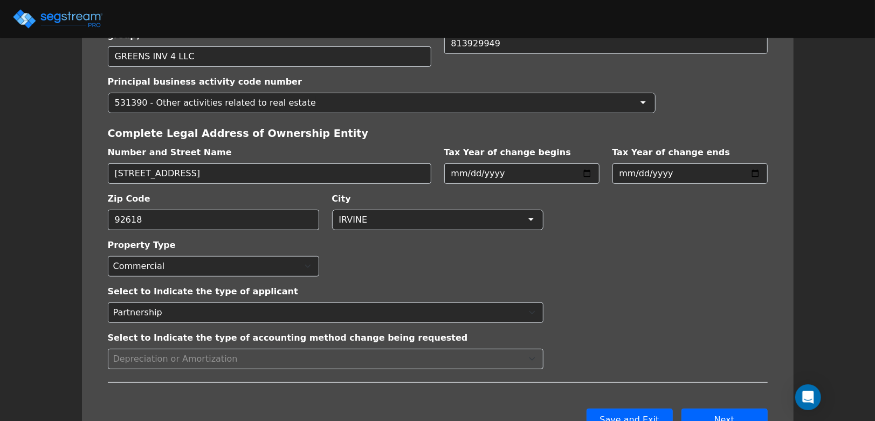
scroll to position [228, 0]
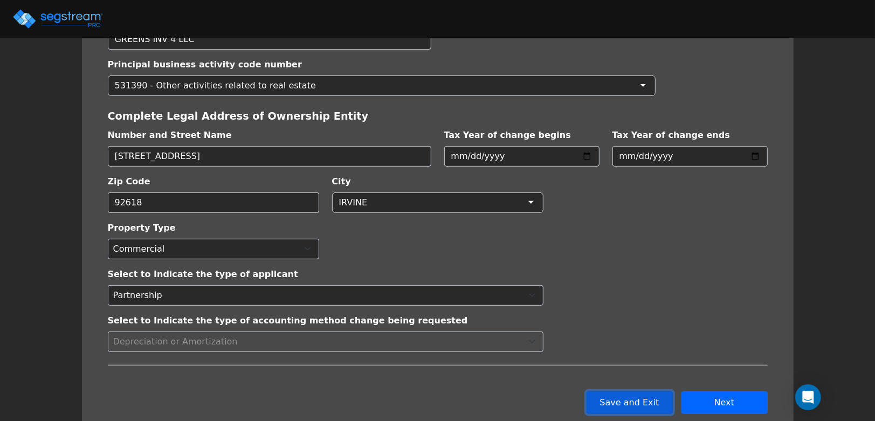
click at [607, 391] on button "Save and Exit" at bounding box center [630, 402] width 86 height 23
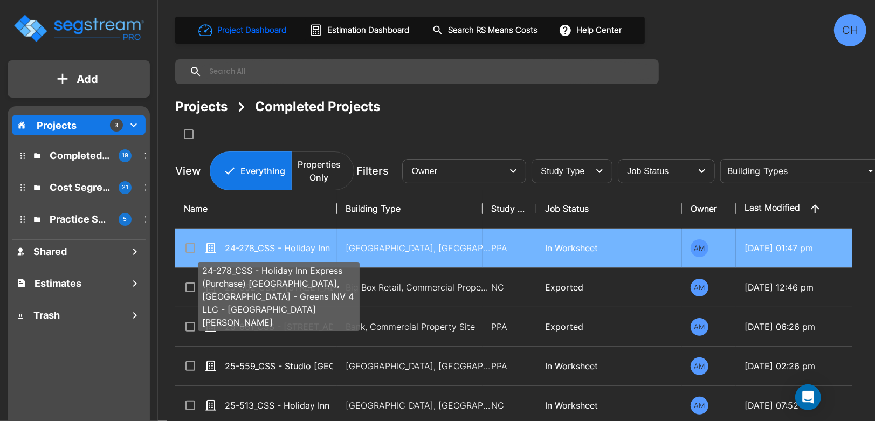
click at [290, 245] on p "24-278_CSS - Holiday Inn Express (Purchase) [GEOGRAPHIC_DATA], [GEOGRAPHIC_DATA…" at bounding box center [279, 248] width 108 height 13
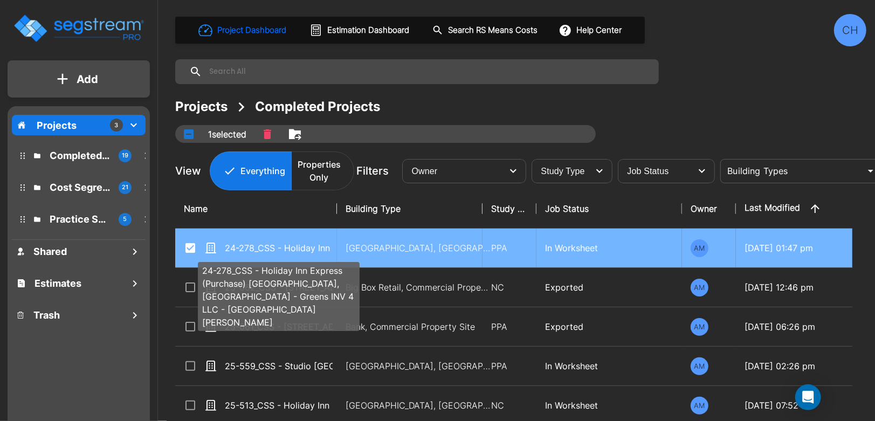
click at [302, 244] on p "24-278_CSS - Holiday Inn Express (Purchase) [GEOGRAPHIC_DATA], [GEOGRAPHIC_DATA…" at bounding box center [279, 248] width 108 height 13
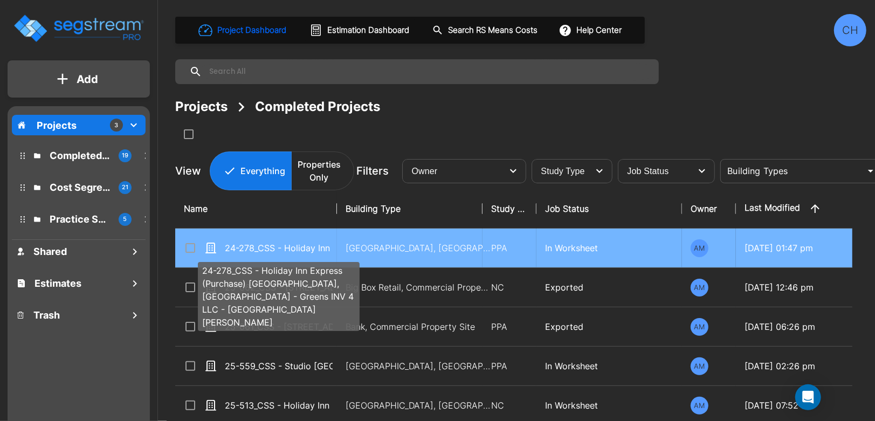
click at [264, 244] on p "24-278_CSS - Holiday Inn Express (Purchase) [GEOGRAPHIC_DATA], [GEOGRAPHIC_DATA…" at bounding box center [279, 248] width 108 height 13
checkbox input "true"
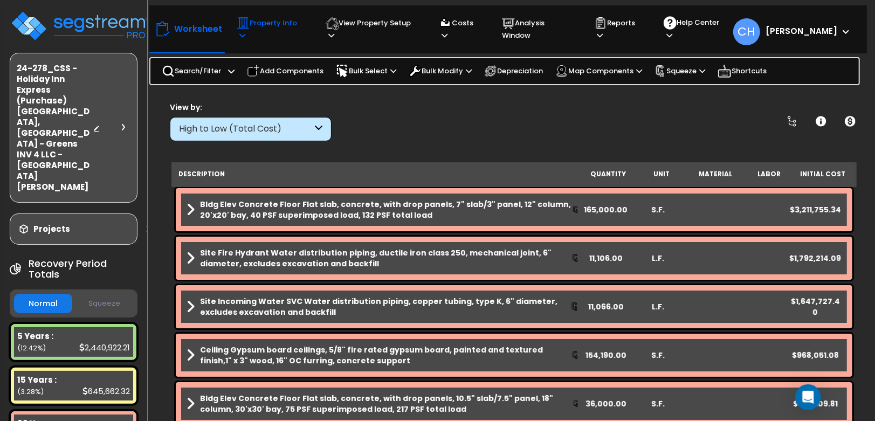
click at [292, 27] on p "Property Info" at bounding box center [271, 29] width 68 height 25
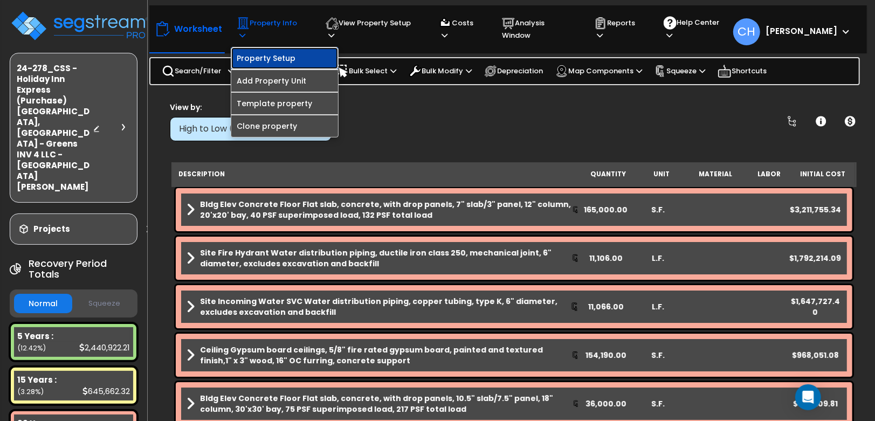
click at [286, 53] on link "Property Setup" at bounding box center [284, 58] width 107 height 22
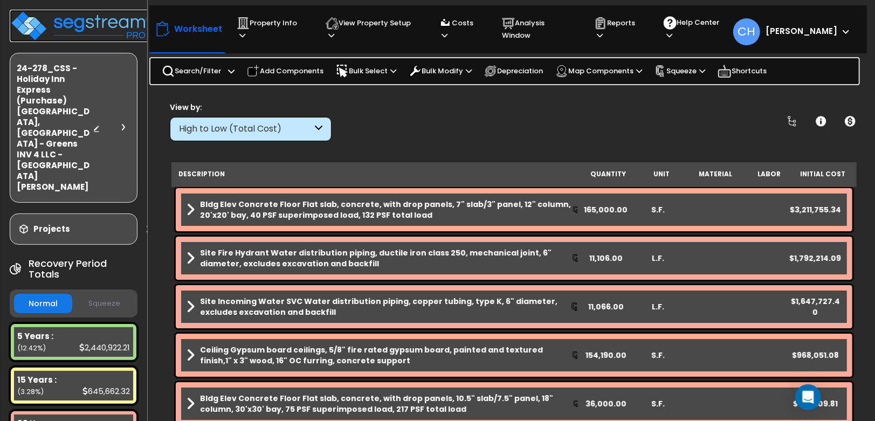
click at [94, 26] on img at bounding box center [80, 26] width 140 height 32
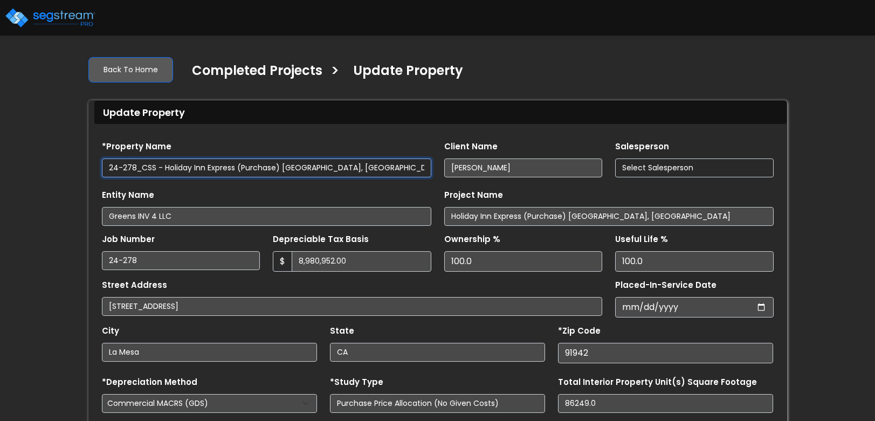
type input "585,469.0"
select select "2024"
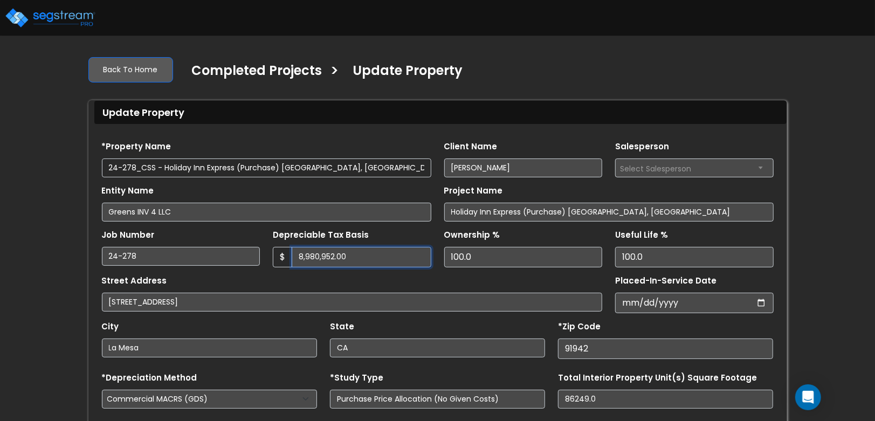
click at [333, 257] on input "8,980,952.00" at bounding box center [362, 257] width 140 height 20
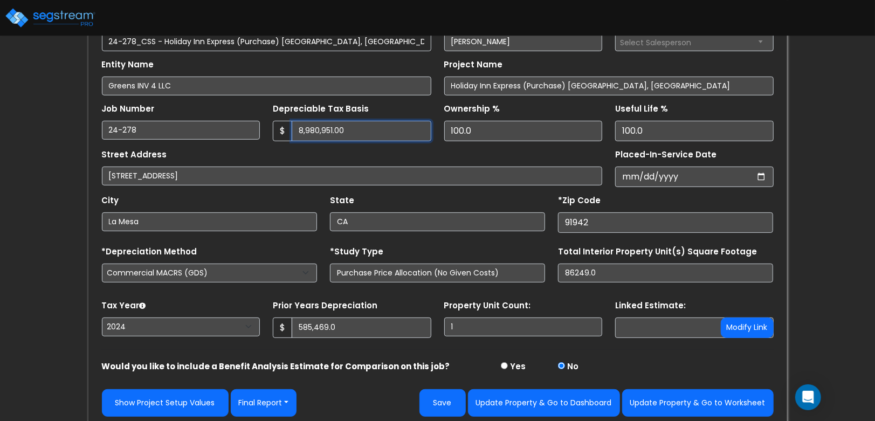
scroll to position [132, 0]
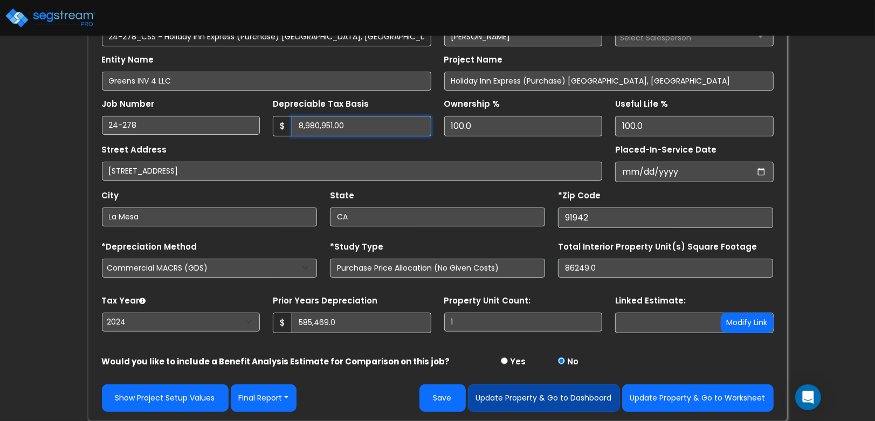
type input "8,980,951.00"
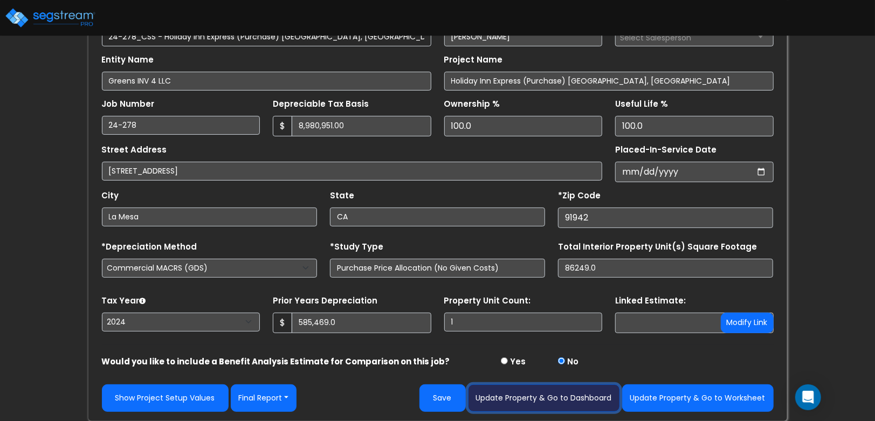
click at [534, 398] on button "Update Property & Go to Dashboard" at bounding box center [544, 397] width 152 height 27
type input "585469"
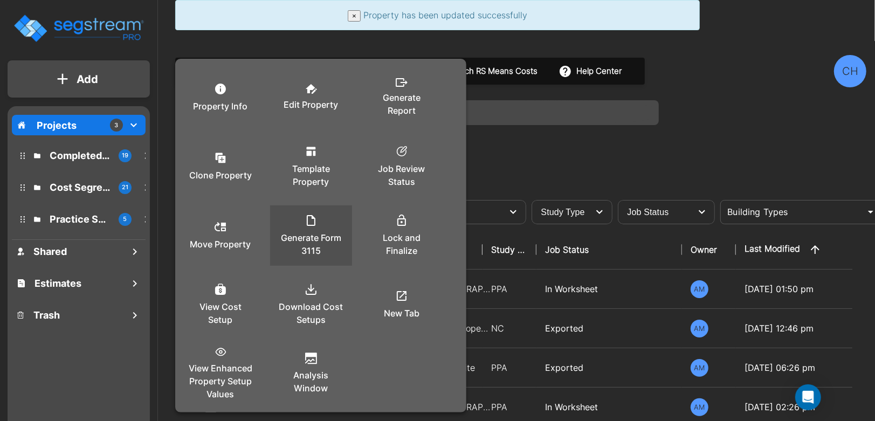
click at [312, 235] on p "Generate Form 3115" at bounding box center [311, 244] width 65 height 26
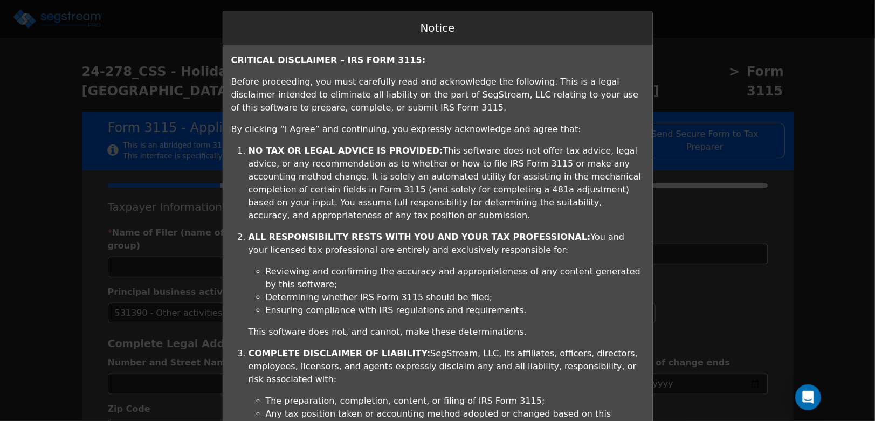
type input "GREENS INV 4 LLC"
type input "813929949"
type input "1630 BAKE PARKWAY STE 200"
type input "2024-01-01"
type input "2024-12-31"
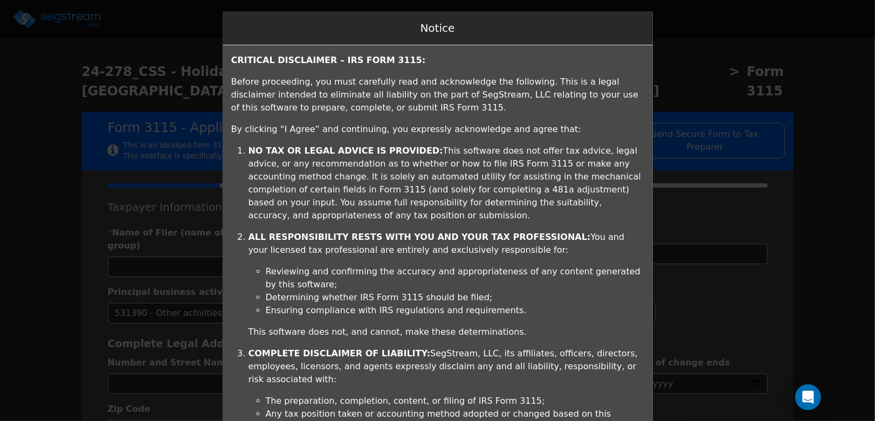
type input "92618"
select select "Commercial"
select select "Partnership"
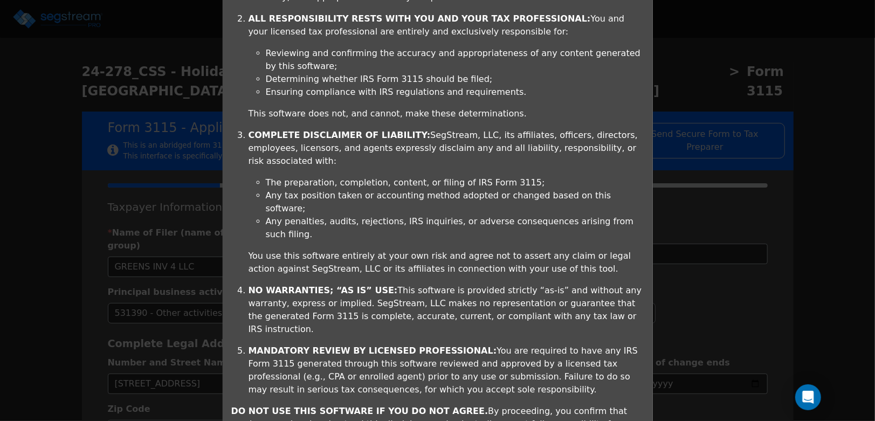
scroll to position [271, 0]
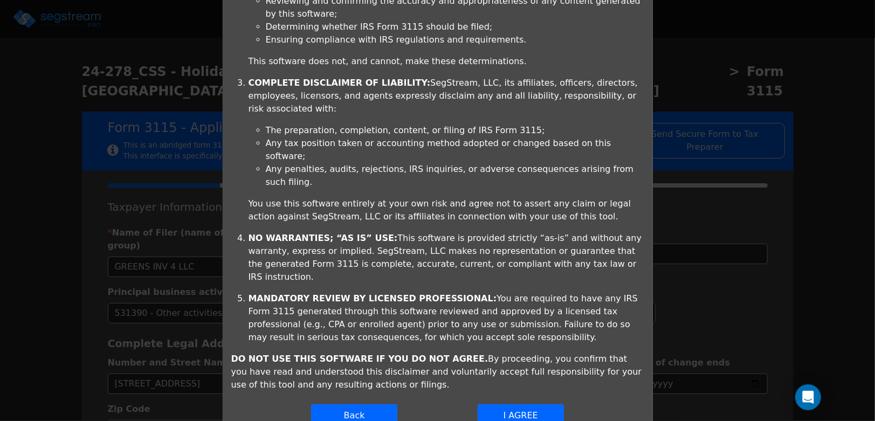
click at [538, 404] on button "I AGREE" at bounding box center [521, 415] width 86 height 23
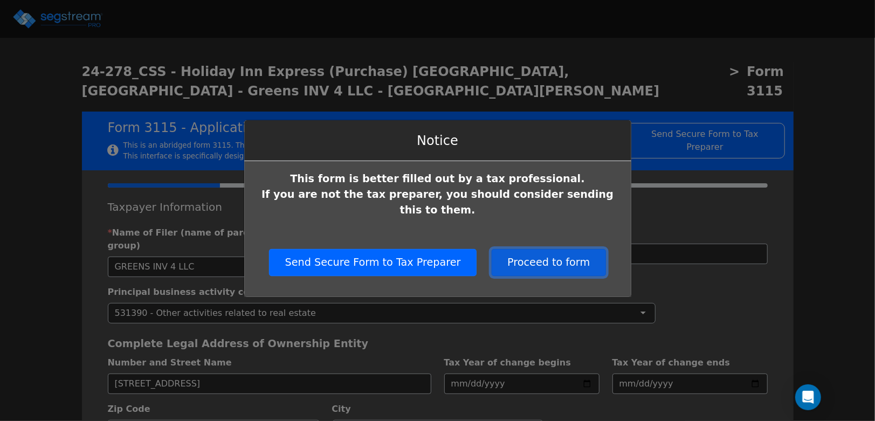
click at [537, 255] on button "Proceed to form" at bounding box center [548, 262] width 115 height 27
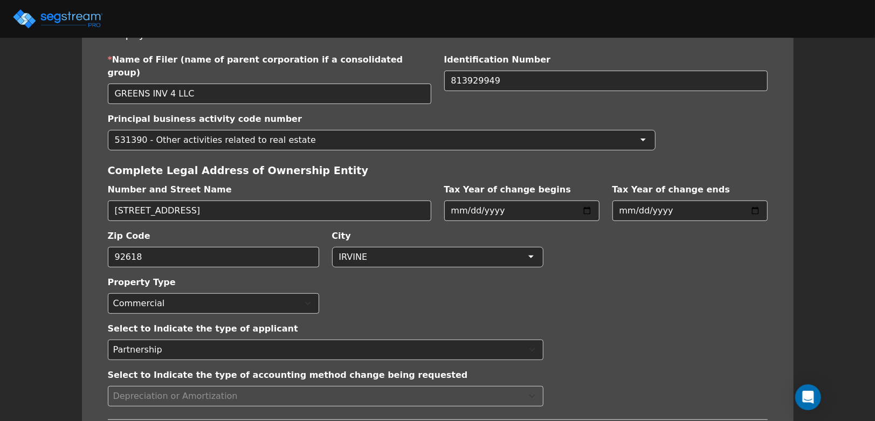
scroll to position [228, 0]
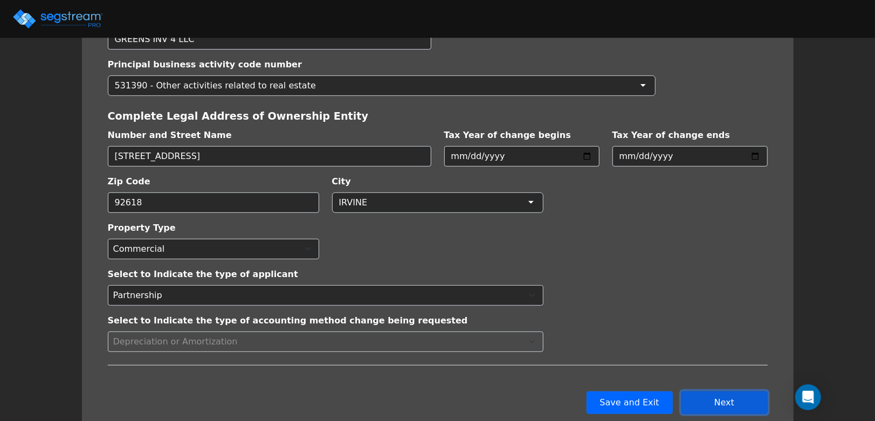
click at [716, 391] on button "Next" at bounding box center [725, 402] width 86 height 23
checkbox input "true"
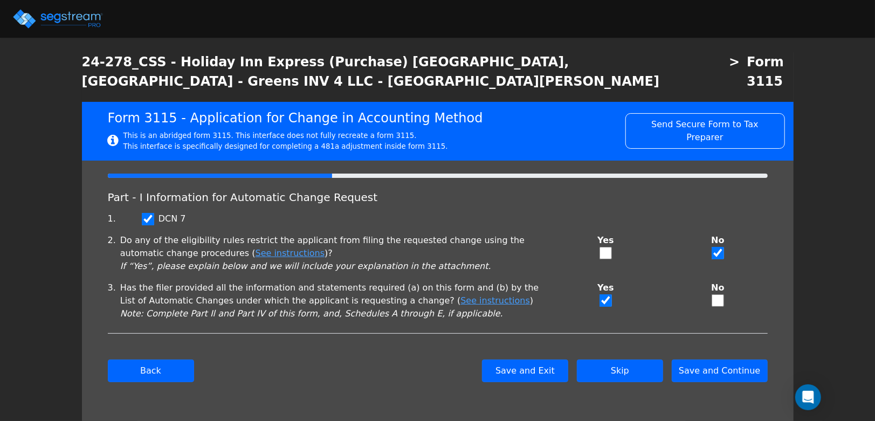
scroll to position [0, 0]
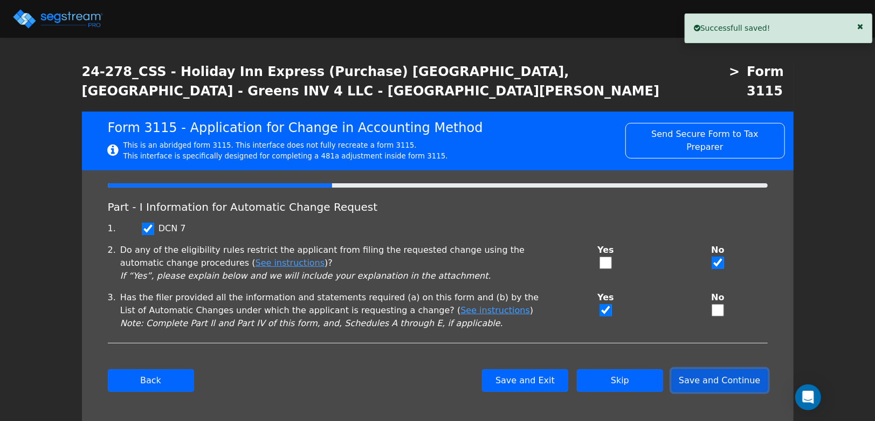
click at [716, 369] on button "Save and Continue" at bounding box center [720, 380] width 96 height 23
checkbox input "true"
select select "Not under exam"
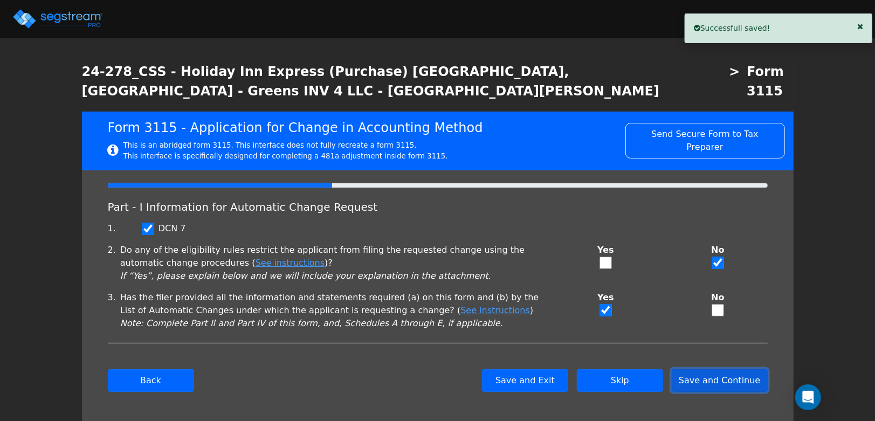
checkbox input "true"
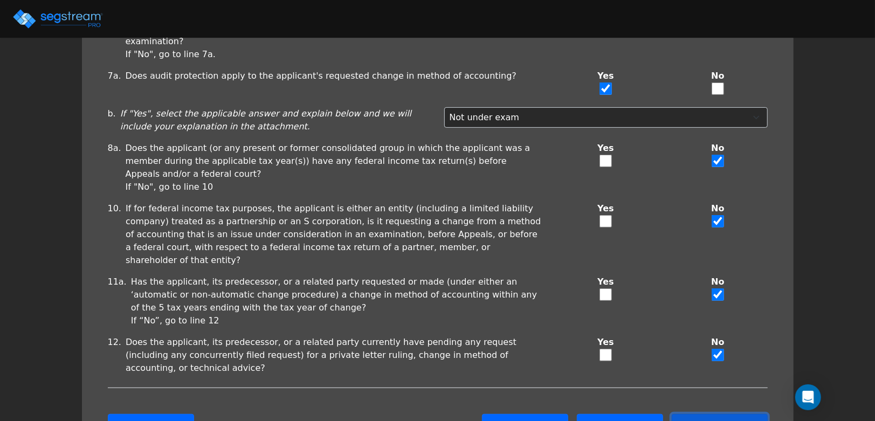
scroll to position [263, 0]
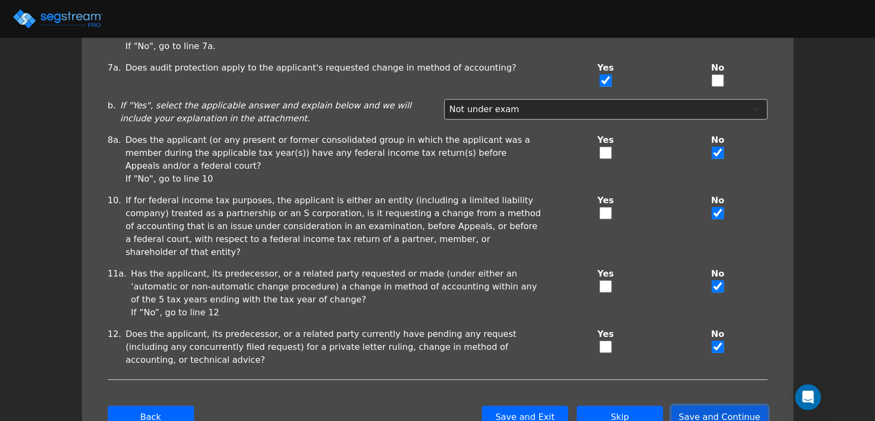
click at [713, 406] on button "Save and Continue" at bounding box center [720, 417] width 96 height 23
checkbox input "true"
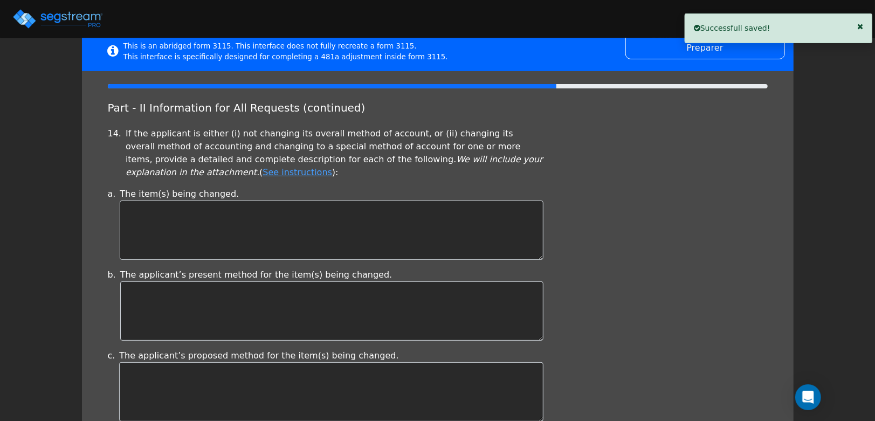
scroll to position [0, 0]
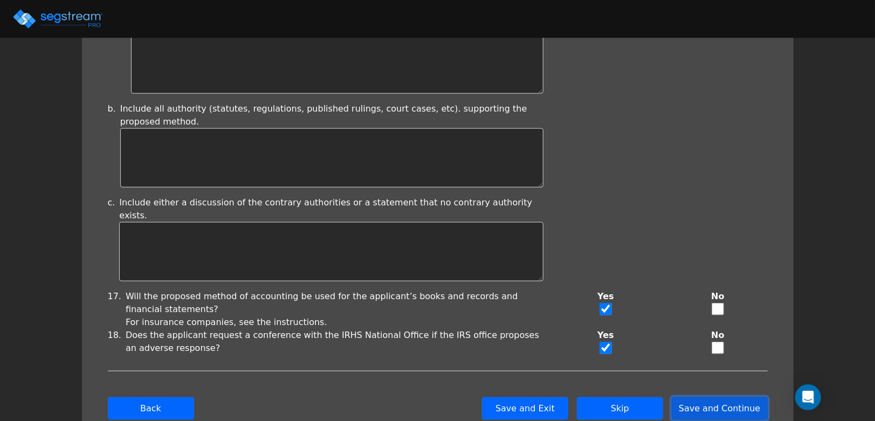
click at [716, 397] on button "Save and Continue" at bounding box center [720, 408] width 96 height 23
type input "-1,301,945.9"
checkbox input "true"
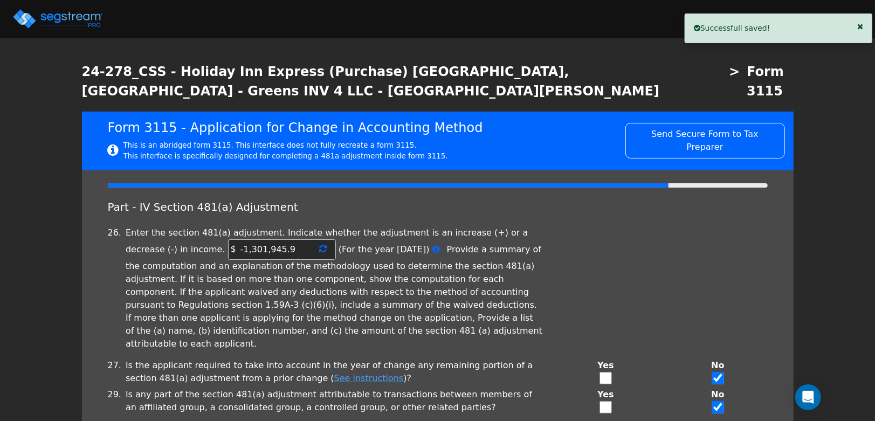
click at [320, 244] on icon at bounding box center [324, 248] width 8 height 9
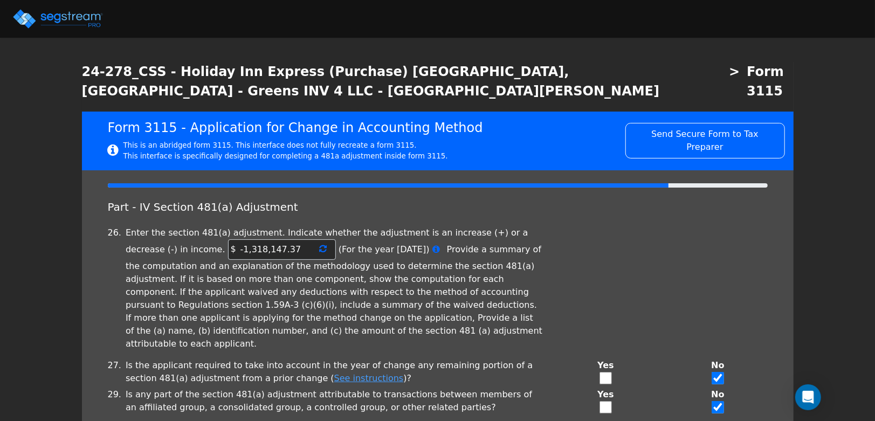
click at [320, 244] on icon at bounding box center [324, 248] width 8 height 9
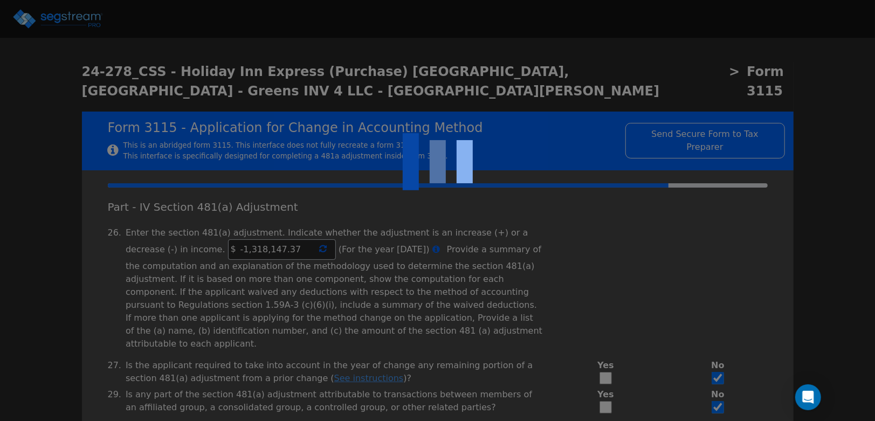
type input "-1,318,147.37"
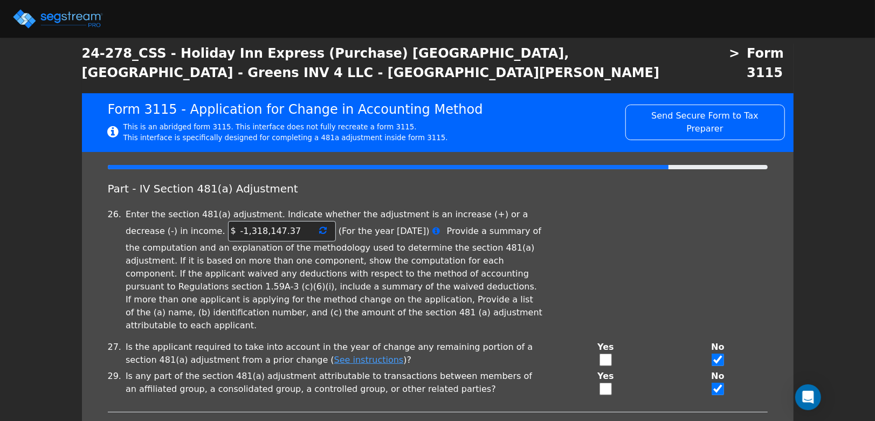
scroll to position [64, 0]
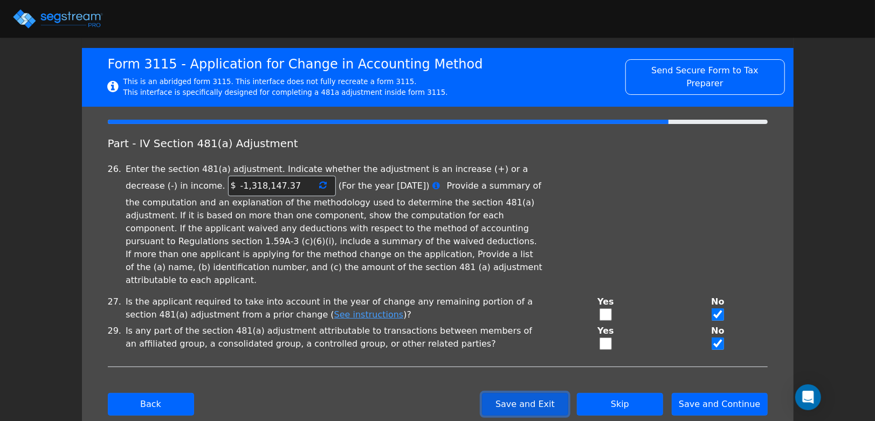
click at [554, 393] on button "Save and Exit" at bounding box center [525, 404] width 86 height 23
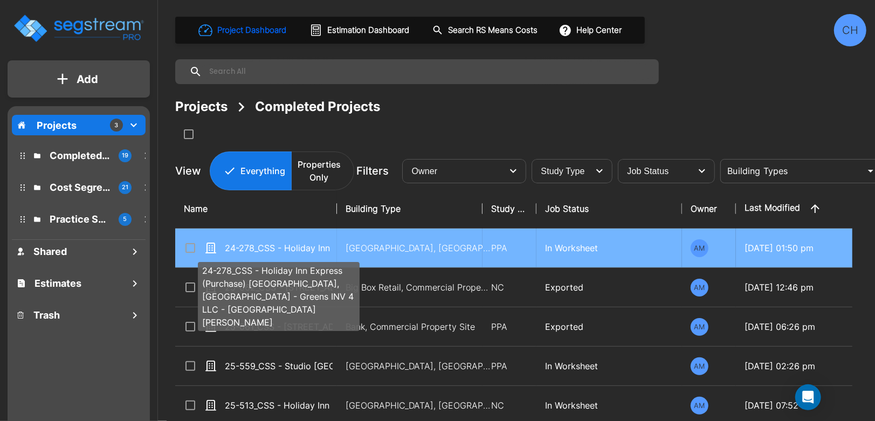
scroll to position [3, 0]
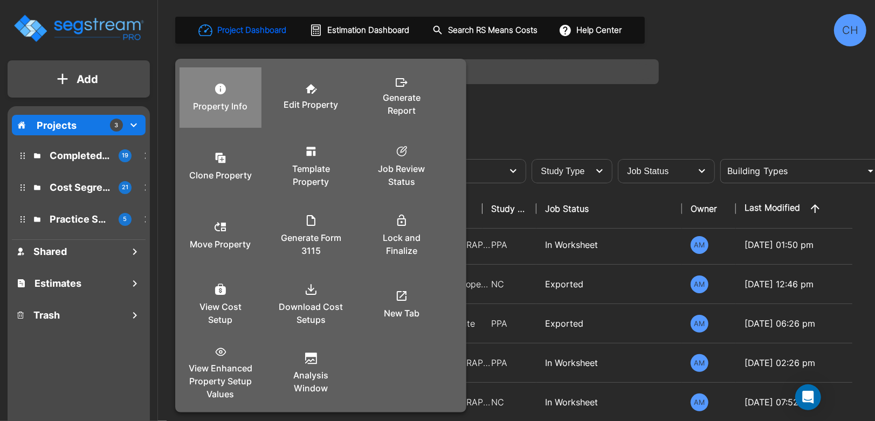
click at [222, 98] on div "Property Info" at bounding box center [220, 98] width 65 height 54
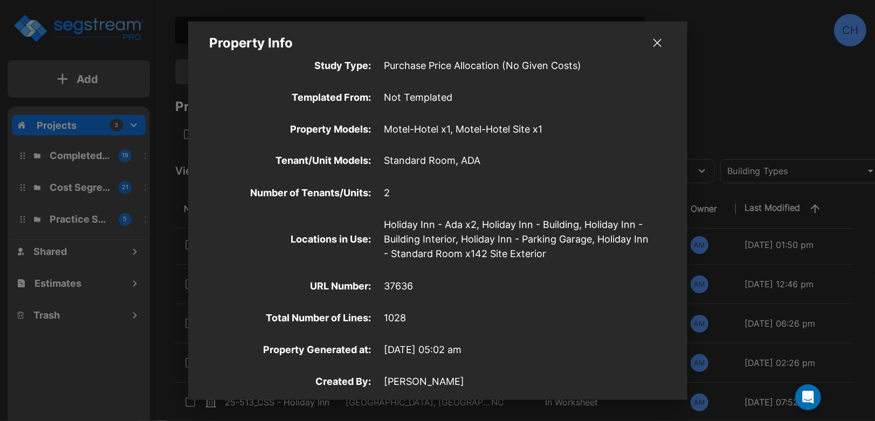
scroll to position [459, 0]
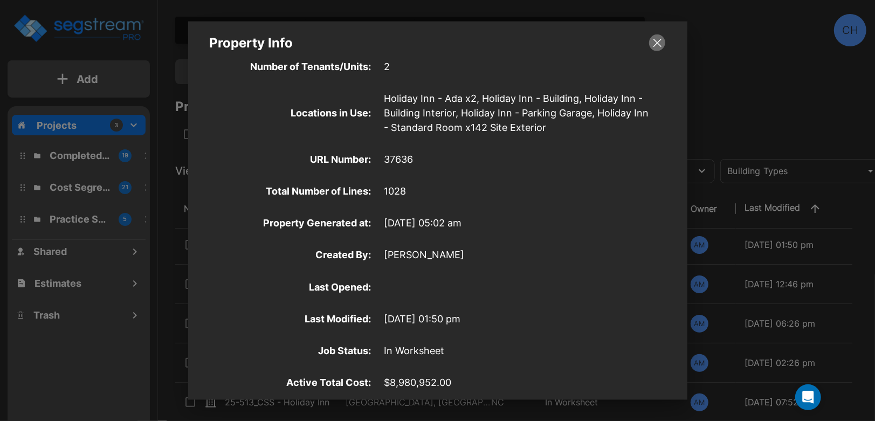
click at [658, 44] on icon "button" at bounding box center [658, 43] width 8 height 8
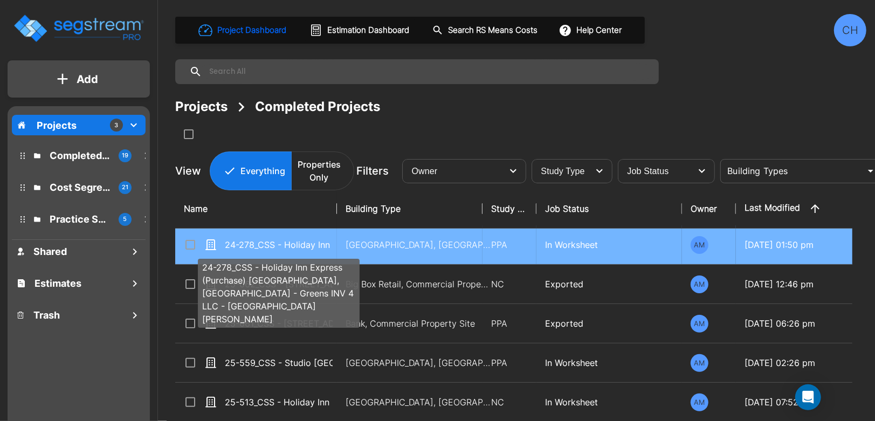
click at [291, 249] on p "24-278_CSS - Holiday Inn Express (Purchase) [GEOGRAPHIC_DATA], [GEOGRAPHIC_DATA…" at bounding box center [279, 244] width 108 height 13
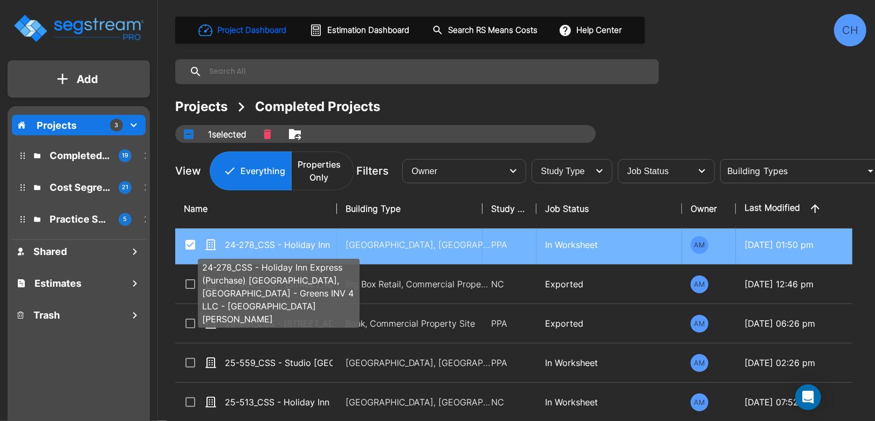
click at [299, 247] on p "24-278_CSS - Holiday Inn Express (Purchase) [GEOGRAPHIC_DATA], [GEOGRAPHIC_DATA…" at bounding box center [279, 244] width 108 height 13
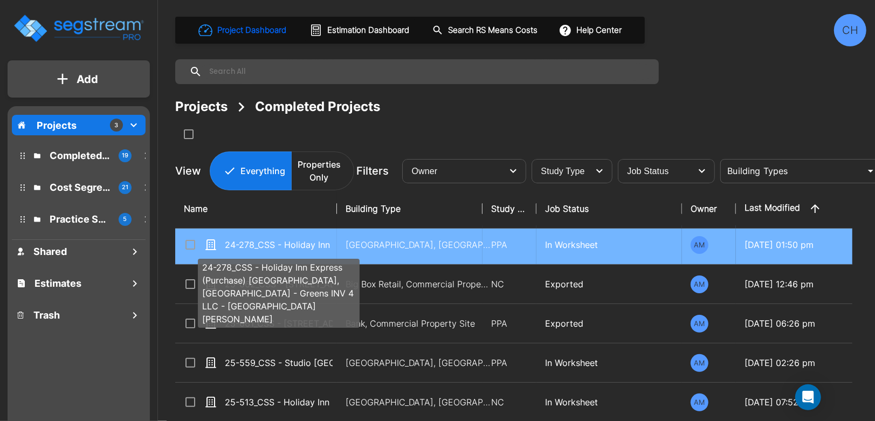
click at [304, 245] on p "24-278_CSS - Holiday Inn Express (Purchase) [GEOGRAPHIC_DATA], [GEOGRAPHIC_DATA…" at bounding box center [279, 244] width 108 height 13
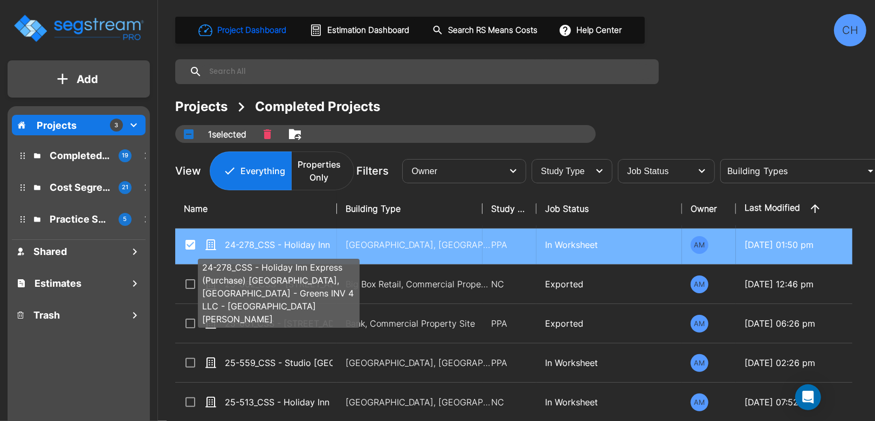
click at [330, 247] on p "24-278_CSS - Holiday Inn Express (Purchase) [GEOGRAPHIC_DATA], [GEOGRAPHIC_DATA…" at bounding box center [279, 244] width 108 height 13
checkbox input "false"
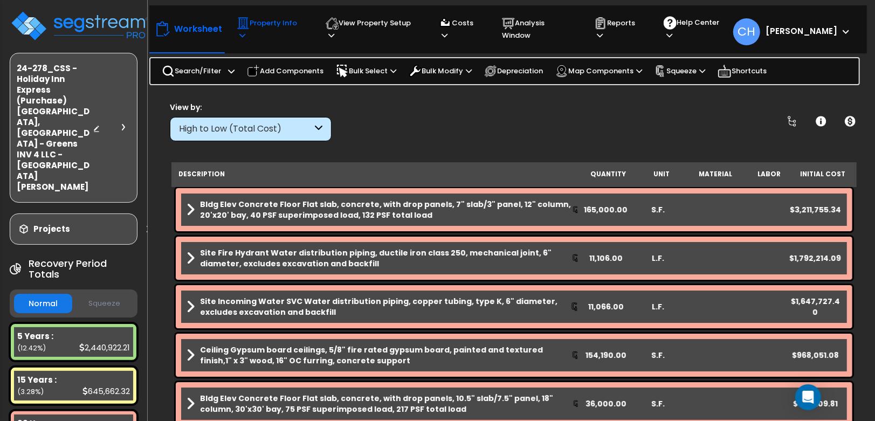
click at [280, 31] on p "Property Info" at bounding box center [271, 29] width 68 height 25
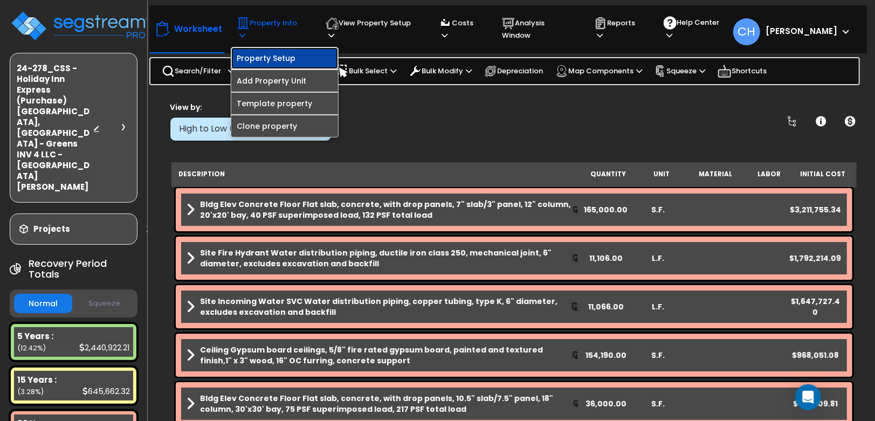
click at [285, 47] on link "Property Setup" at bounding box center [284, 58] width 107 height 22
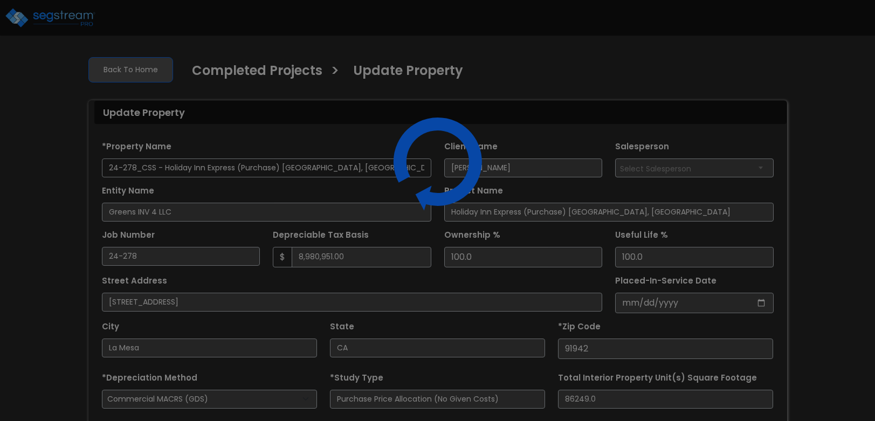
select select "2024"
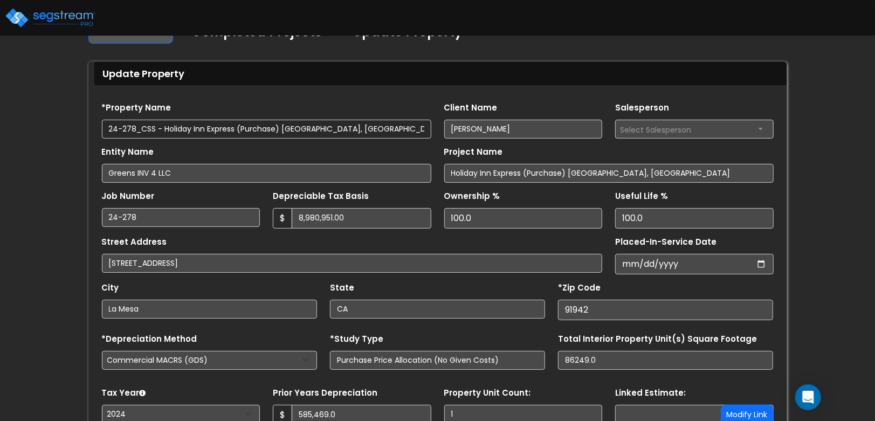
scroll to position [51, 0]
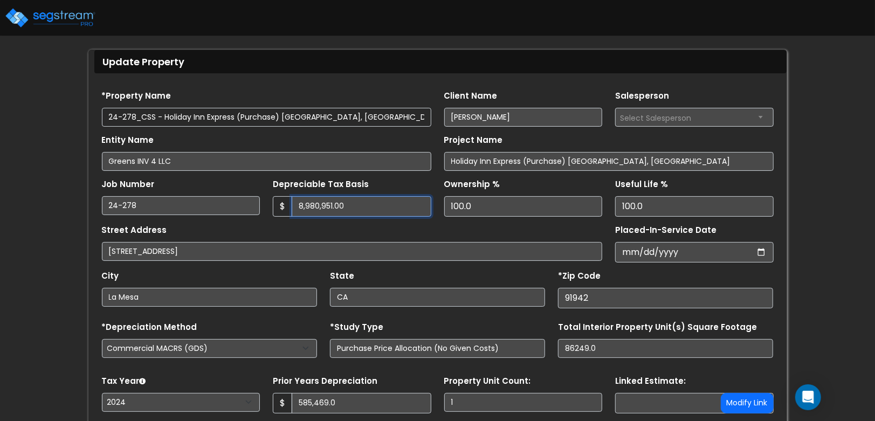
drag, startPoint x: 333, startPoint y: 207, endPoint x: 429, endPoint y: 193, distance: 97.5
click at [334, 207] on input "8,980,951.00" at bounding box center [362, 206] width 140 height 20
type input "8,980,952.00"
click at [336, 234] on div "Street Address [STREET_ADDRESS]" at bounding box center [352, 241] width 501 height 39
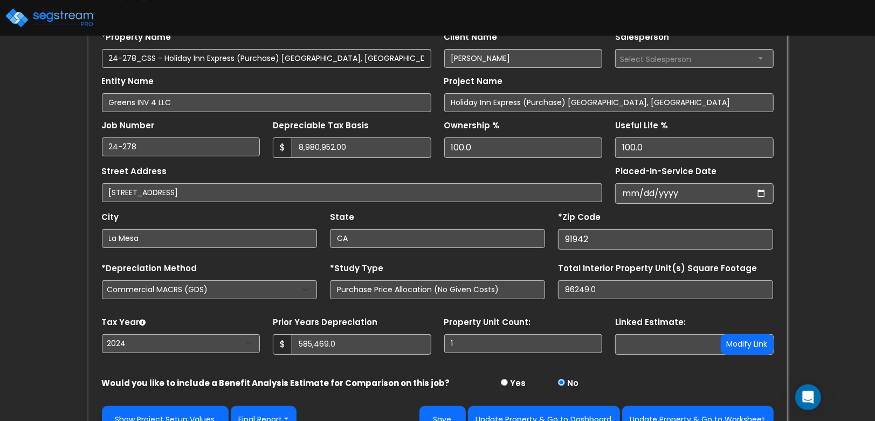
scroll to position [132, 0]
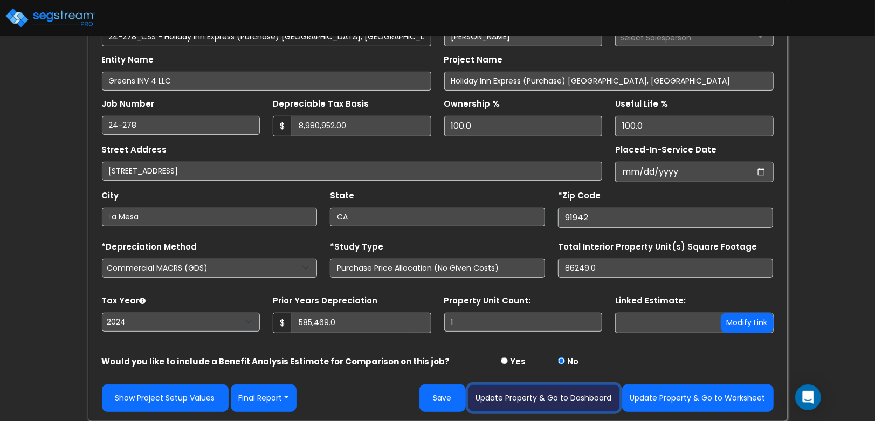
click at [544, 400] on button "Update Property & Go to Dashboard" at bounding box center [544, 397] width 152 height 27
type input "585469"
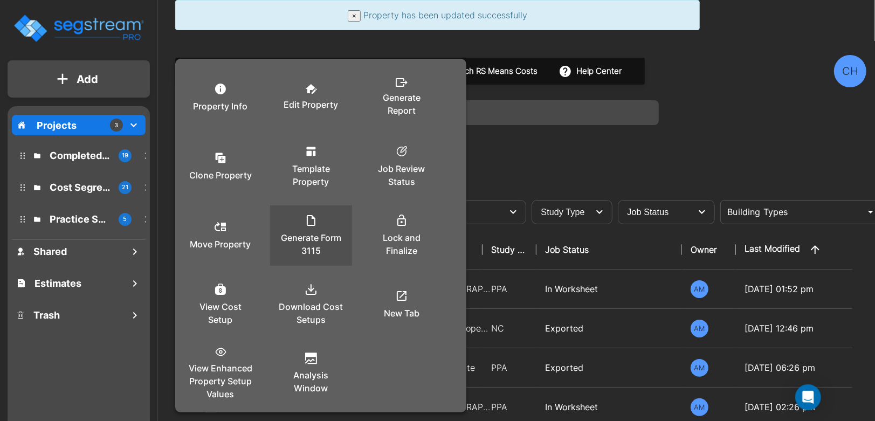
click at [326, 227] on div "Generate Form 3115" at bounding box center [311, 236] width 65 height 54
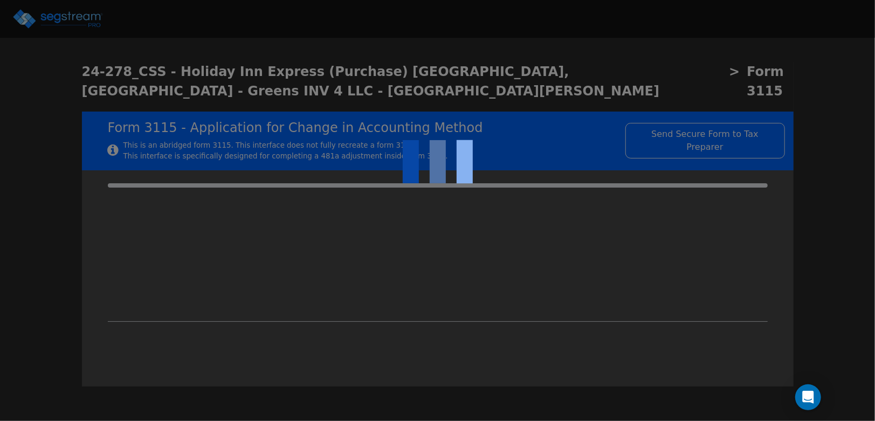
type input "-1,318,147.37"
checkbox input "true"
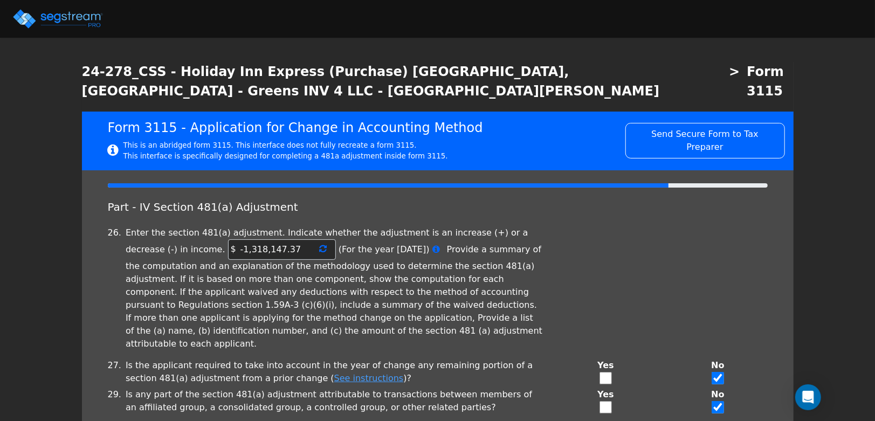
click at [320, 244] on icon at bounding box center [324, 248] width 8 height 9
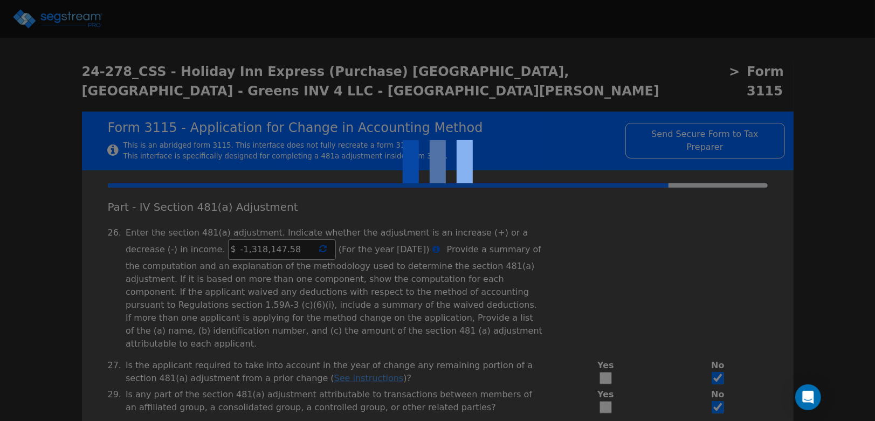
type input "-1,318,147.58"
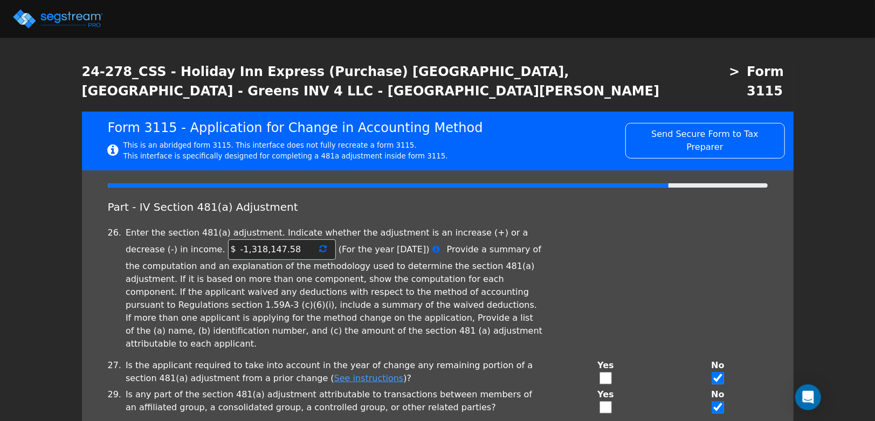
scroll to position [64, 0]
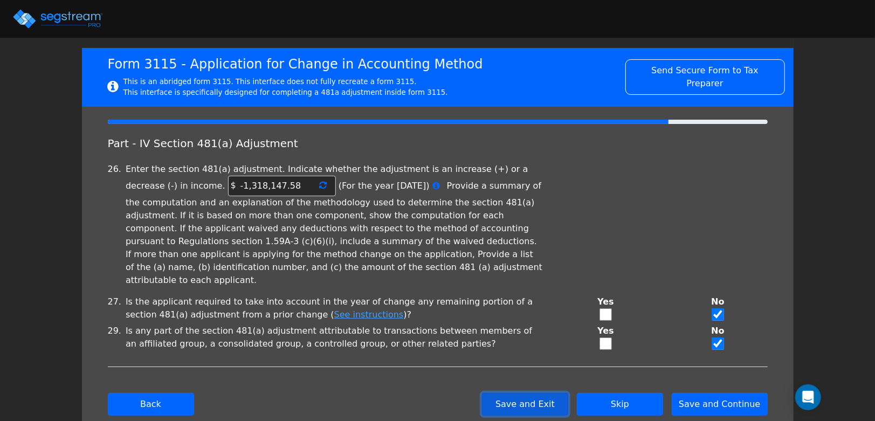
click at [524, 393] on button "Save and Exit" at bounding box center [525, 404] width 86 height 23
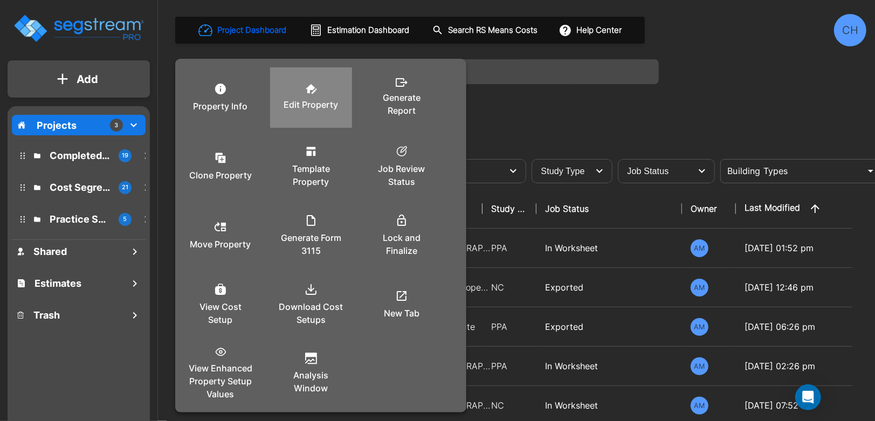
click at [322, 87] on div "Edit Property" at bounding box center [311, 98] width 65 height 54
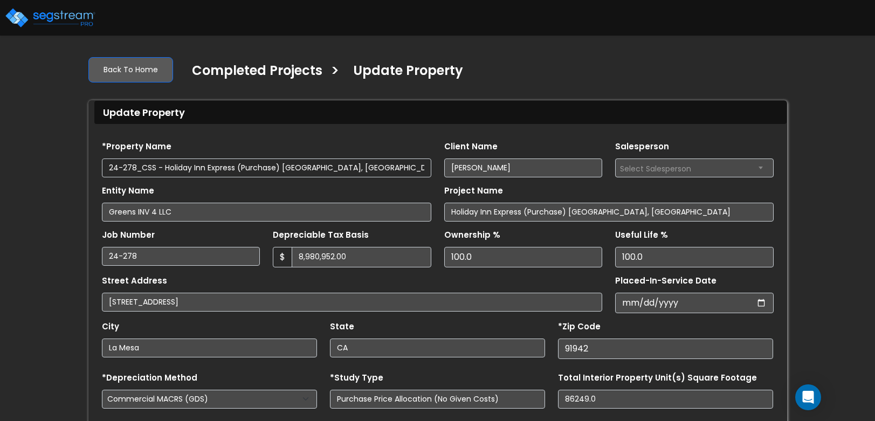
select select "2024"
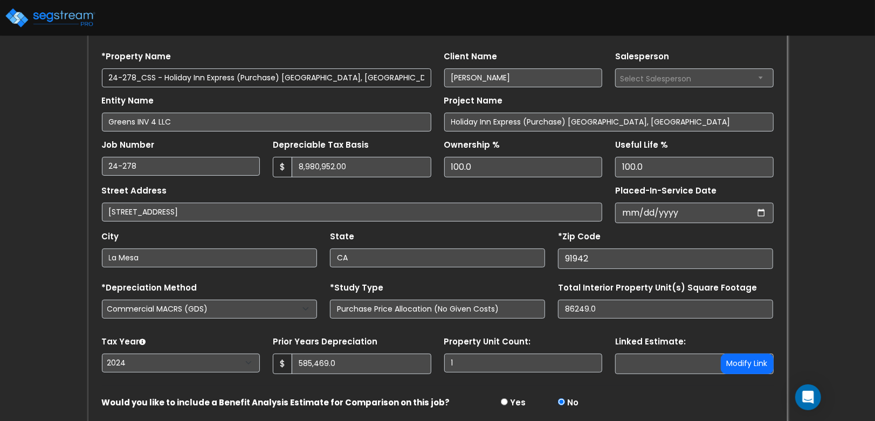
scroll to position [132, 0]
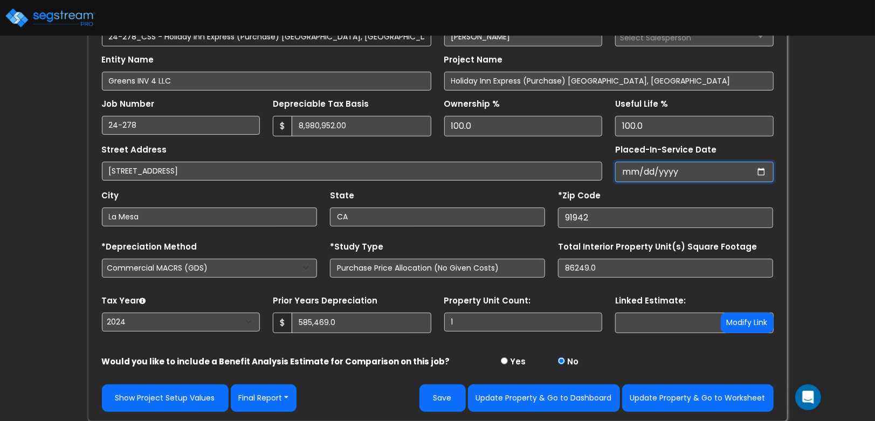
click at [642, 169] on input "[DATE]" at bounding box center [694, 172] width 159 height 20
click at [629, 171] on input "[DATE]" at bounding box center [694, 172] width 159 height 20
click at [759, 170] on input "2021-06-30" at bounding box center [694, 172] width 159 height 20
click at [760, 172] on input "2021-06-30" at bounding box center [694, 172] width 159 height 20
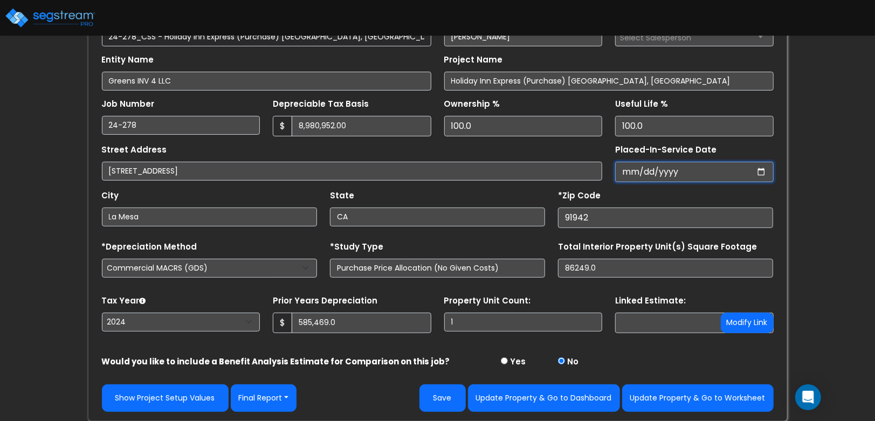
type input "2021-07-01"
select select "2021"
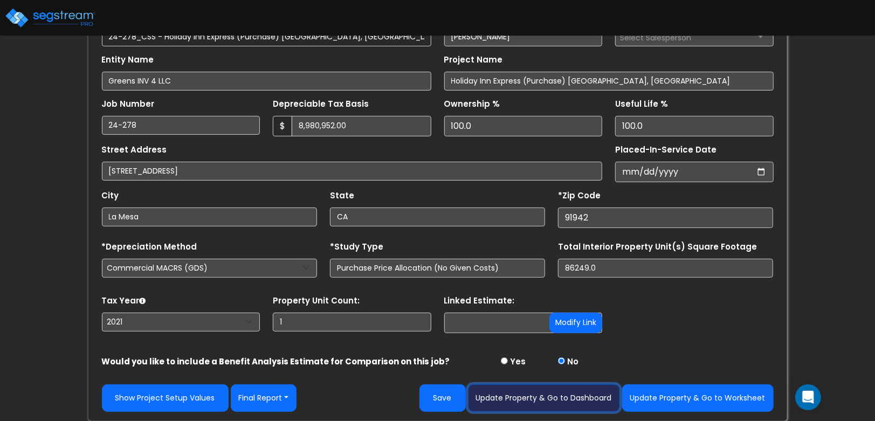
click at [522, 397] on button "Update Property & Go to Dashboard" at bounding box center [544, 397] width 152 height 27
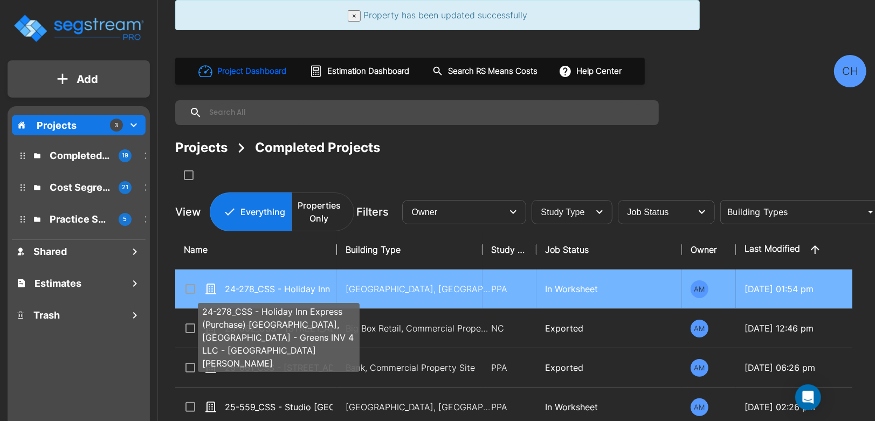
click at [253, 287] on p "24-278_CSS - Holiday Inn Express (Purchase) [GEOGRAPHIC_DATA], [GEOGRAPHIC_DATA…" at bounding box center [279, 289] width 108 height 13
checkbox input "true"
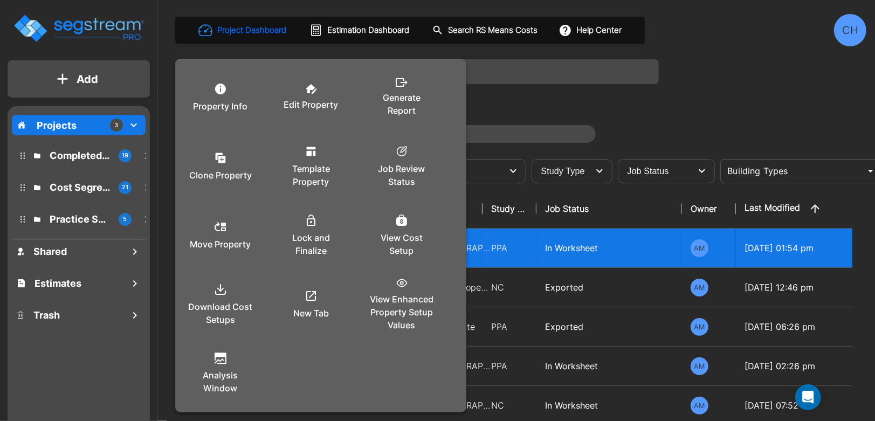
click at [624, 215] on div at bounding box center [437, 210] width 875 height 421
click at [311, 99] on p "Edit Property" at bounding box center [311, 104] width 54 height 13
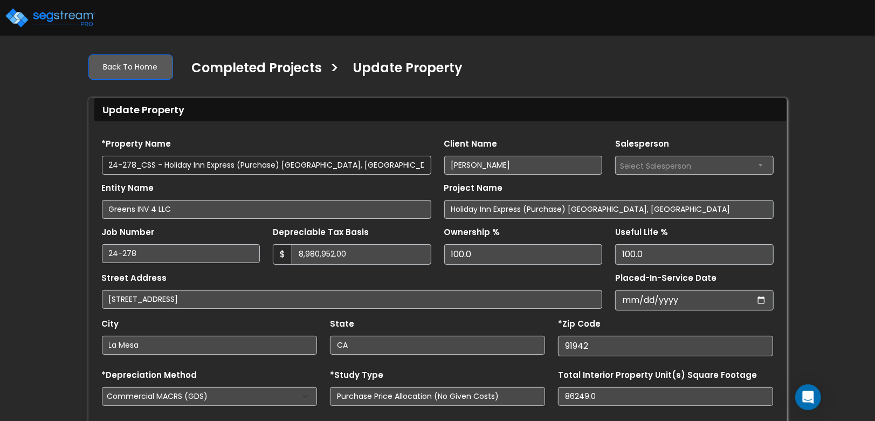
scroll to position [43, 0]
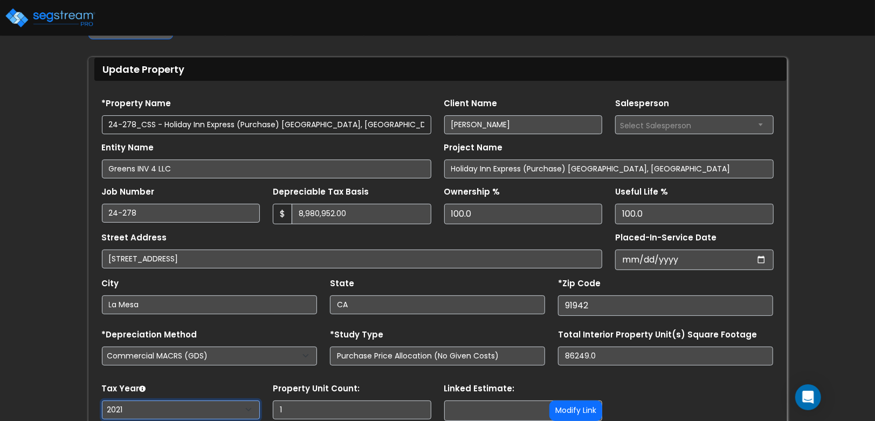
click at [135, 407] on select "2026 2025 2024 2023 2022 2021" at bounding box center [181, 410] width 159 height 19
select select "2024"
click at [102, 401] on select "2026 2025 2024 2023 2022 2021" at bounding box center [181, 410] width 159 height 19
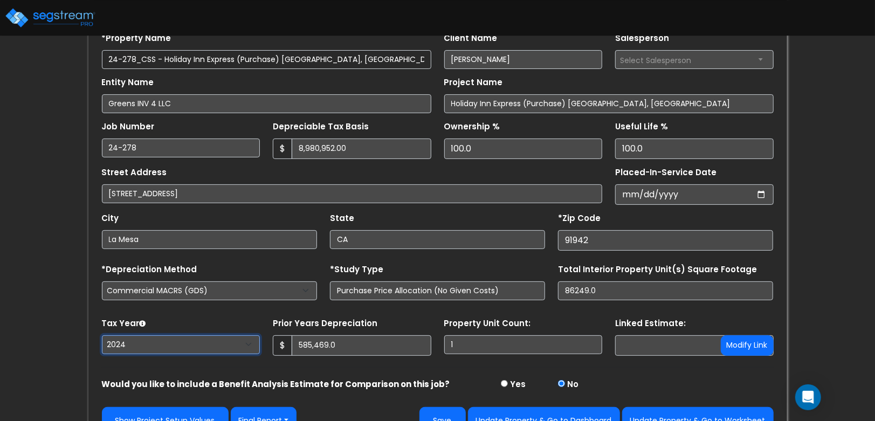
scroll to position [132, 0]
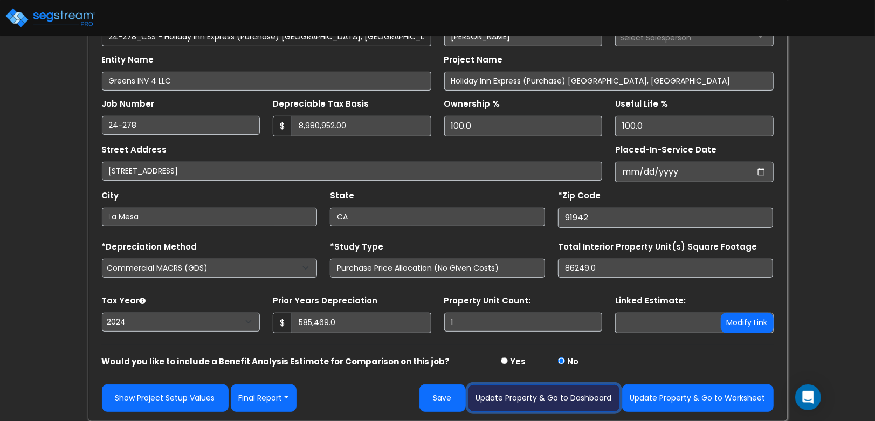
click at [519, 396] on button "Update Property & Go to Dashboard" at bounding box center [544, 397] width 152 height 27
type input "585469"
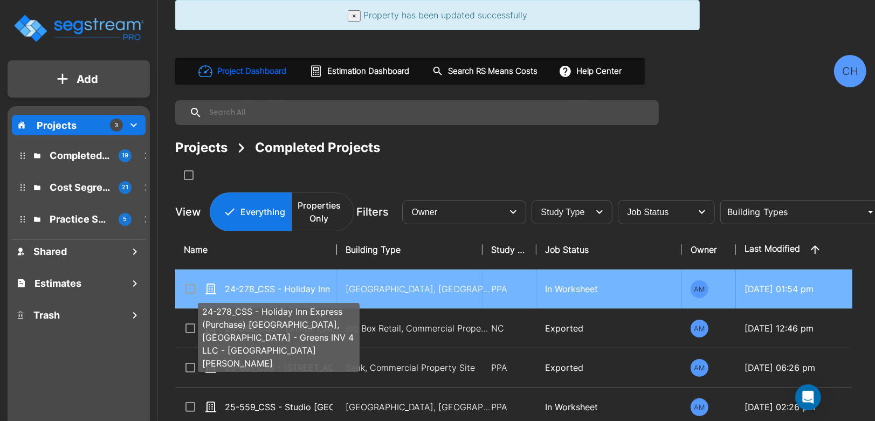
click at [266, 286] on p "24-278_CSS - Holiday Inn Express (Purchase) La Mesa, CA - Greens INV 4 LLC - As…" at bounding box center [279, 289] width 108 height 13
checkbox input "true"
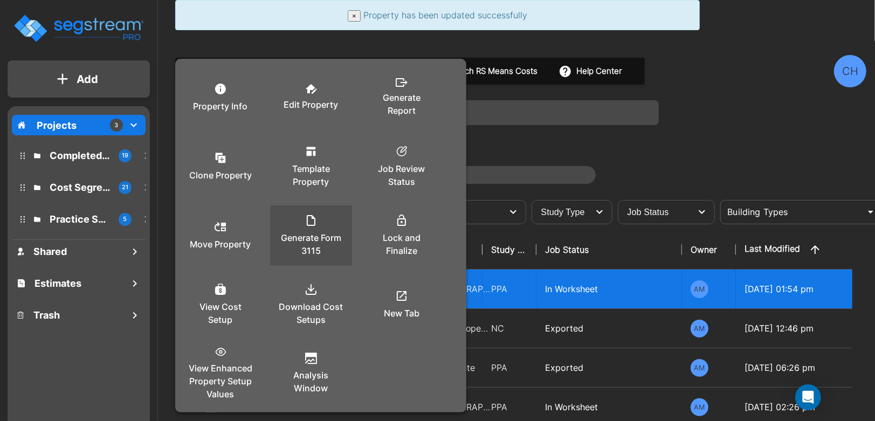
click at [310, 244] on p "Generate Form 3115" at bounding box center [311, 244] width 65 height 26
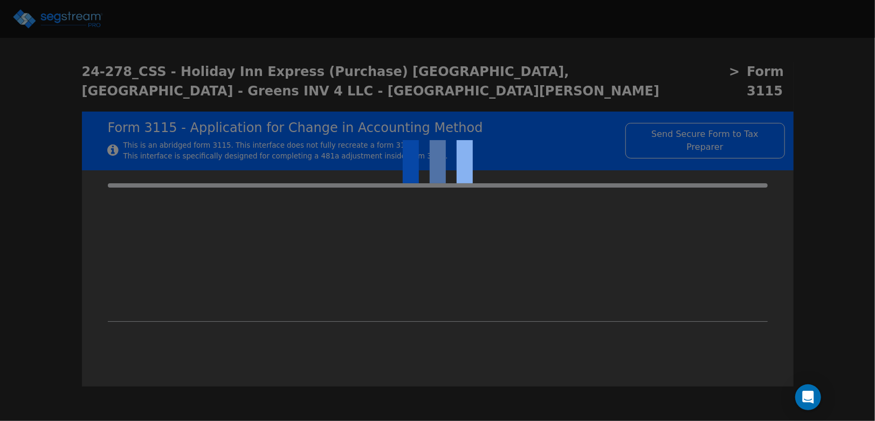
type input "-1,318,147.58"
checkbox input "true"
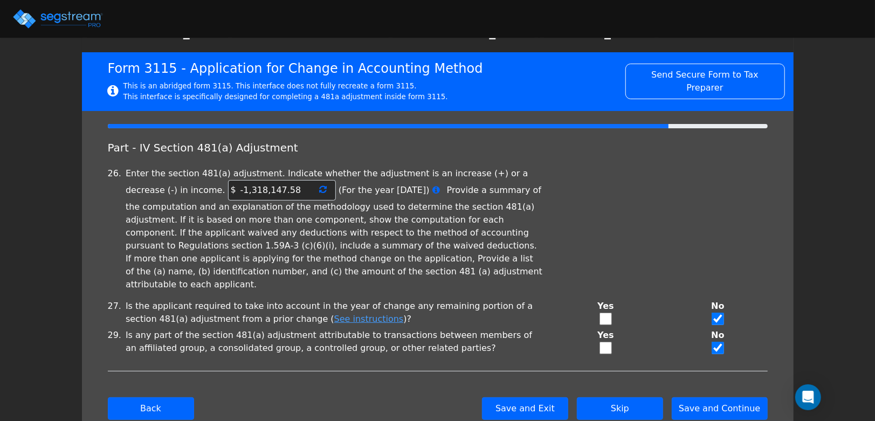
scroll to position [61, 0]
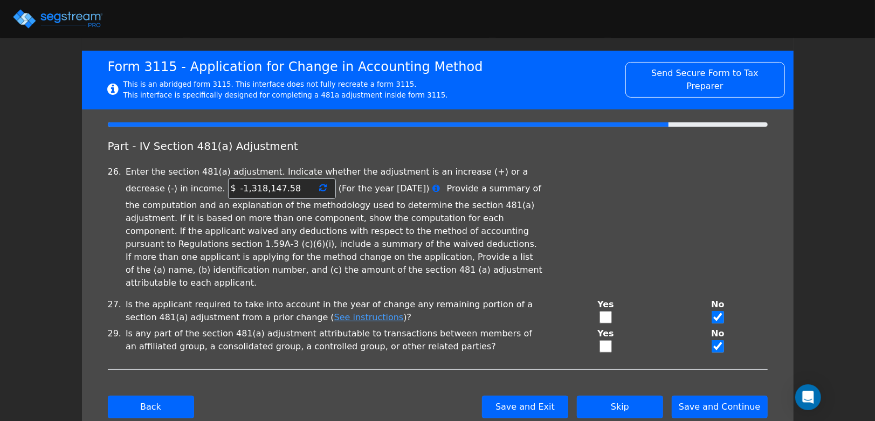
click at [320, 183] on icon at bounding box center [324, 187] width 8 height 9
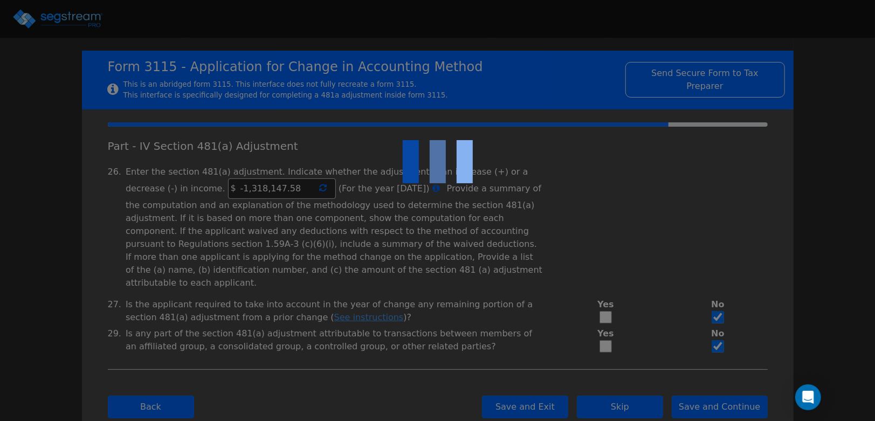
type input "-1,301,945.9"
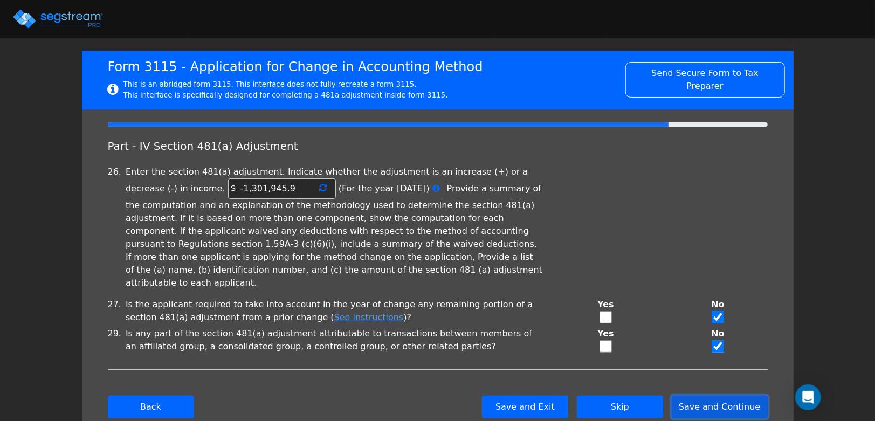
click at [714, 396] on button "Save and Continue" at bounding box center [720, 407] width 96 height 23
checkbox input "true"
type input "ROOM RENTAL"
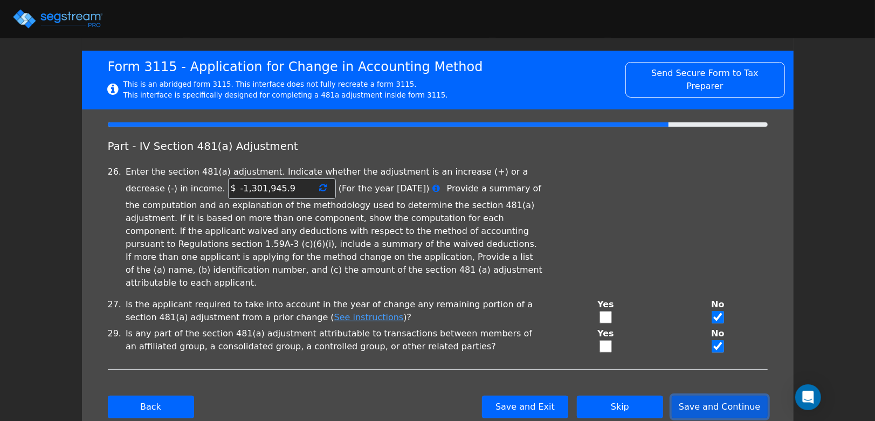
type input "HOTEL"
type input "2021"
type textarea "depreciable property"
checkbox input "true"
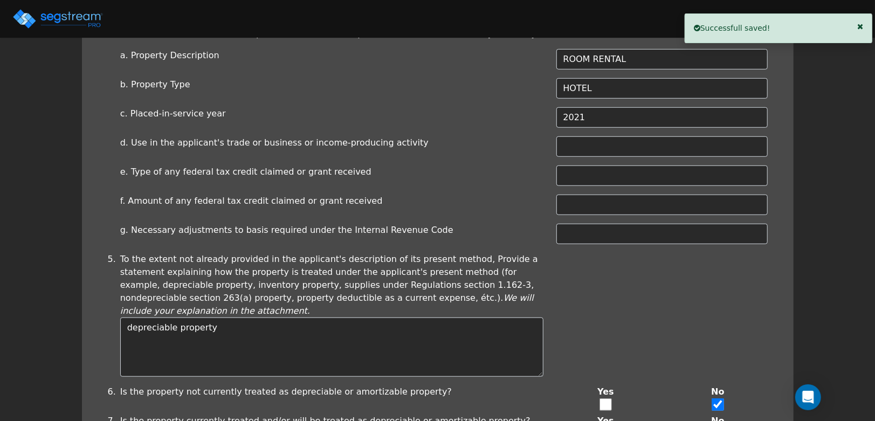
scroll to position [491, 0]
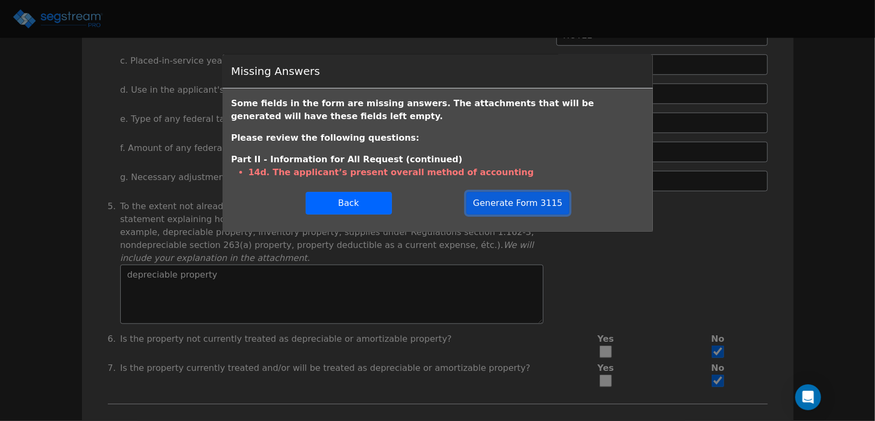
click at [528, 207] on button "Generate Form 3115" at bounding box center [518, 203] width 104 height 23
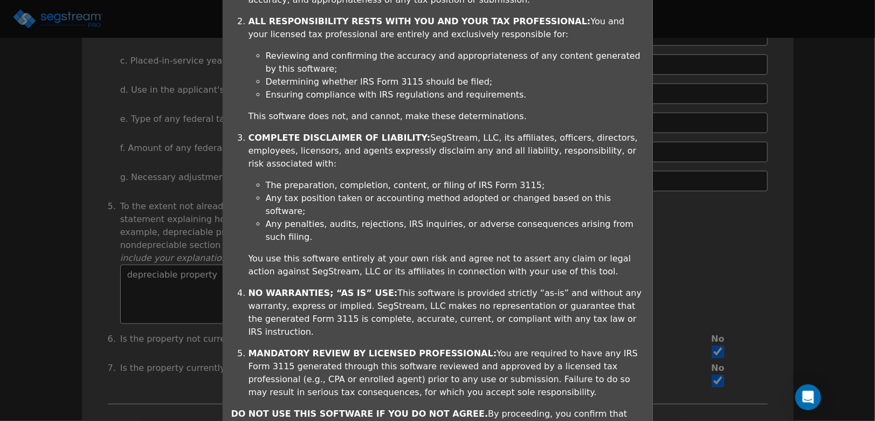
scroll to position [271, 0]
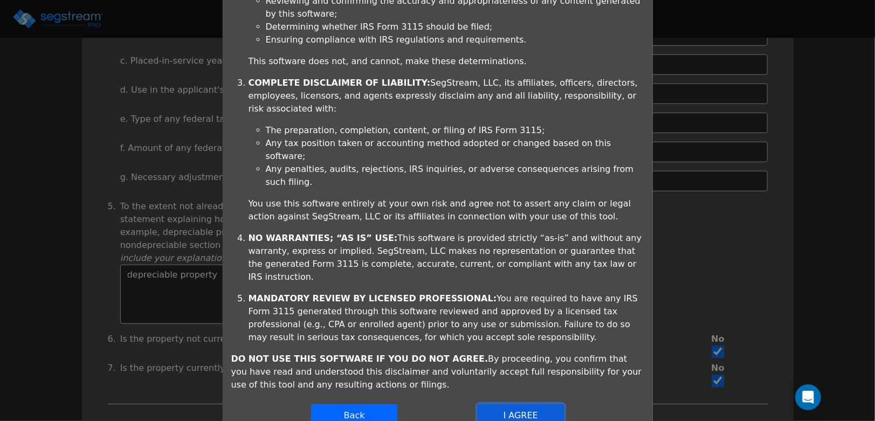
click at [513, 404] on button "I AGREE" at bounding box center [521, 415] width 86 height 23
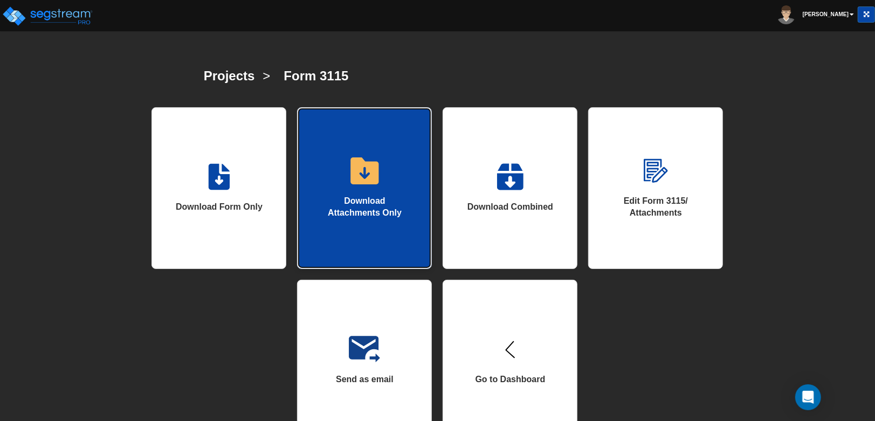
click at [384, 194] on link "Download Attachments Only" at bounding box center [364, 188] width 135 height 162
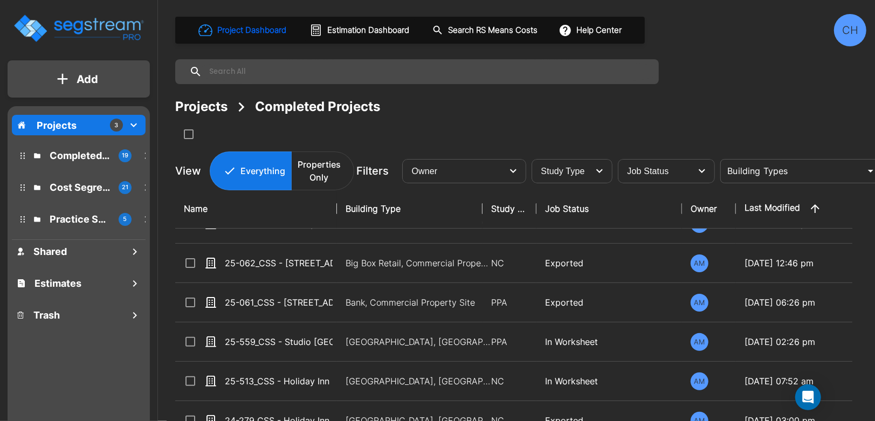
scroll to position [7, 0]
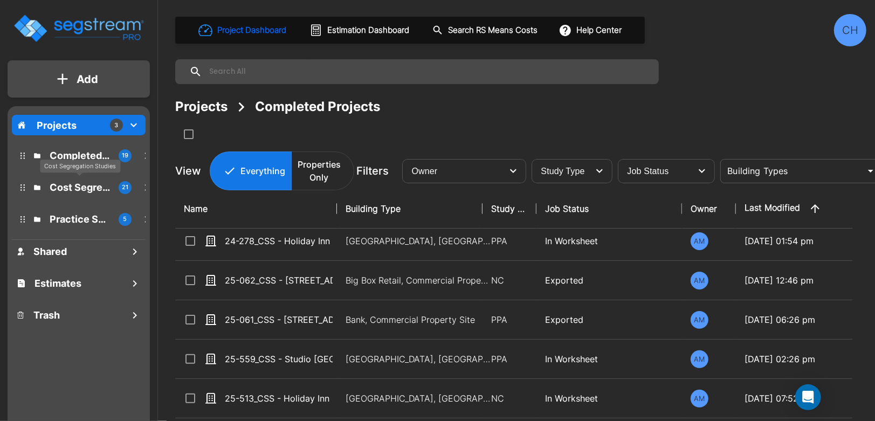
click at [70, 184] on p "Cost Segregation Studies" at bounding box center [80, 187] width 60 height 15
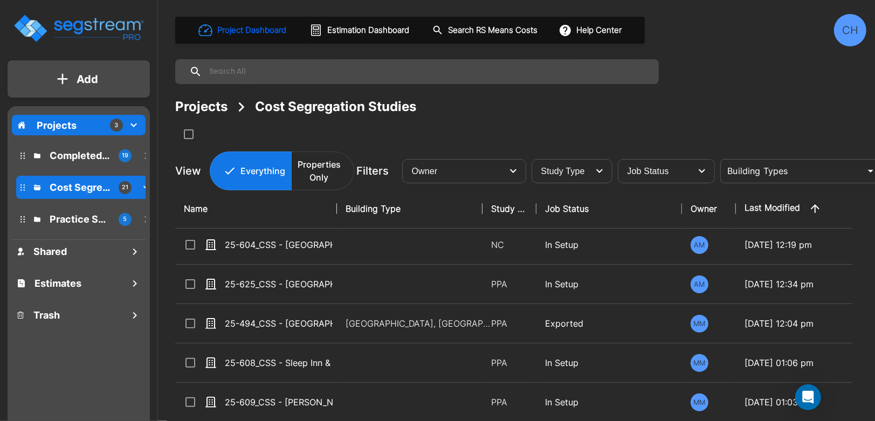
scroll to position [0, 0]
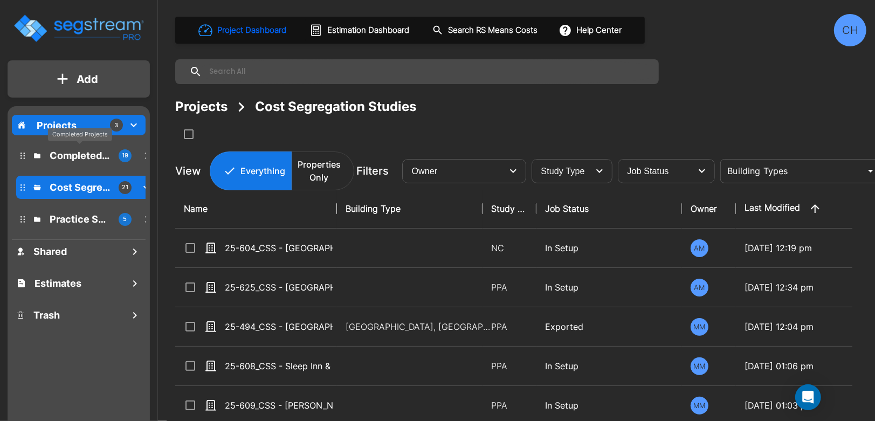
click at [69, 153] on p "Completed Projects" at bounding box center [80, 155] width 60 height 15
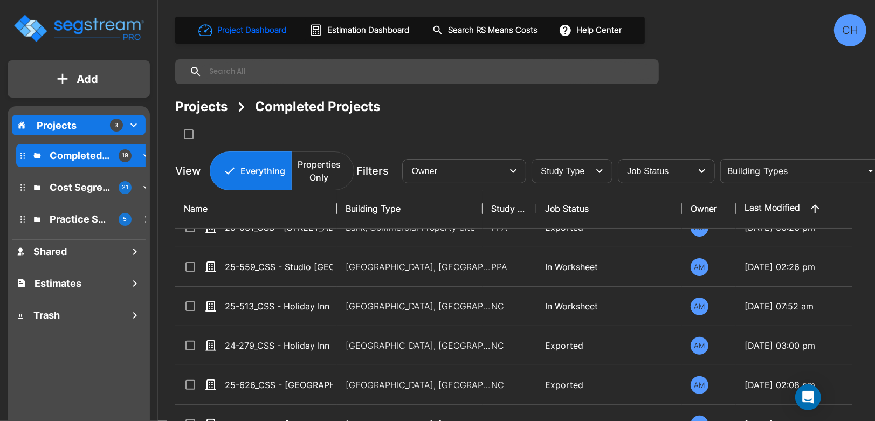
scroll to position [121, 0]
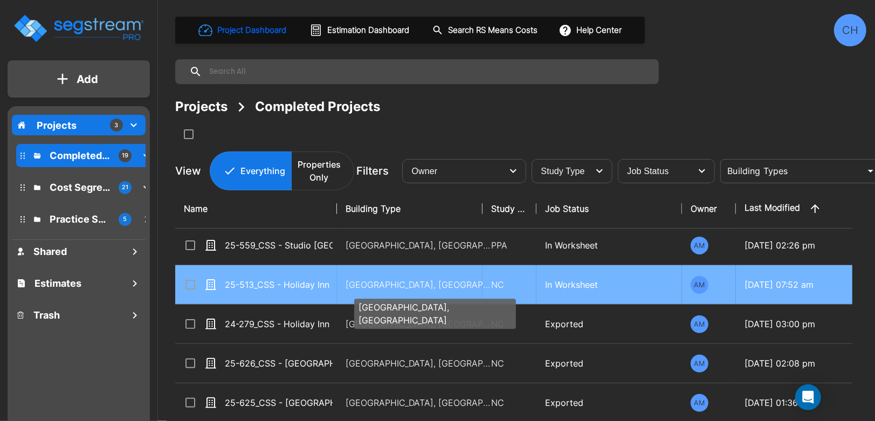
click at [366, 287] on p "[GEOGRAPHIC_DATA], [GEOGRAPHIC_DATA]" at bounding box center [419, 284] width 146 height 13
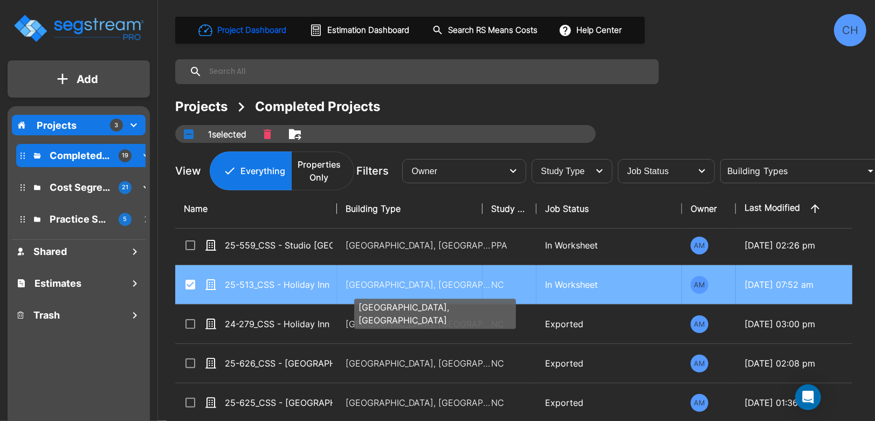
checkbox input "true"
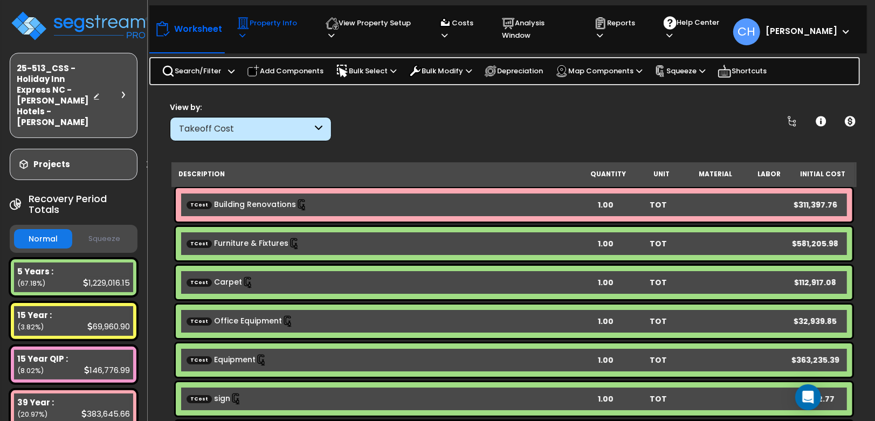
click at [298, 31] on p "Property Info" at bounding box center [271, 29] width 68 height 25
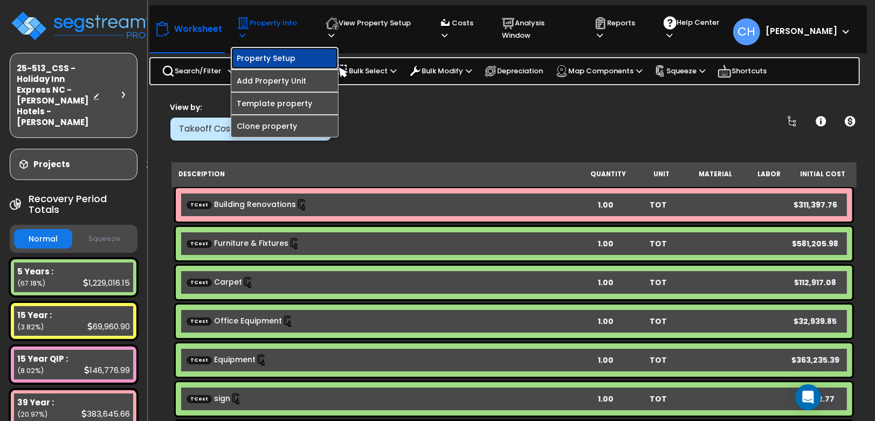
click at [281, 53] on link "Property Setup" at bounding box center [284, 58] width 107 height 22
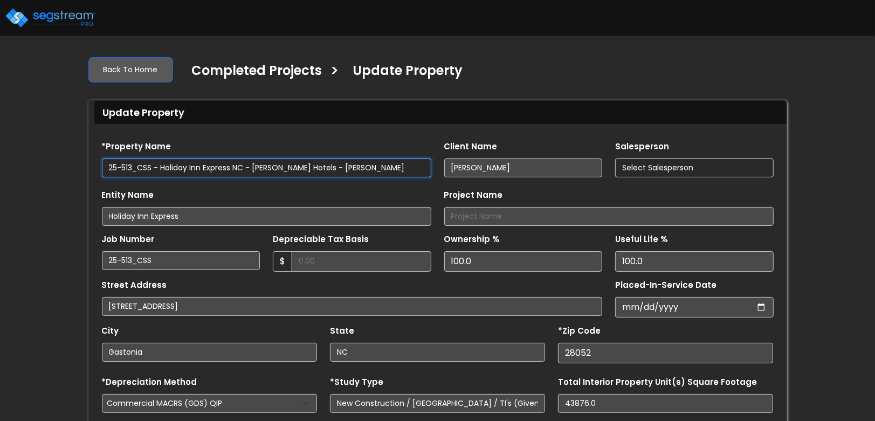
select select "2025"
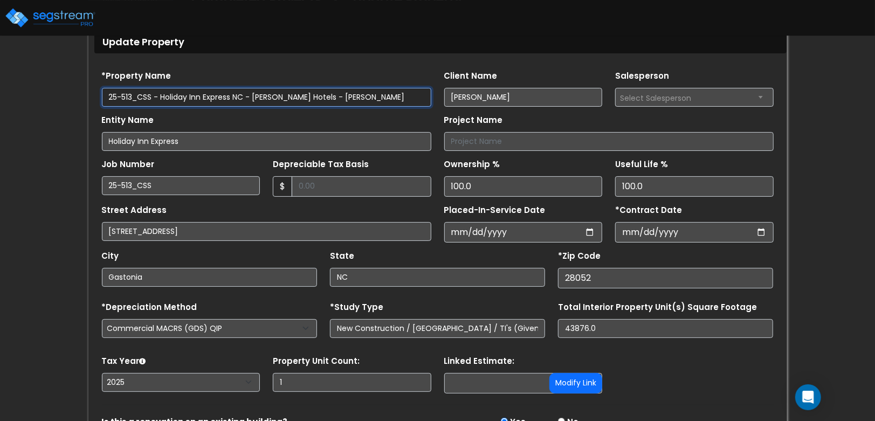
scroll to position [52, 0]
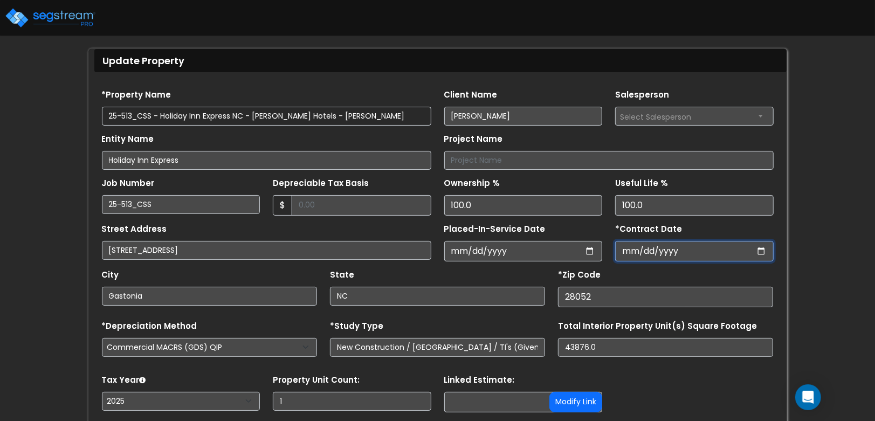
click at [641, 250] on input "[DATE]" at bounding box center [694, 251] width 159 height 20
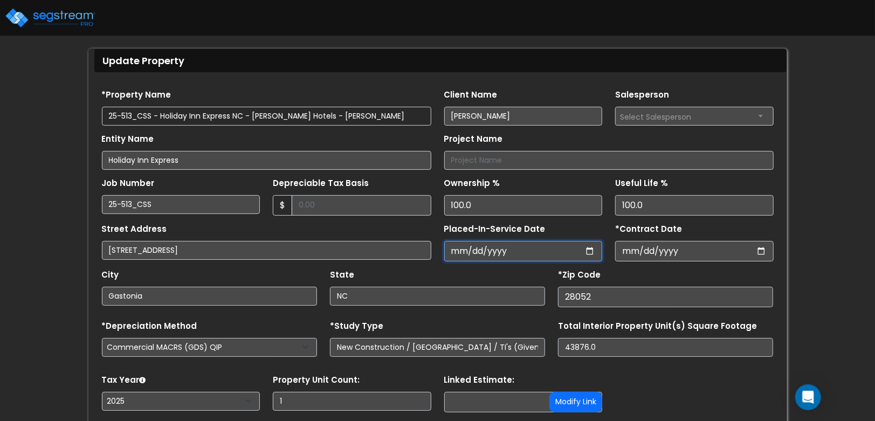
click at [593, 252] on input "[DATE]" at bounding box center [523, 251] width 159 height 20
click at [589, 252] on input "[DATE]" at bounding box center [523, 251] width 159 height 20
type input "[DATE]"
select select "2024"
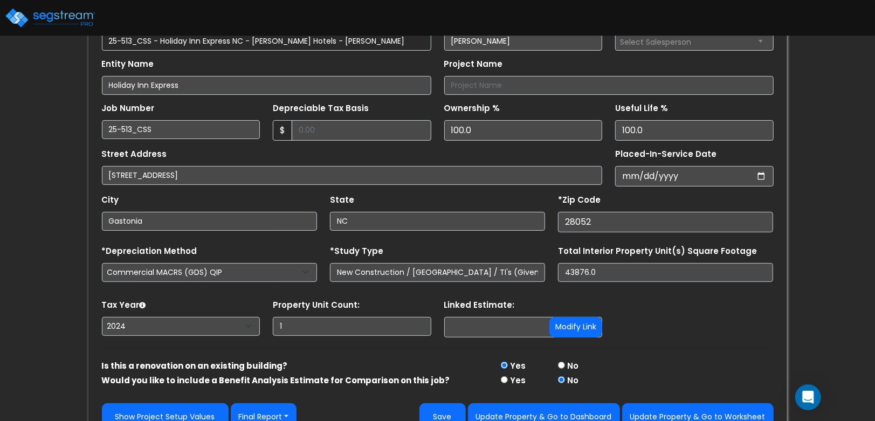
scroll to position [146, 0]
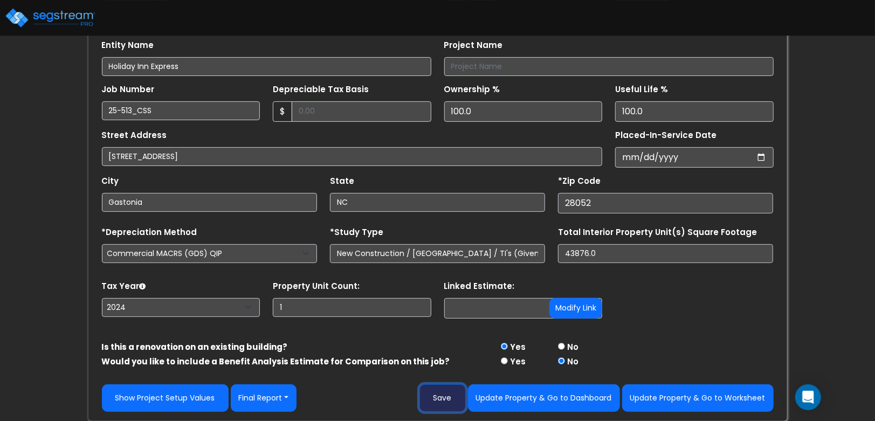
click at [451, 400] on button "Save" at bounding box center [442, 397] width 46 height 27
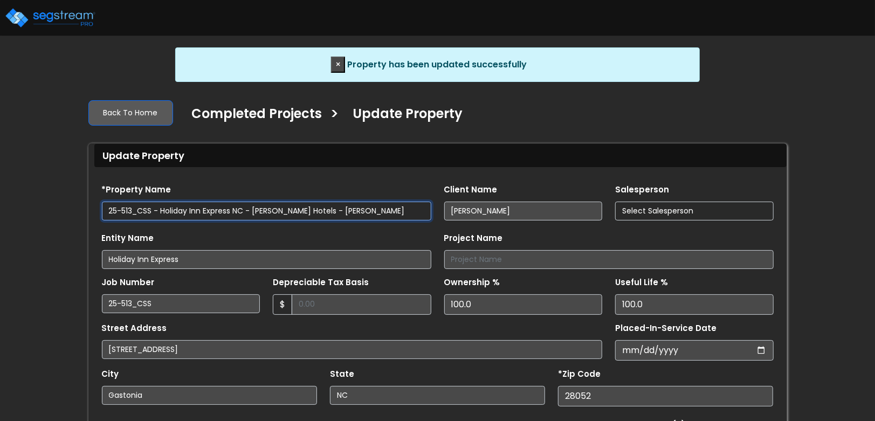
select select "2024"
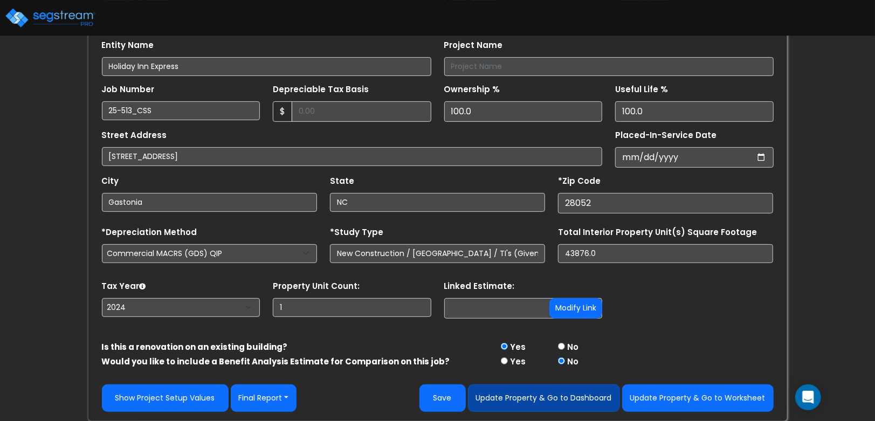
scroll to position [146, 0]
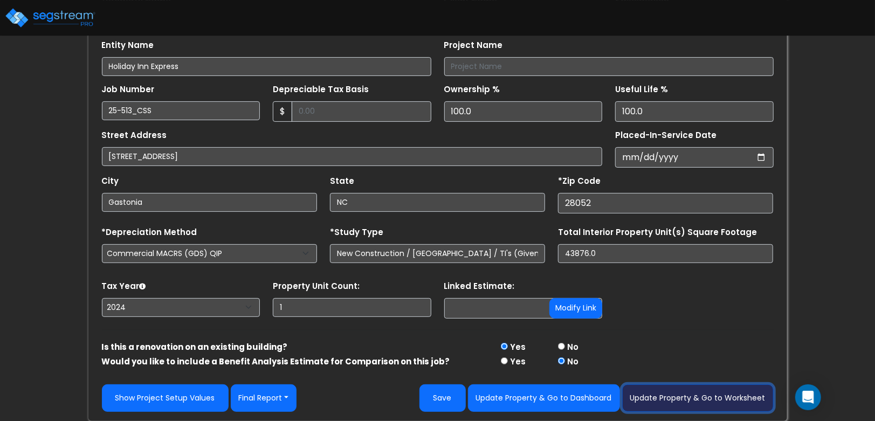
click at [679, 398] on button "Update Property & Go to Worksheet" at bounding box center [698, 397] width 152 height 27
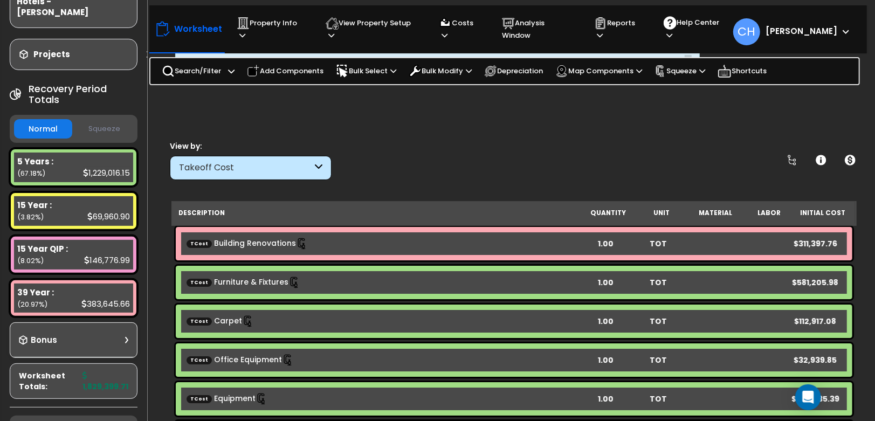
scroll to position [141, 0]
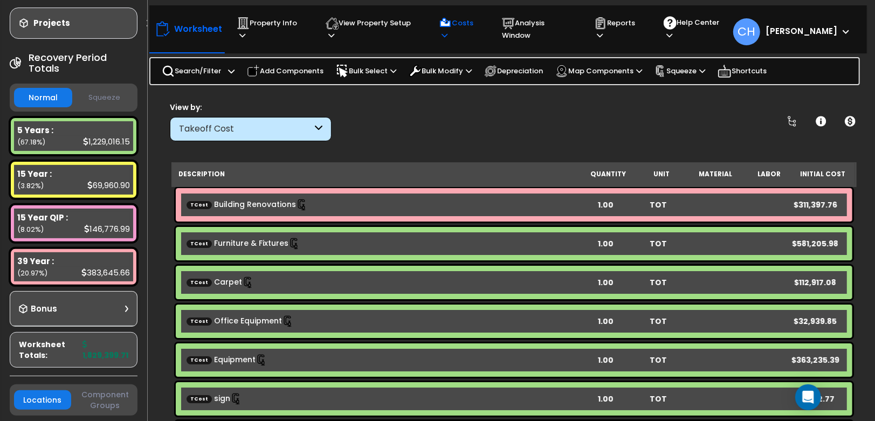
click at [472, 29] on p "Costs" at bounding box center [460, 29] width 43 height 25
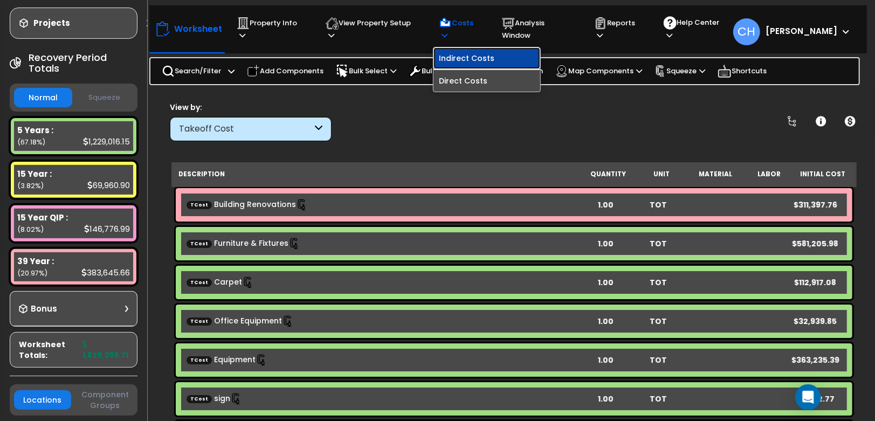
click at [483, 50] on link "Indirect Costs" at bounding box center [487, 58] width 107 height 22
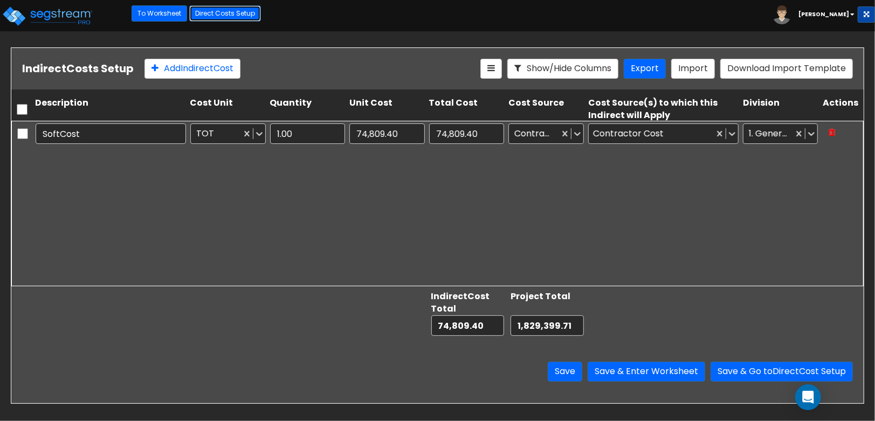
click at [221, 17] on link "Direct Costs Setup" at bounding box center [225, 13] width 72 height 16
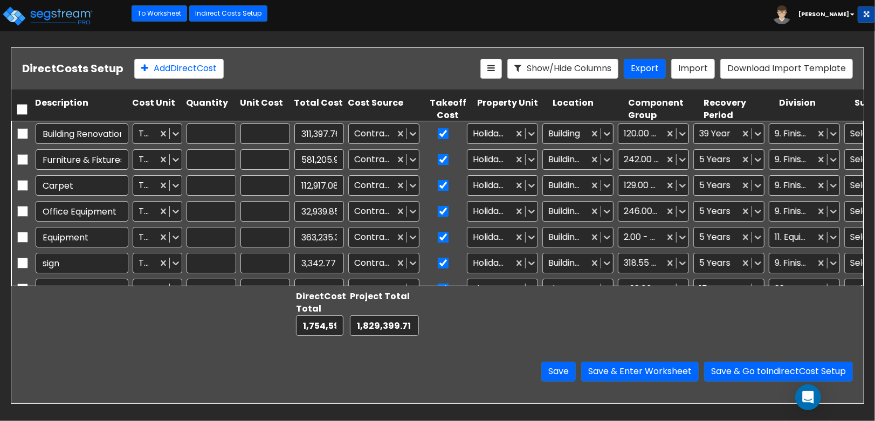
type input "1.00"
type input "311,397.76"
type input "1.00"
type input "581,205.98"
type input "1.00"
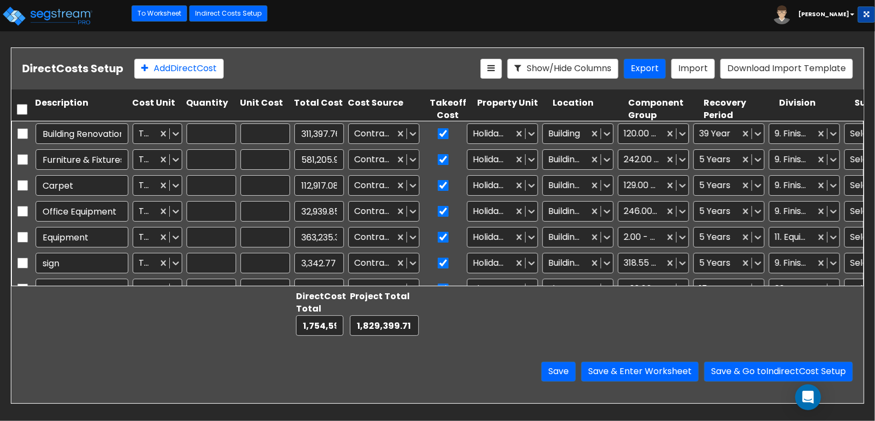
type input "112,917.08"
type input "1.00"
type input "32,939.85"
type input "1.00"
type input "363,235.39"
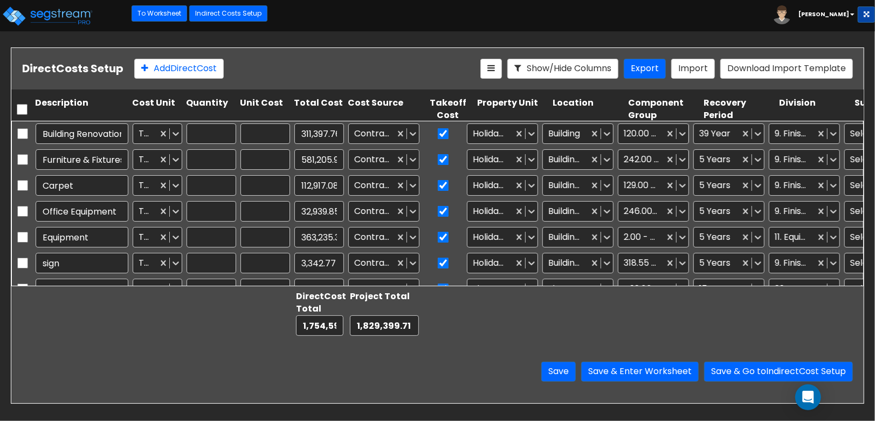
type input "1.00"
type input "3,342.77"
type input "1.00"
type input "25,000.00"
type input "1.00"
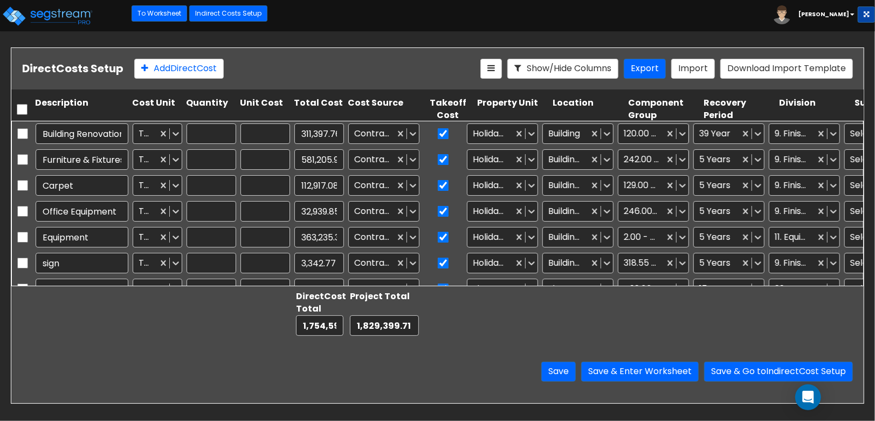
type input "11,500.00"
type input "1.00"
type input "15,000.00"
type input "1.00"
type input "26,386.57"
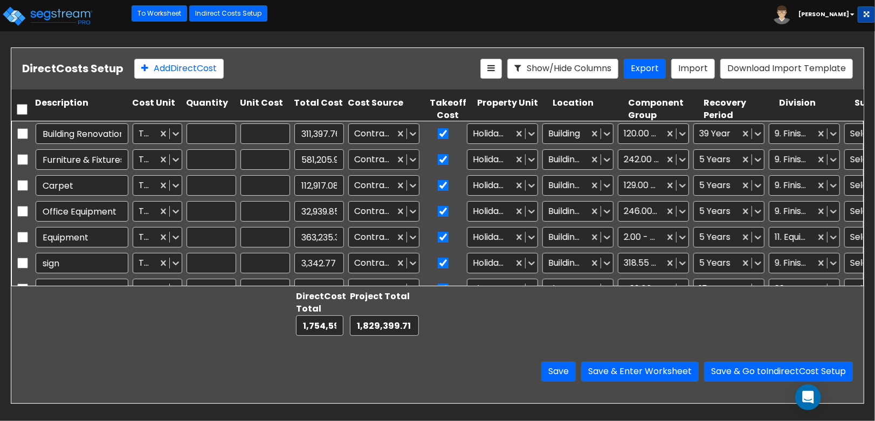
type input "1.00"
type input "8,100.00"
type input "1.00"
type input "39,996.88"
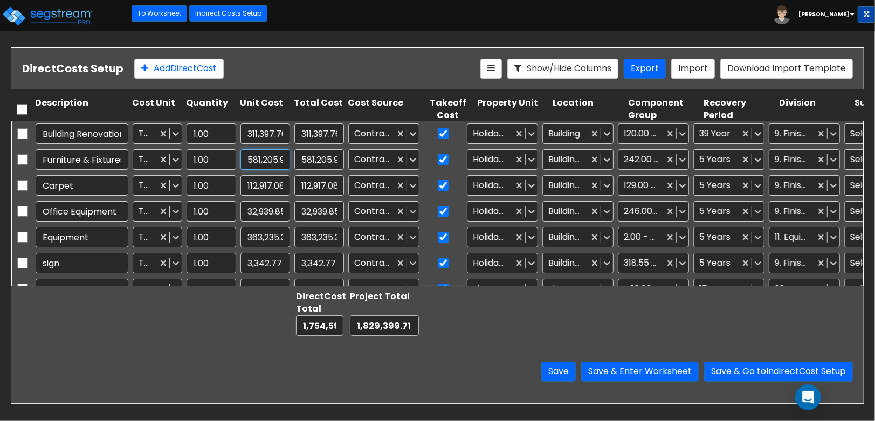
click at [267, 161] on input "581,205.98" at bounding box center [265, 159] width 50 height 20
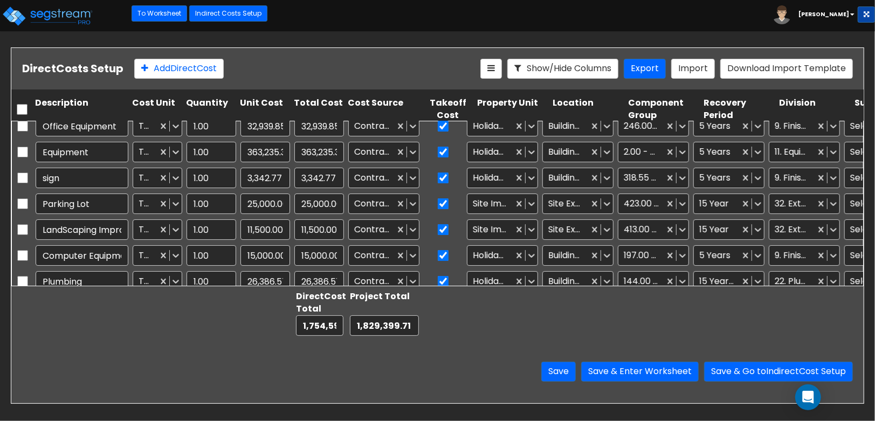
type input "1.00"
type input "18,398.48"
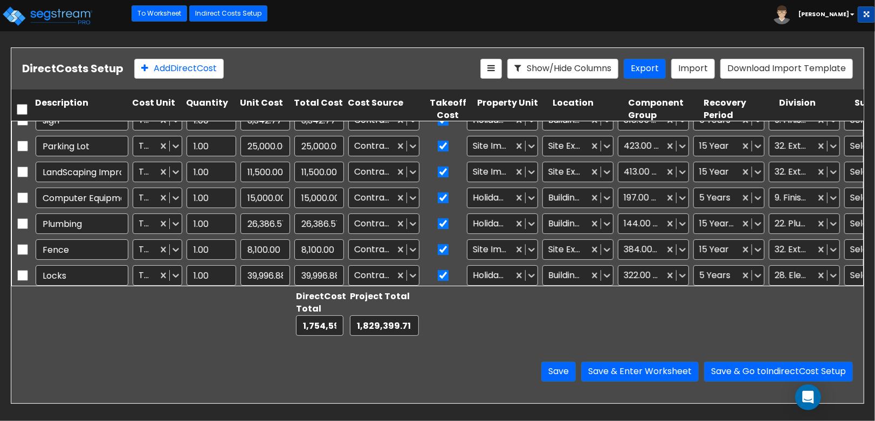
scroll to position [150, 0]
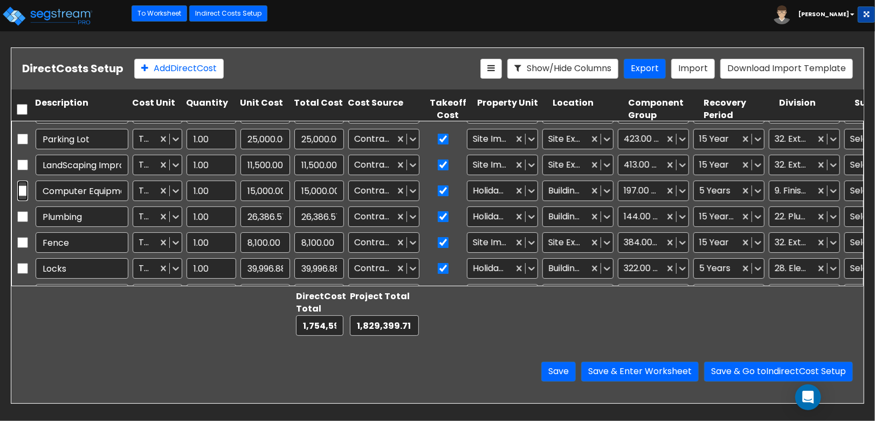
click at [19, 191] on input "checkbox" at bounding box center [22, 191] width 11 height 20
checkbox input "true"
type input "1.00"
type input "325.57"
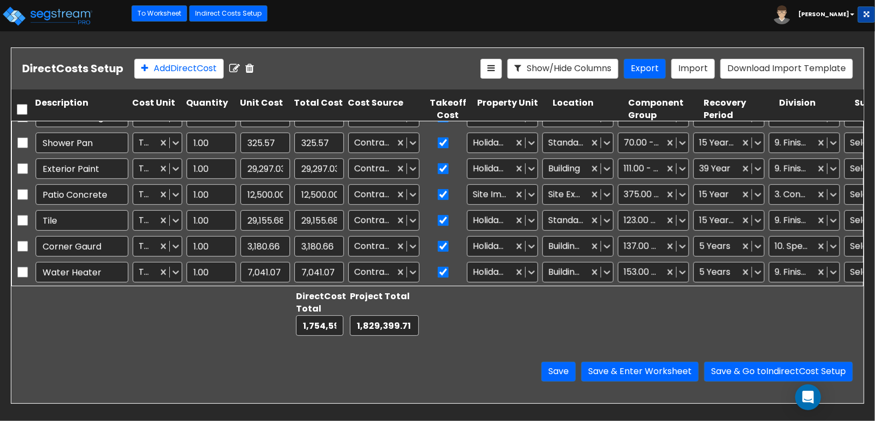
scroll to position [243, 0]
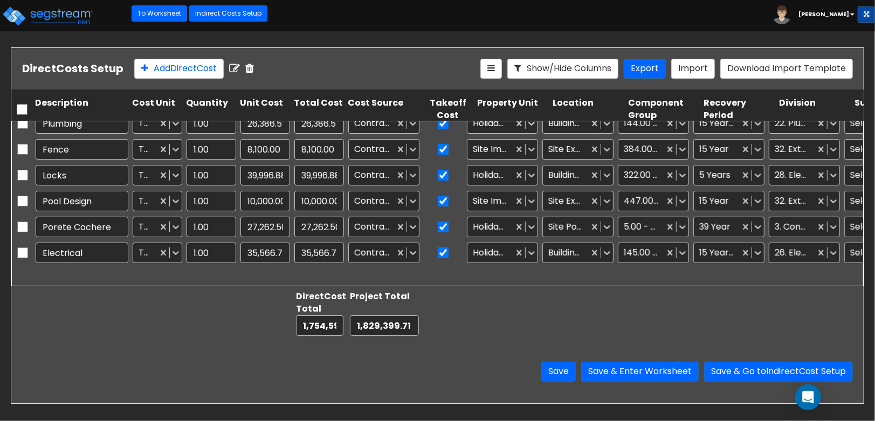
type input "1.00"
type input "581,205.98"
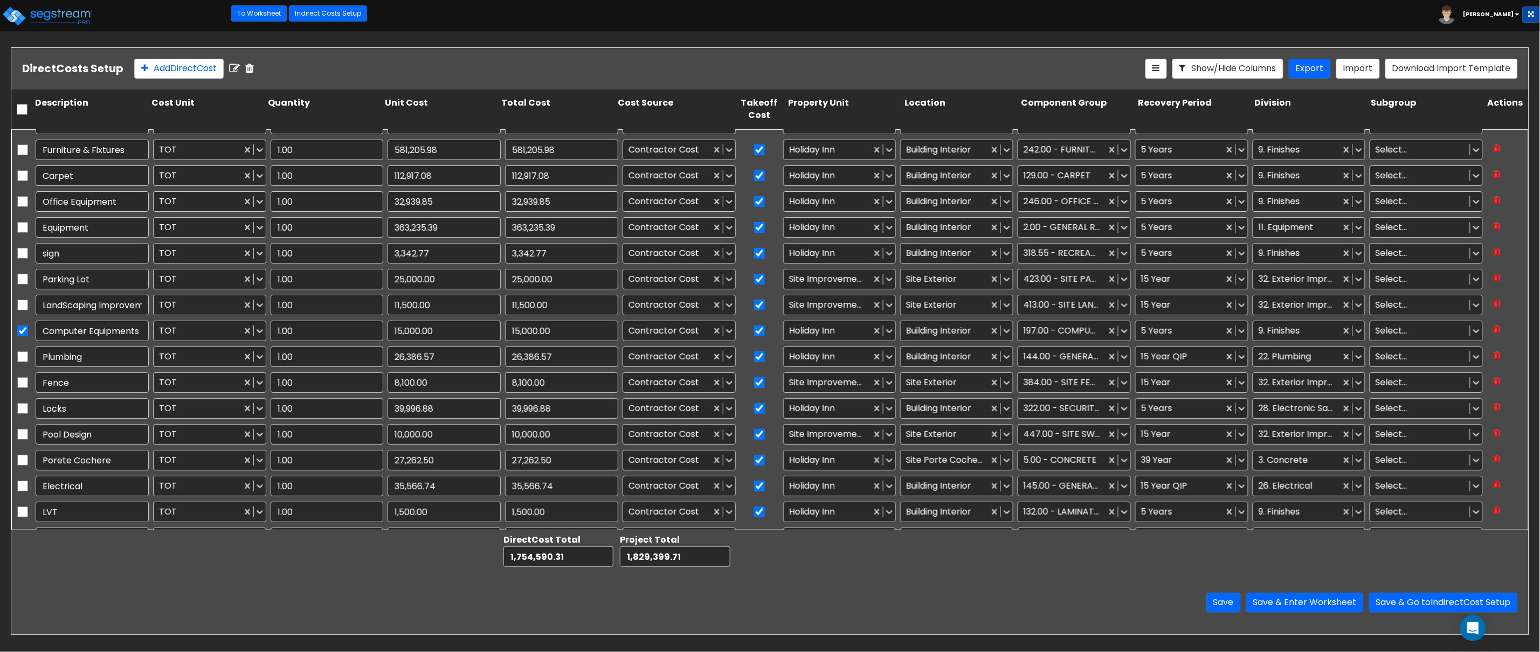
scroll to position [0, 0]
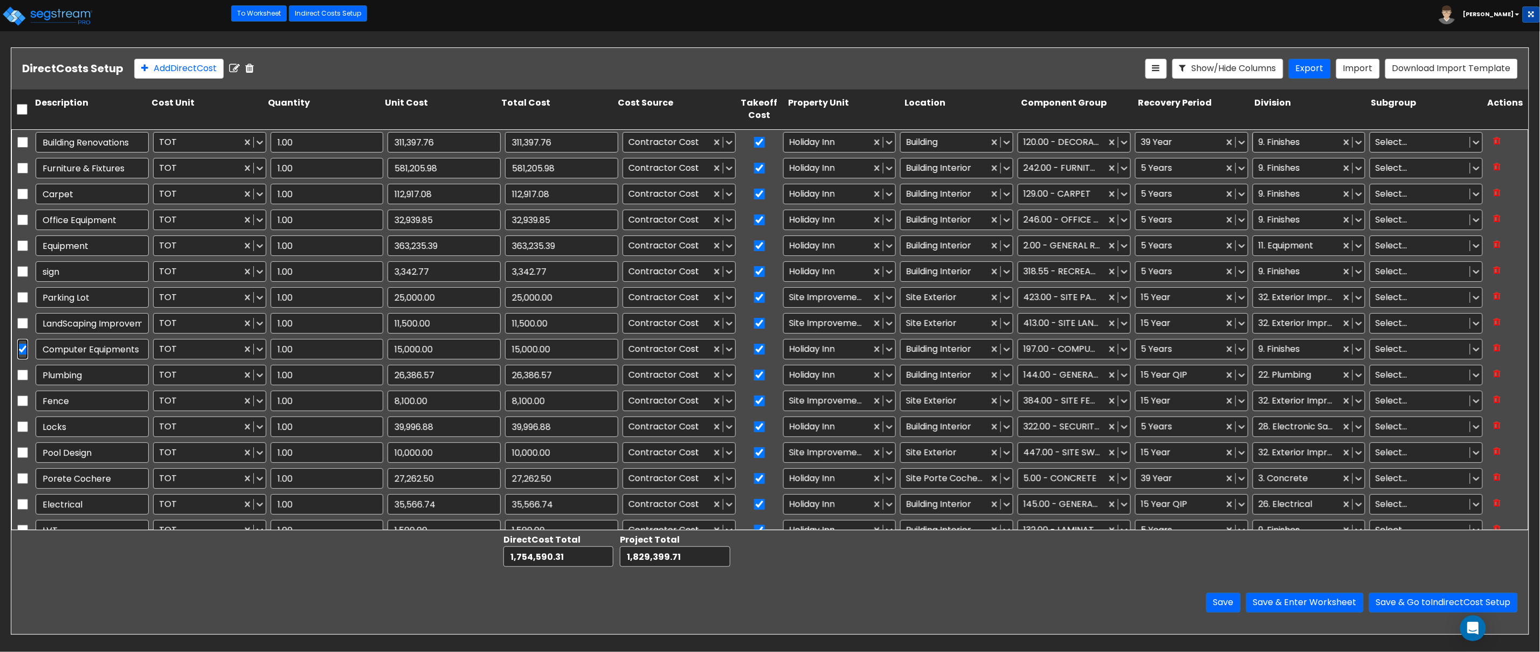
click at [25, 349] on input "checkbox" at bounding box center [22, 349] width 11 height 20
checkbox input "false"
type input "1.00"
type input "29,155.68"
click at [251, 17] on link "To Worksheet" at bounding box center [259, 13] width 56 height 16
